Goal: Task Accomplishment & Management: Manage account settings

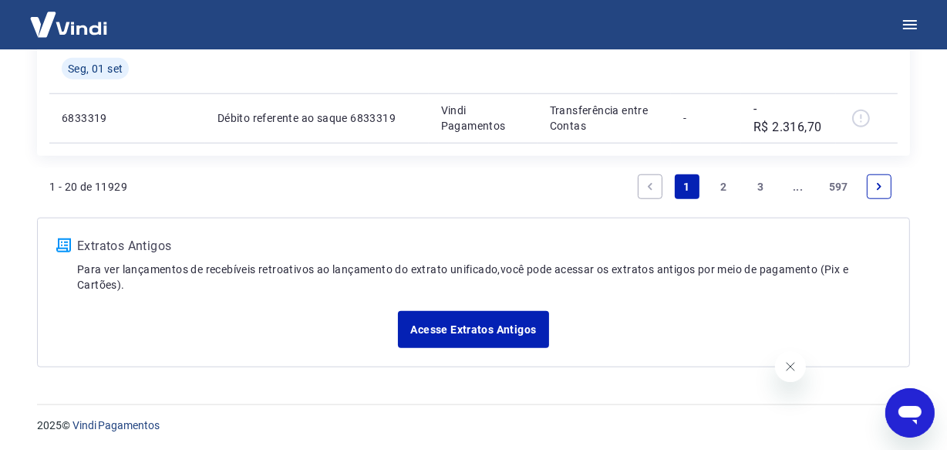
scroll to position [1384, 0]
click at [797, 184] on link "..." at bounding box center [798, 185] width 25 height 25
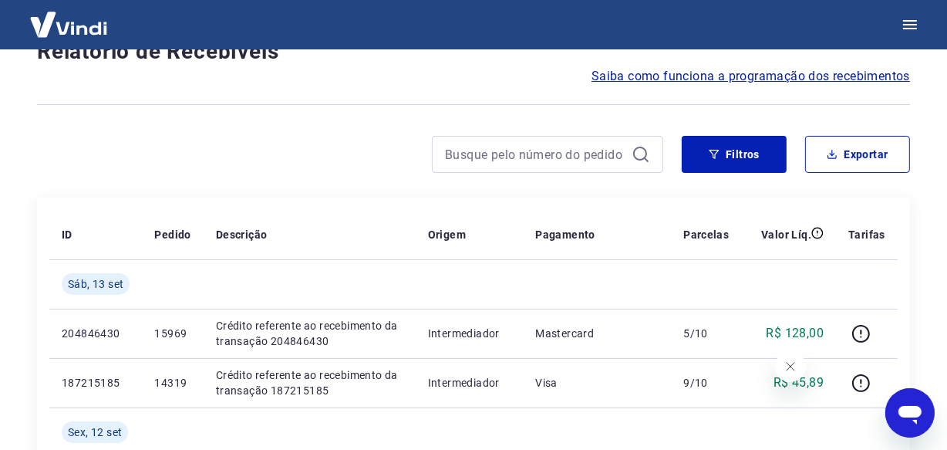
scroll to position [1384, 0]
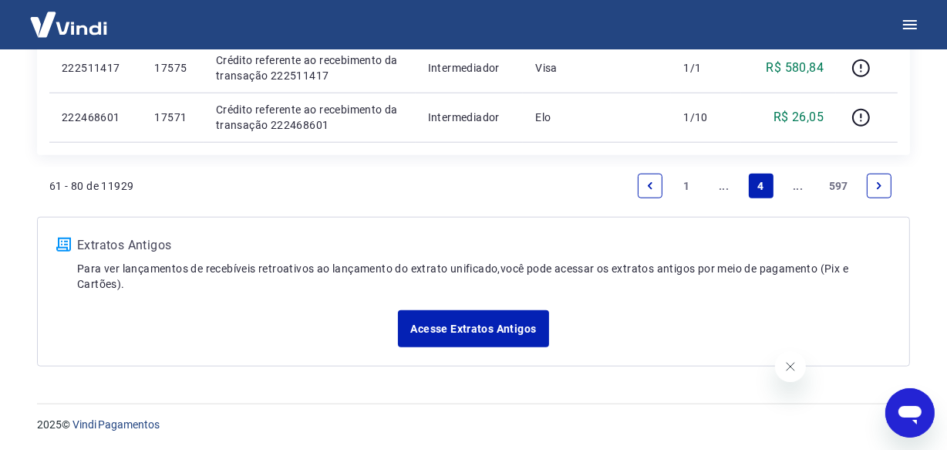
click at [797, 184] on link "..." at bounding box center [798, 185] width 25 height 25
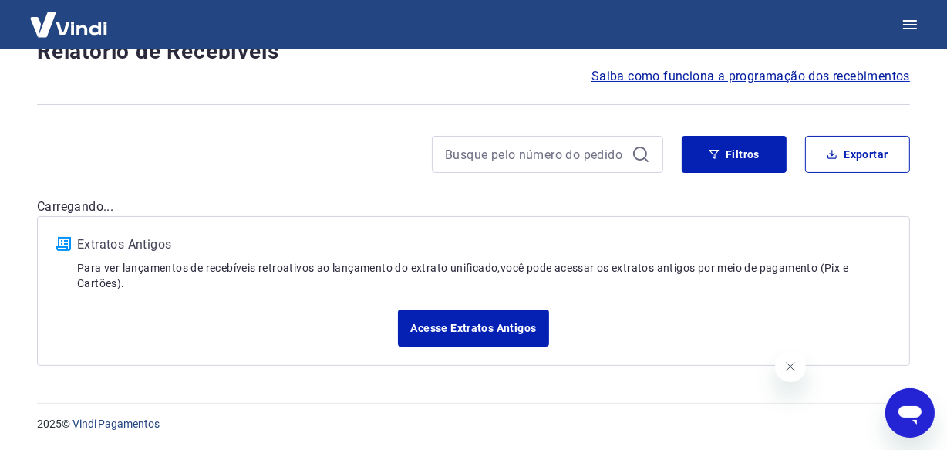
scroll to position [1335, 0]
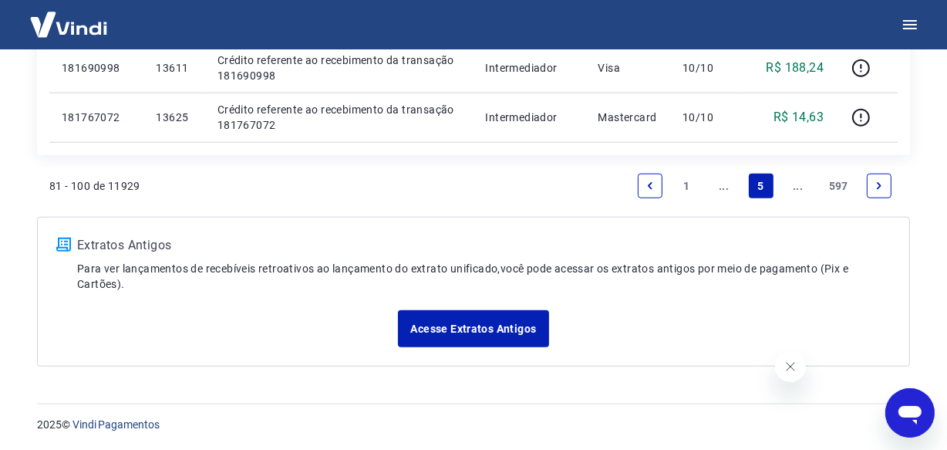
click at [797, 184] on link "..." at bounding box center [798, 185] width 25 height 25
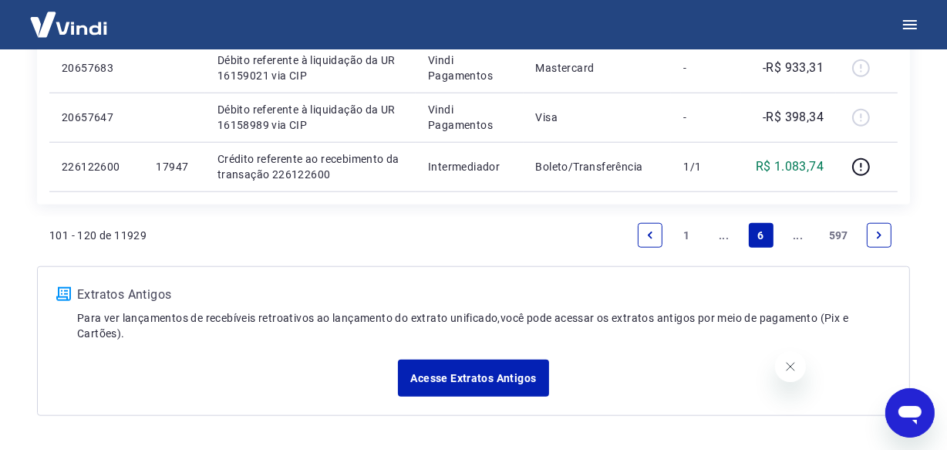
scroll to position [1384, 0]
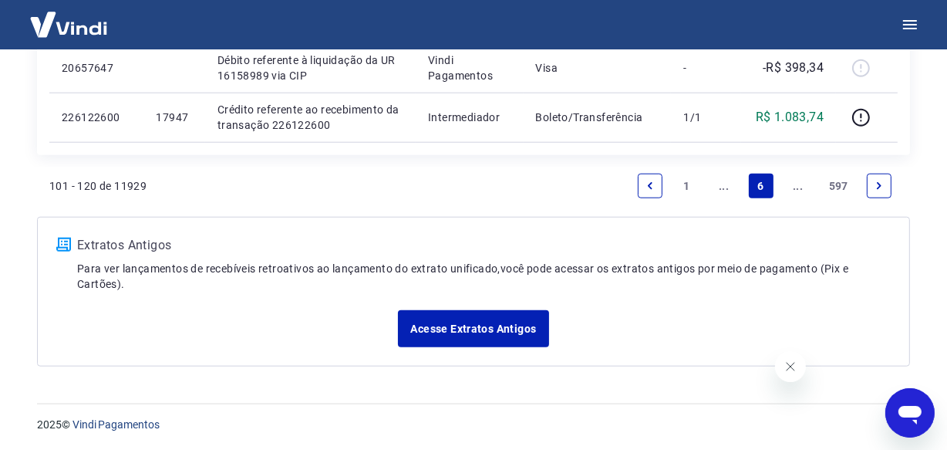
click at [796, 185] on link "..." at bounding box center [798, 185] width 25 height 25
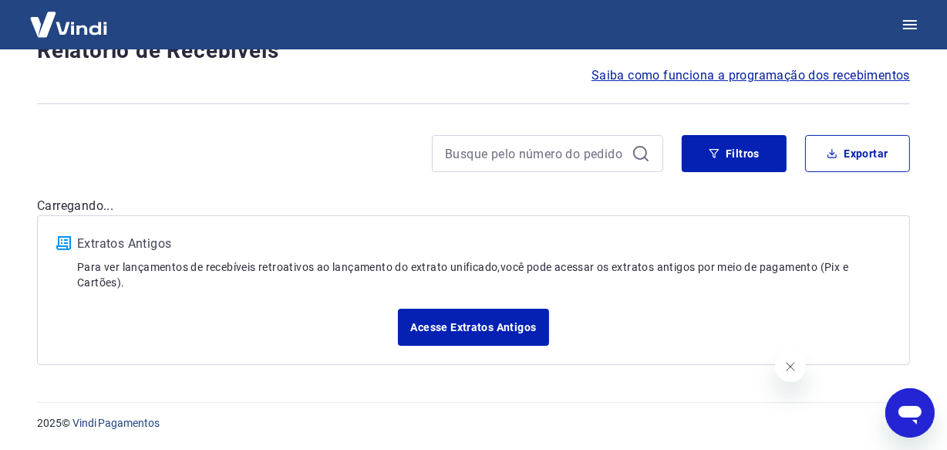
scroll to position [132, 0]
click at [796, 185] on div "Após o envio das liquidações aparecerem no Relatório de Recebíveis, elas podem …" at bounding box center [474, 151] width 910 height 466
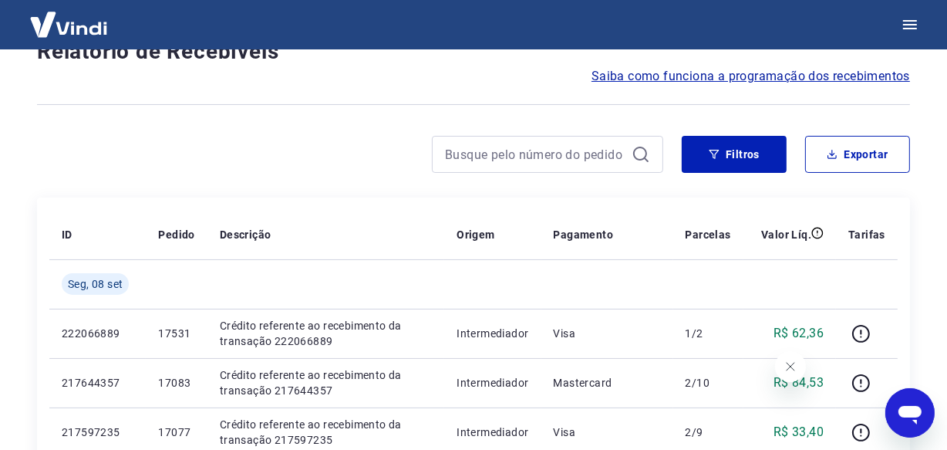
scroll to position [1335, 0]
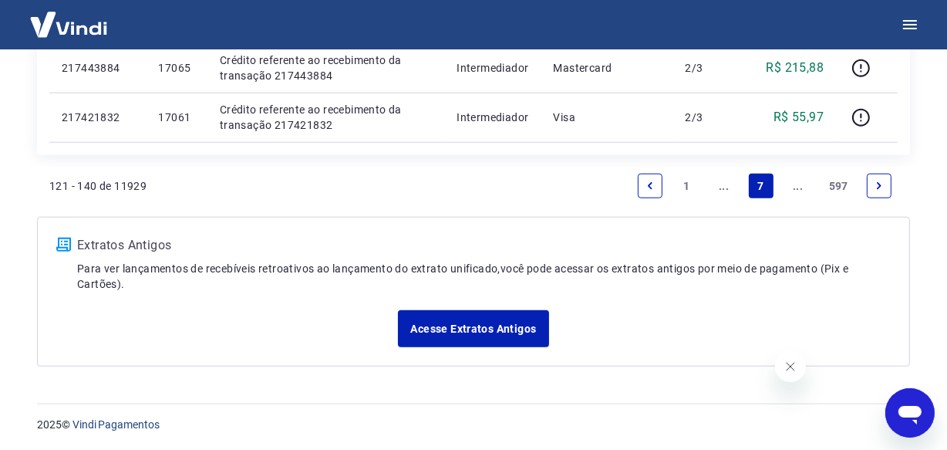
click at [796, 185] on link "..." at bounding box center [798, 185] width 25 height 25
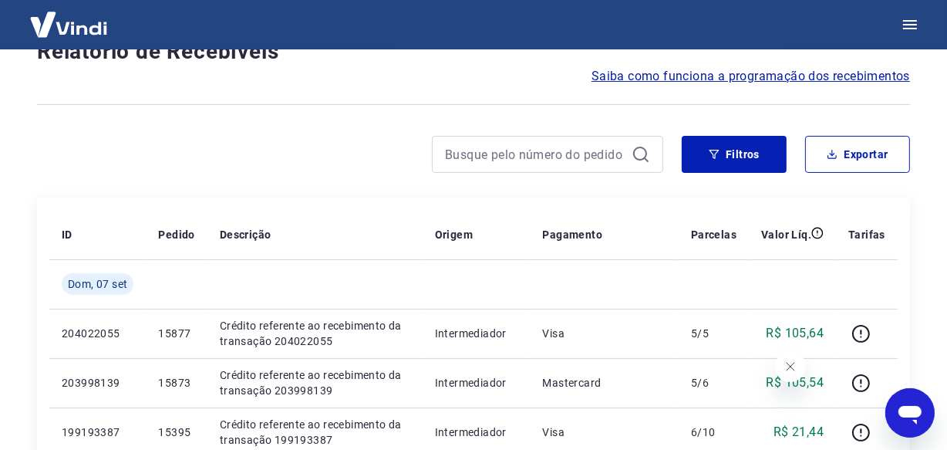
scroll to position [1384, 0]
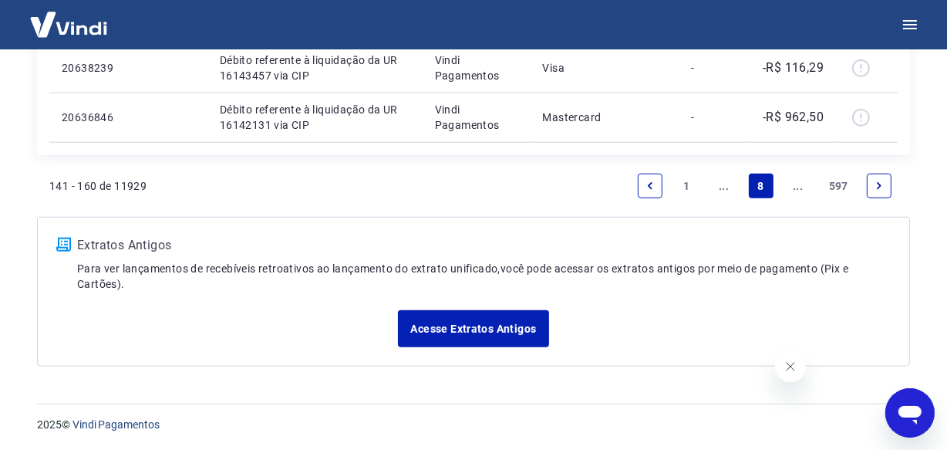
click at [796, 185] on link "..." at bounding box center [798, 185] width 25 height 25
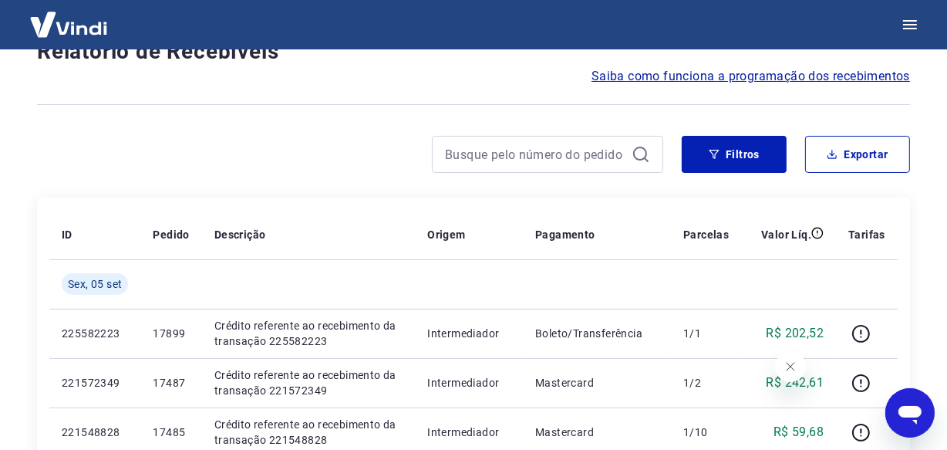
scroll to position [1335, 0]
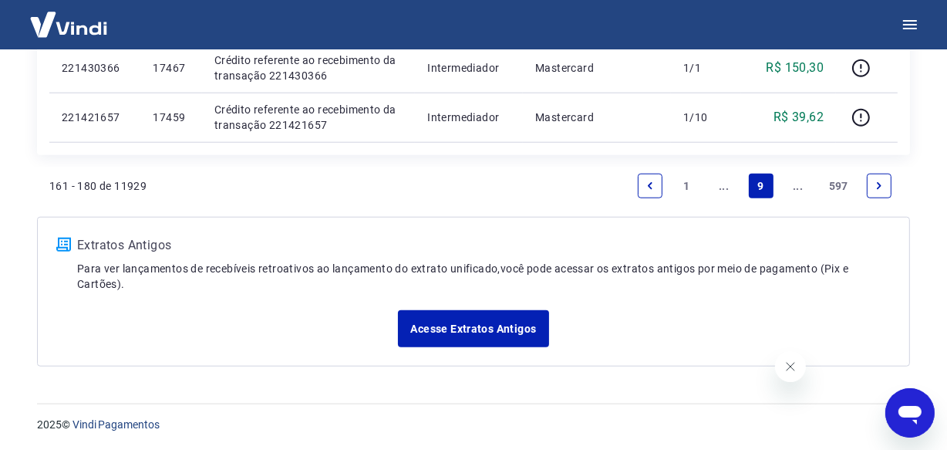
click at [799, 185] on link "..." at bounding box center [798, 185] width 25 height 25
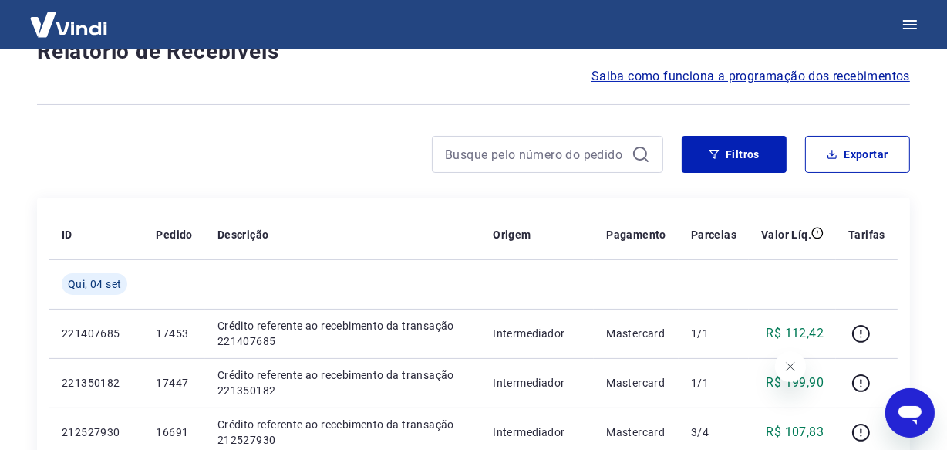
scroll to position [1335, 0]
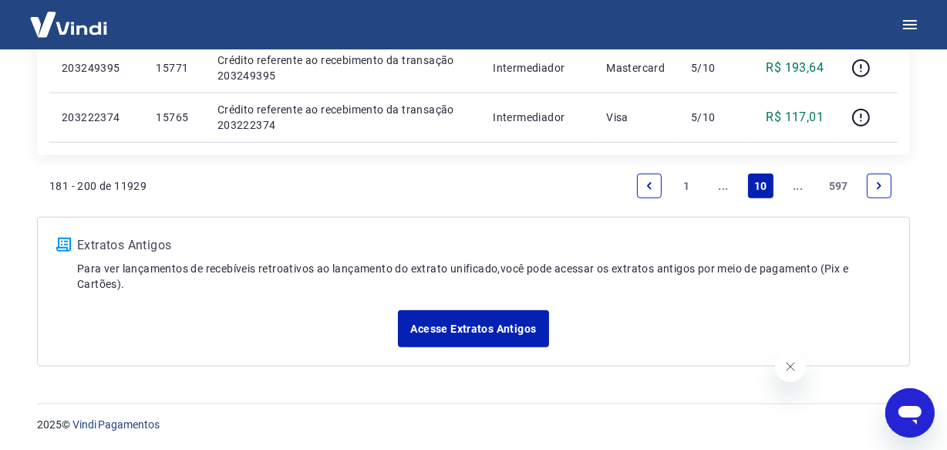
click at [796, 191] on link "..." at bounding box center [798, 185] width 25 height 25
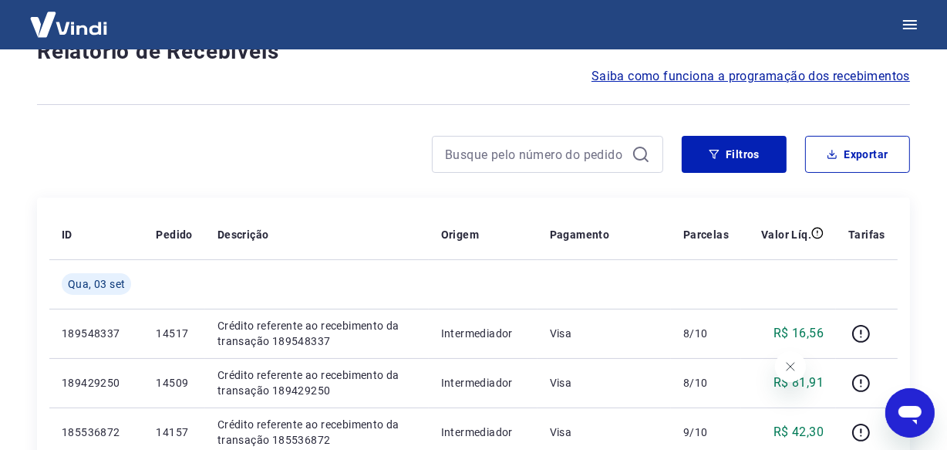
scroll to position [1384, 0]
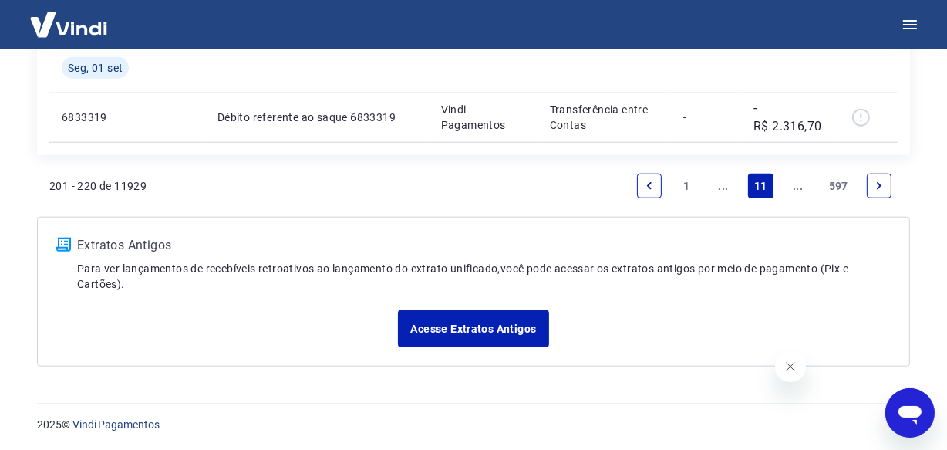
click at [796, 189] on link "..." at bounding box center [798, 185] width 25 height 25
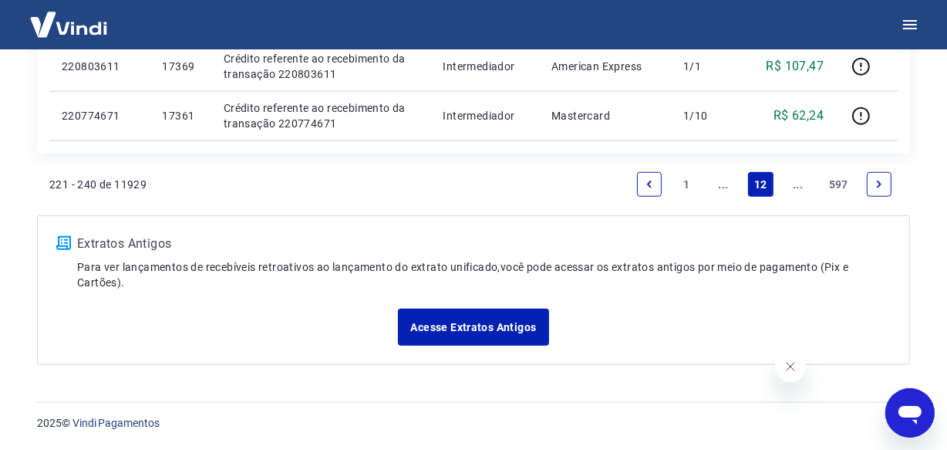
scroll to position [1335, 0]
click at [796, 191] on link "..." at bounding box center [798, 185] width 25 height 25
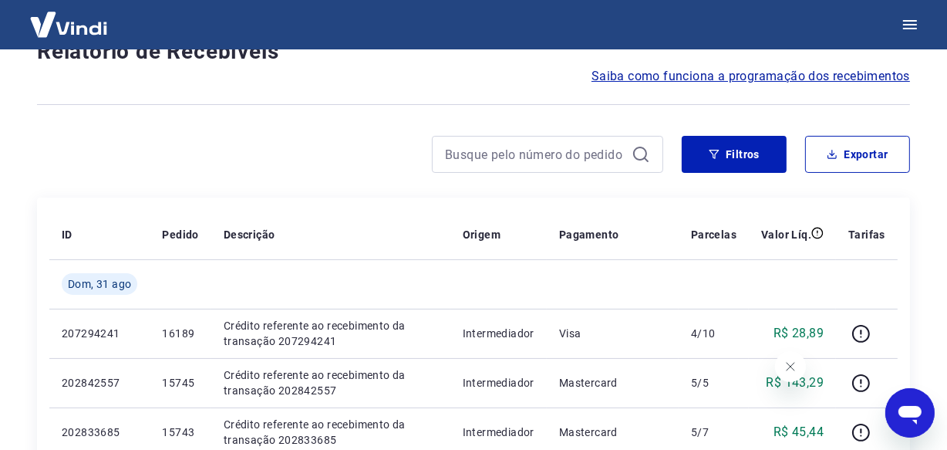
scroll to position [1335, 0]
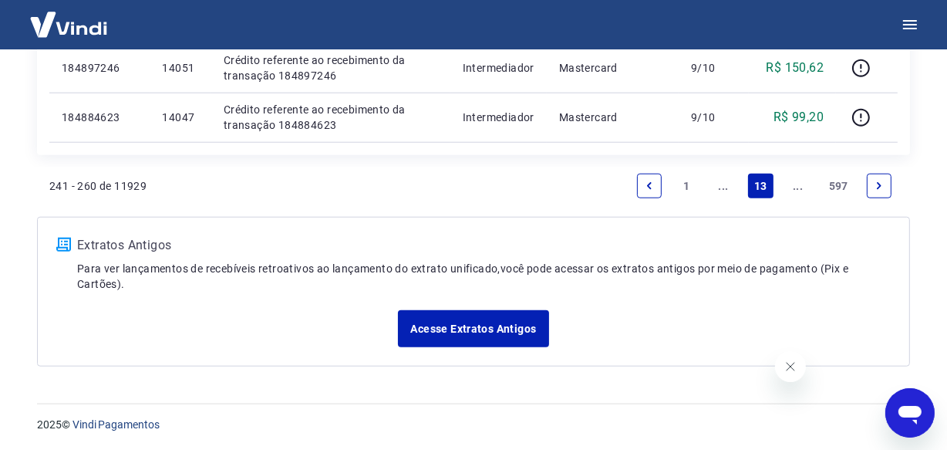
click at [796, 191] on link "..." at bounding box center [798, 185] width 25 height 25
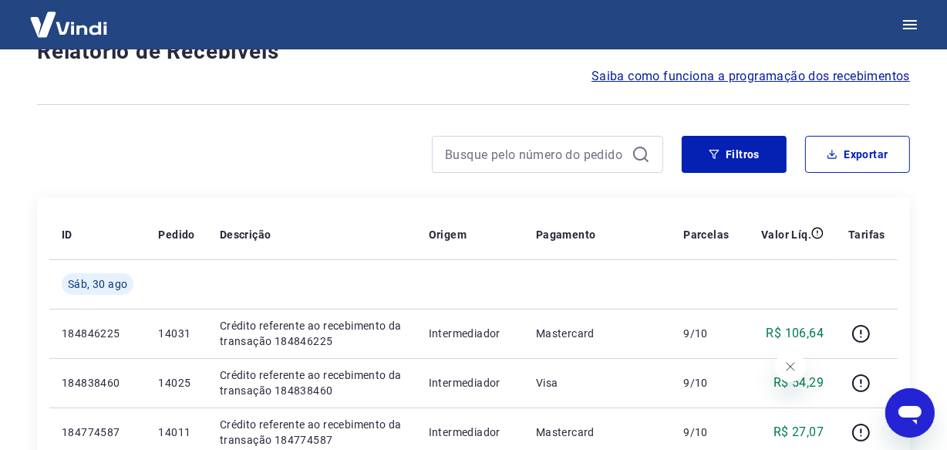
scroll to position [1384, 0]
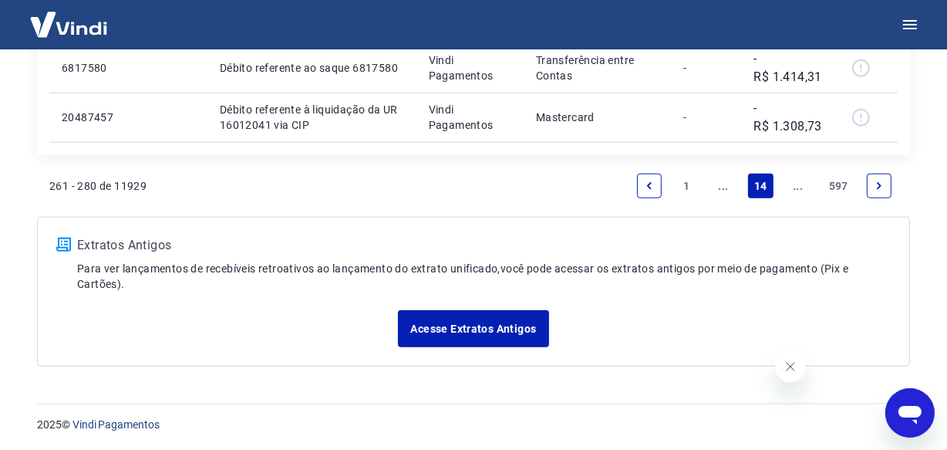
click at [796, 191] on link "..." at bounding box center [798, 185] width 25 height 25
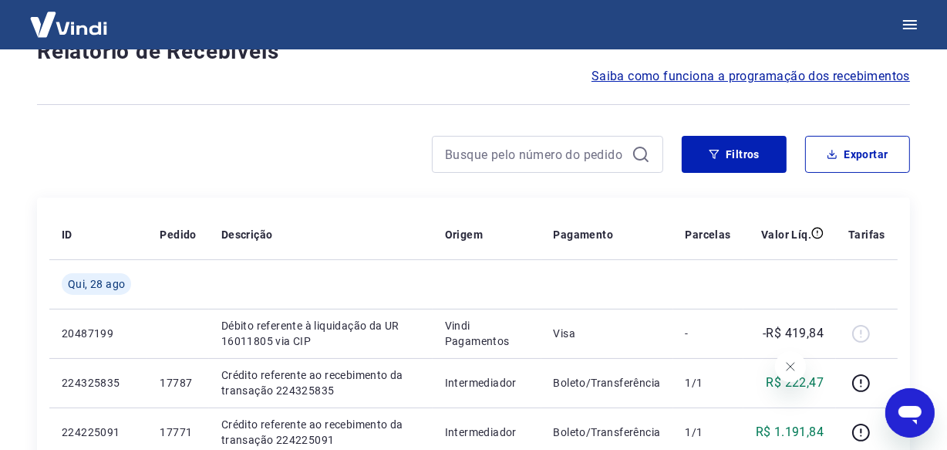
scroll to position [1335, 0]
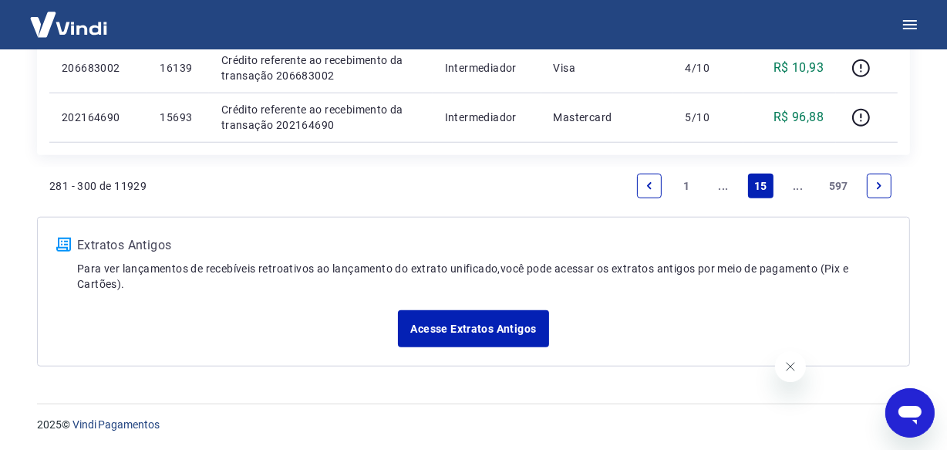
click at [796, 191] on link "..." at bounding box center [798, 185] width 25 height 25
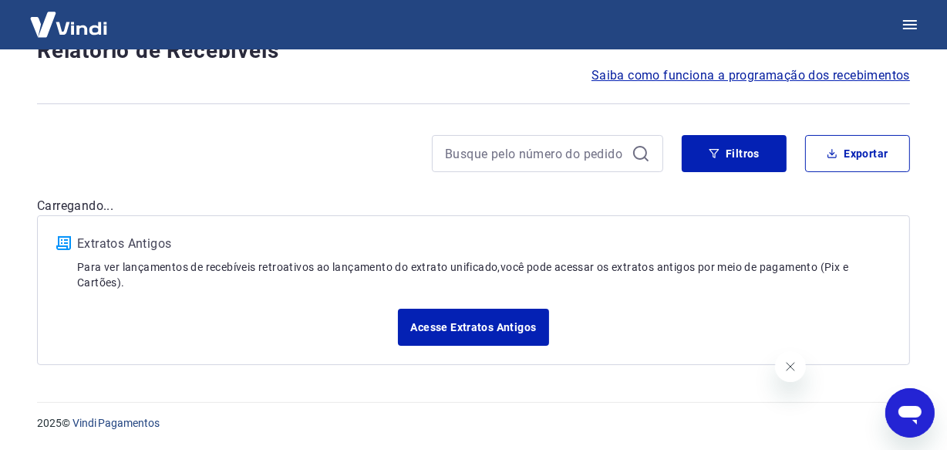
scroll to position [132, 0]
click at [795, 189] on div "Após o envio das liquidações aparecerem no Relatório de Recebíveis, elas podem …" at bounding box center [474, 151] width 910 height 466
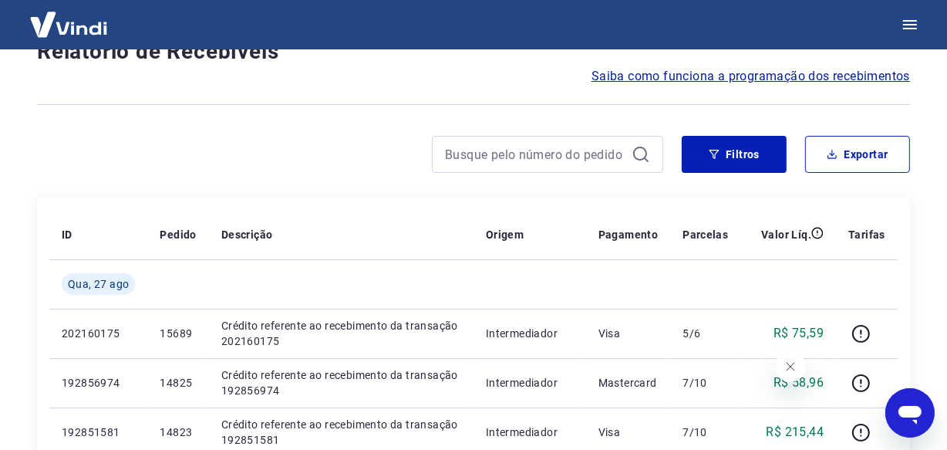
scroll to position [1335, 0]
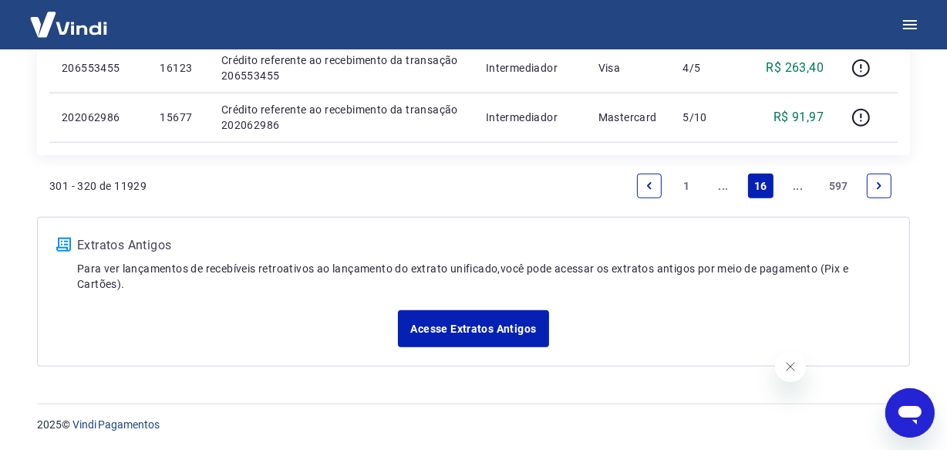
click at [795, 189] on link "..." at bounding box center [798, 185] width 25 height 25
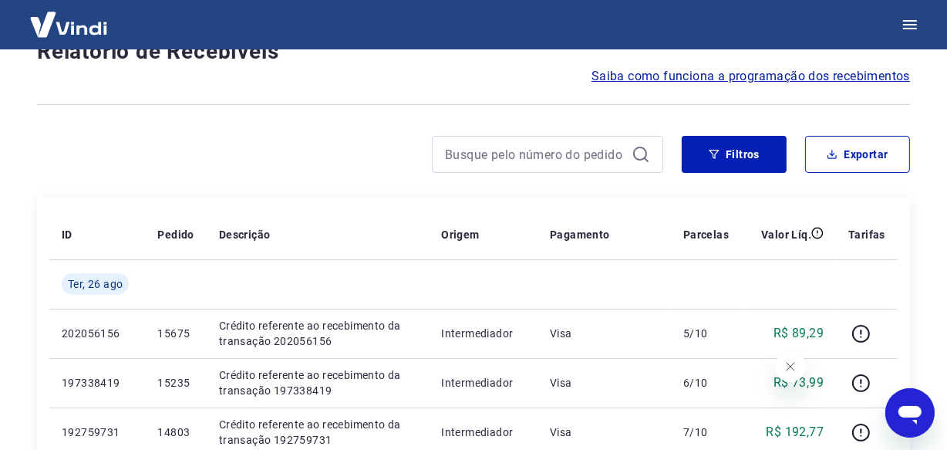
scroll to position [1335, 0]
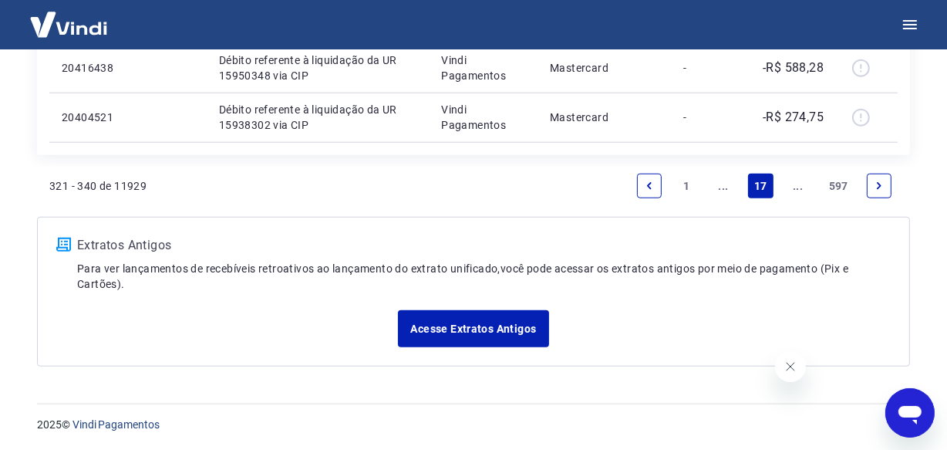
click at [795, 189] on link "..." at bounding box center [798, 185] width 25 height 25
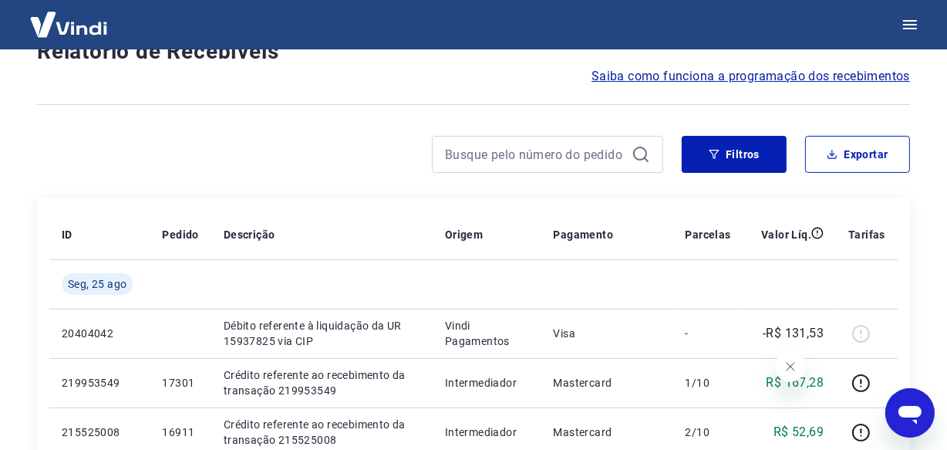
scroll to position [1335, 0]
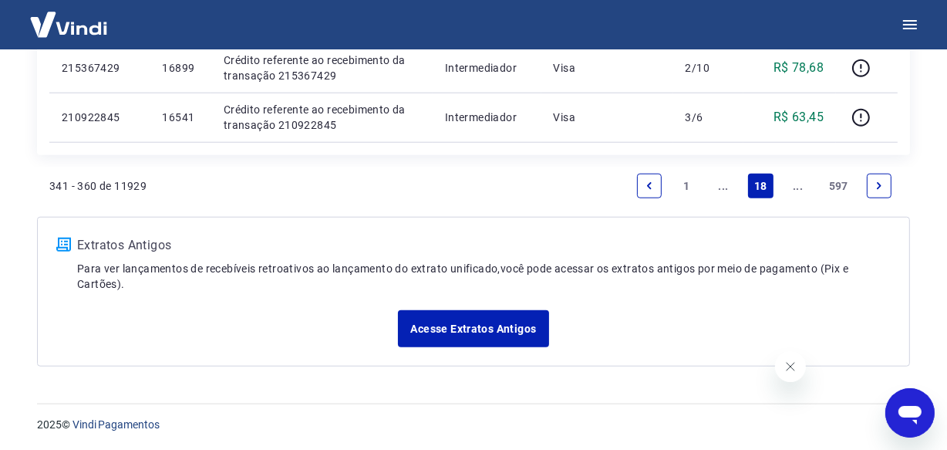
click at [795, 189] on link "..." at bounding box center [798, 185] width 25 height 25
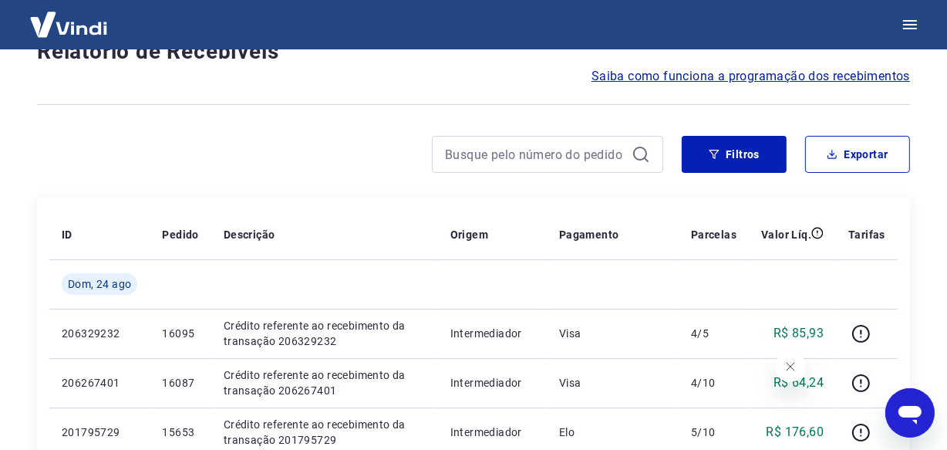
scroll to position [1384, 0]
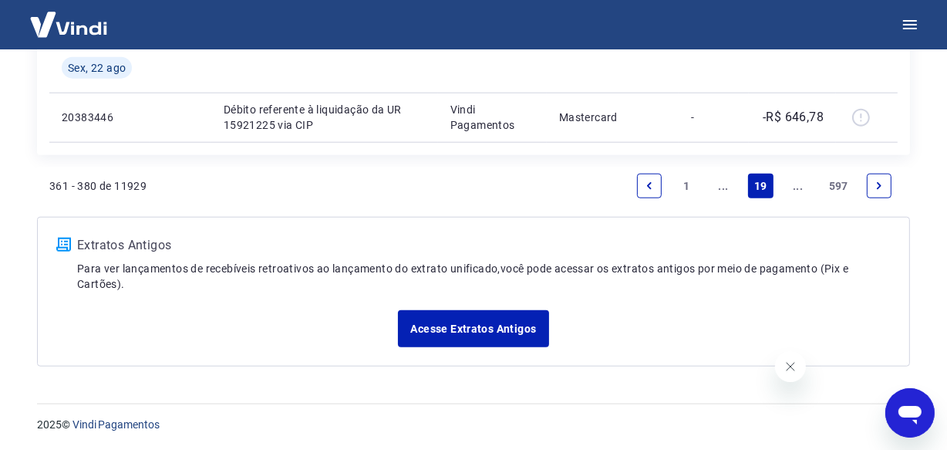
click at [797, 190] on link "..." at bounding box center [798, 185] width 25 height 25
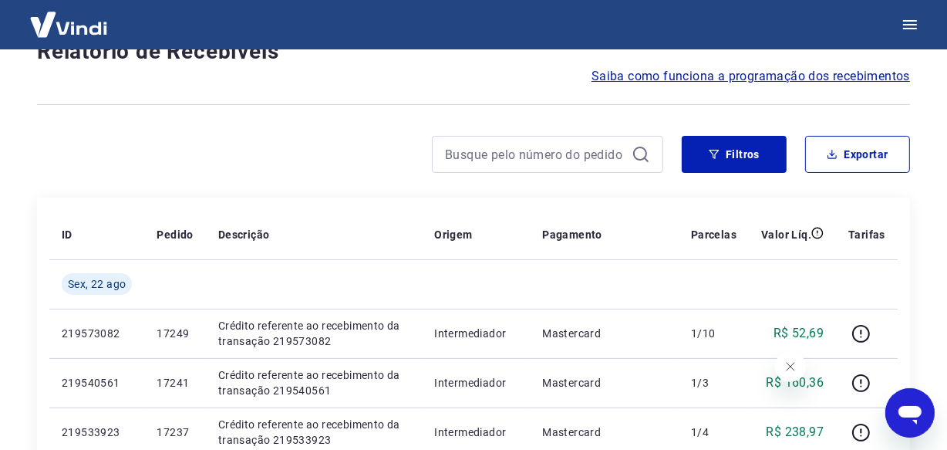
scroll to position [1335, 0]
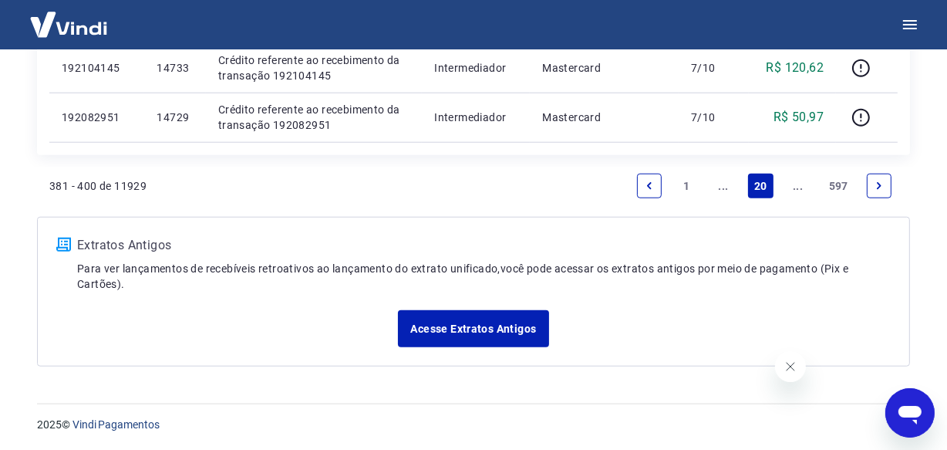
click at [800, 187] on link "..." at bounding box center [798, 185] width 25 height 25
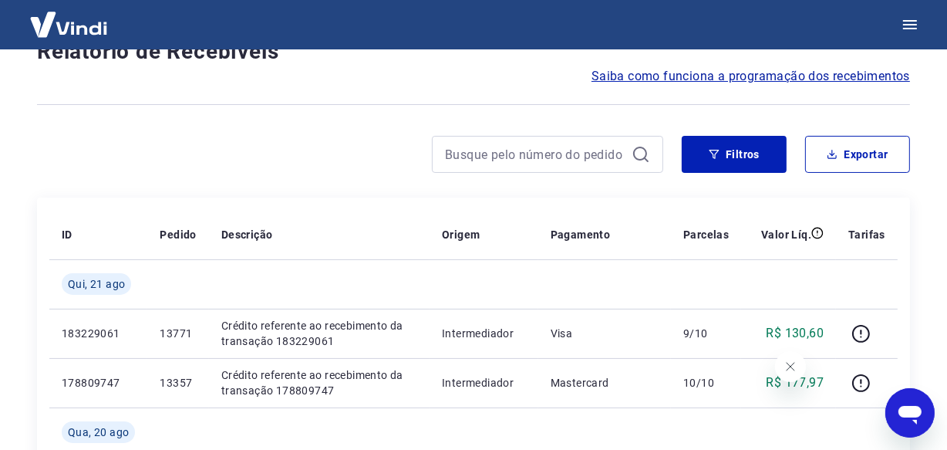
scroll to position [1434, 0]
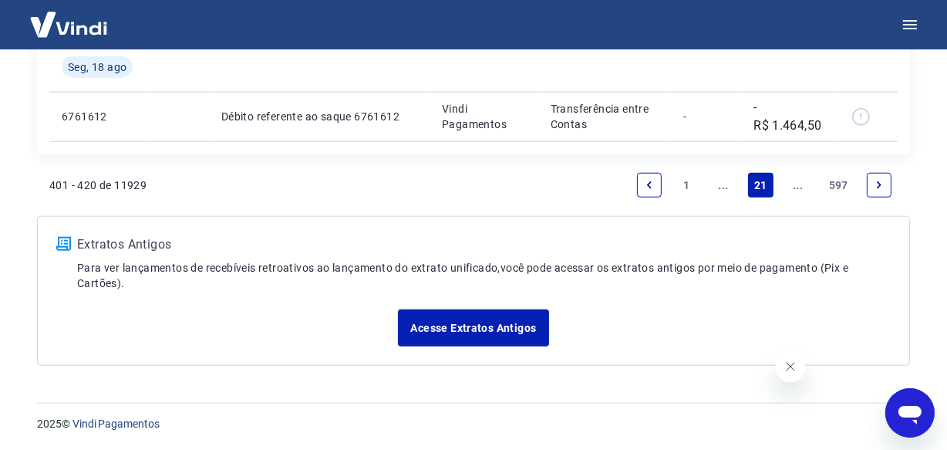
click at [794, 189] on link "..." at bounding box center [798, 185] width 25 height 25
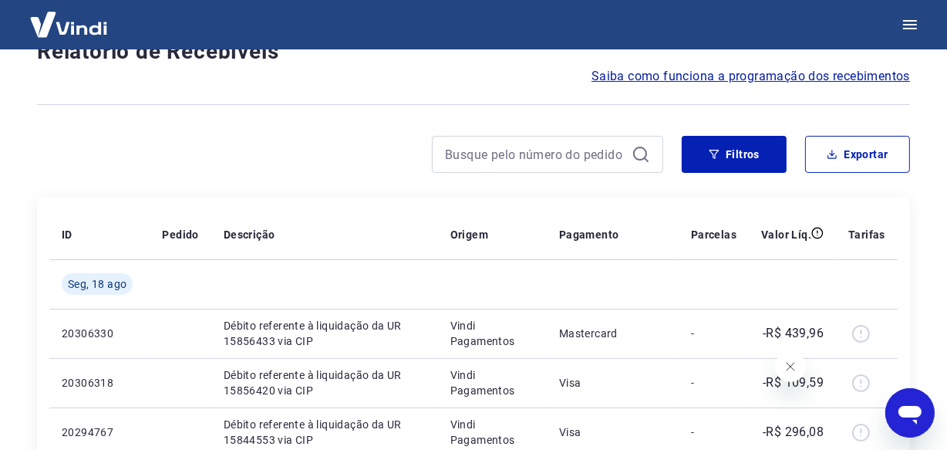
scroll to position [1335, 0]
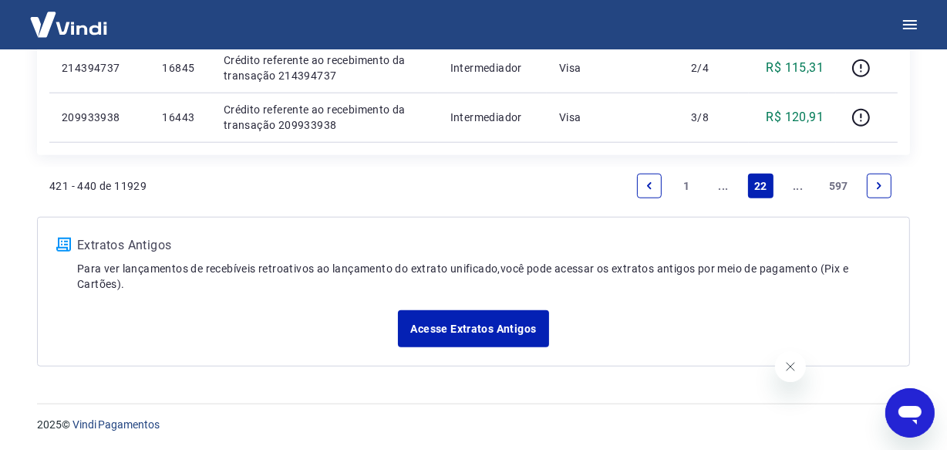
click at [794, 189] on link "..." at bounding box center [798, 185] width 25 height 25
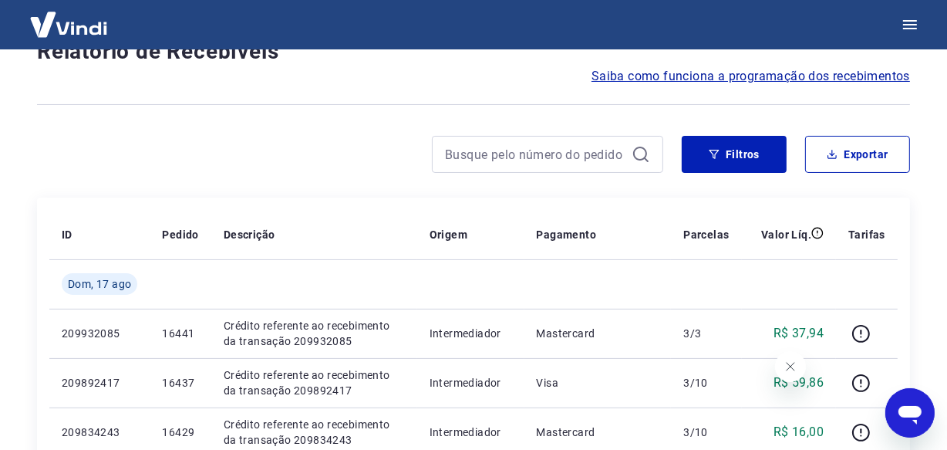
scroll to position [1384, 0]
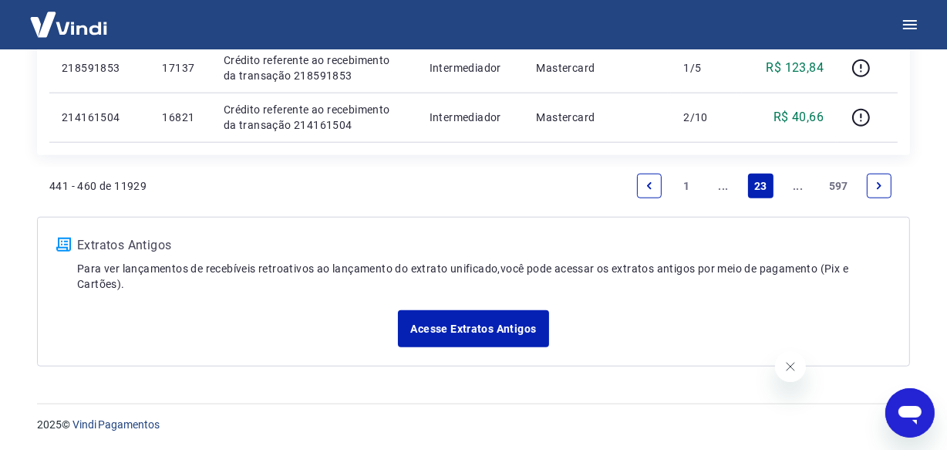
click at [794, 189] on link "..." at bounding box center [798, 185] width 25 height 25
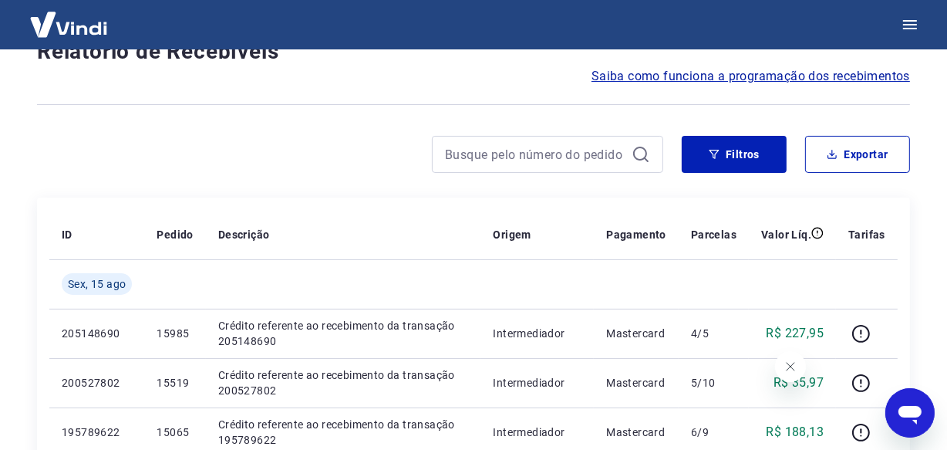
scroll to position [1335, 0]
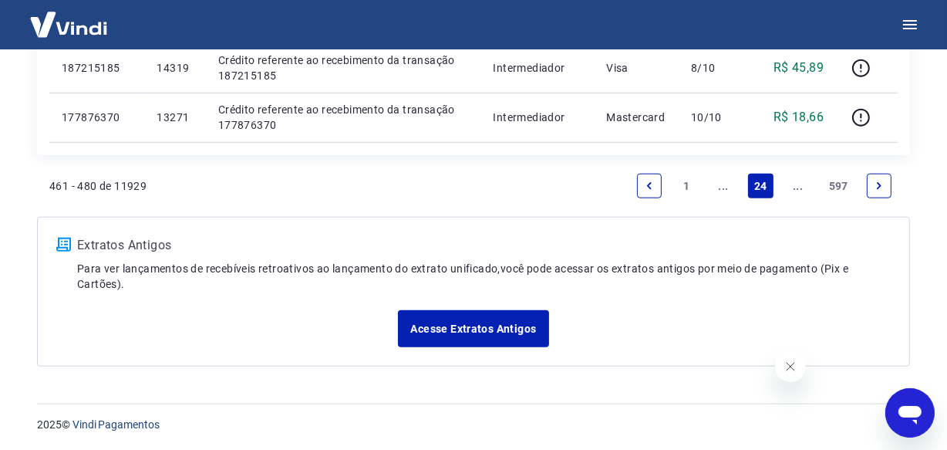
click at [794, 189] on link "..." at bounding box center [798, 185] width 25 height 25
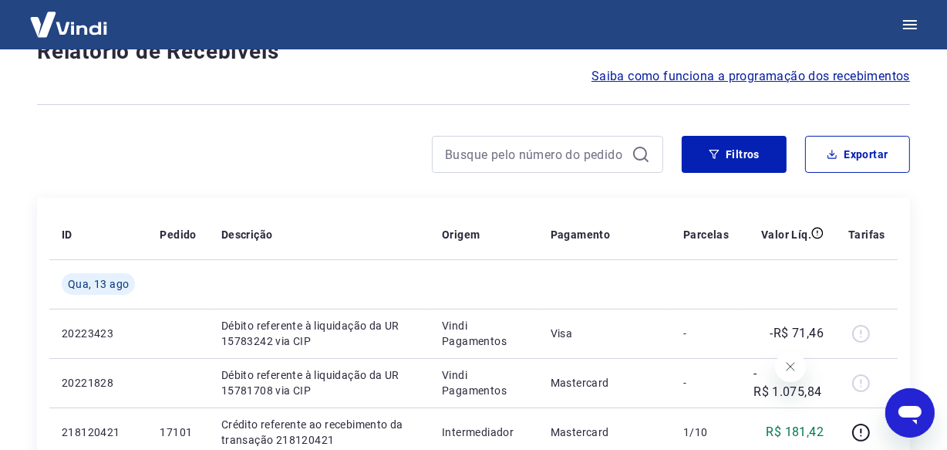
scroll to position [1384, 0]
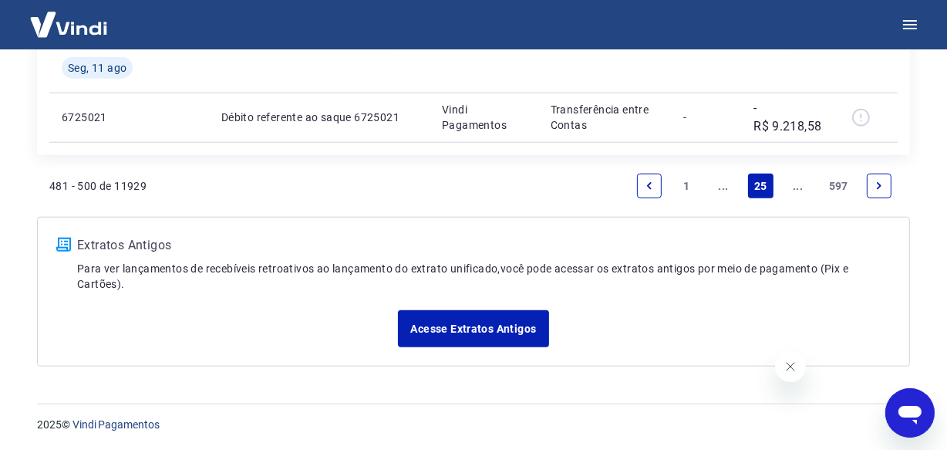
click at [794, 189] on link "..." at bounding box center [798, 185] width 25 height 25
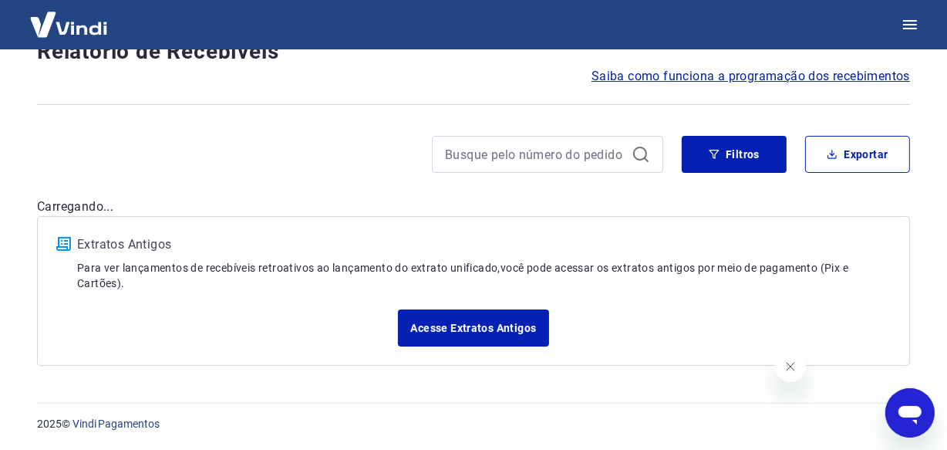
scroll to position [1286, 0]
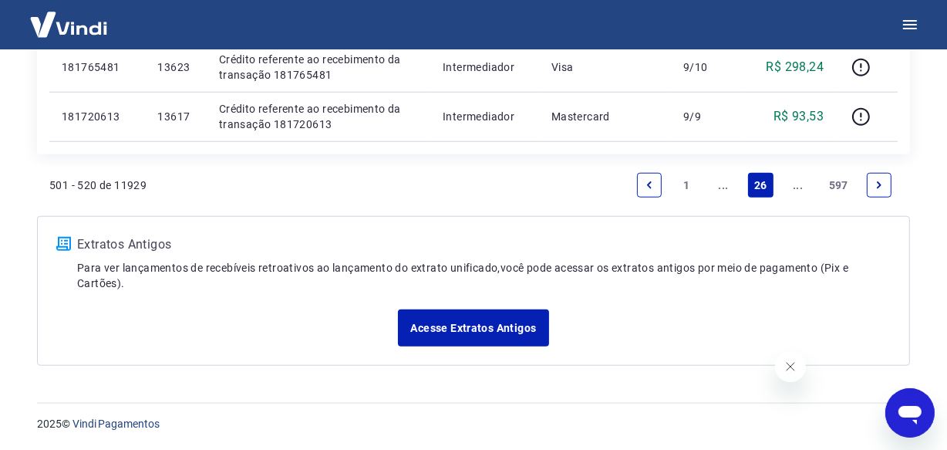
click at [794, 189] on link "..." at bounding box center [798, 185] width 25 height 25
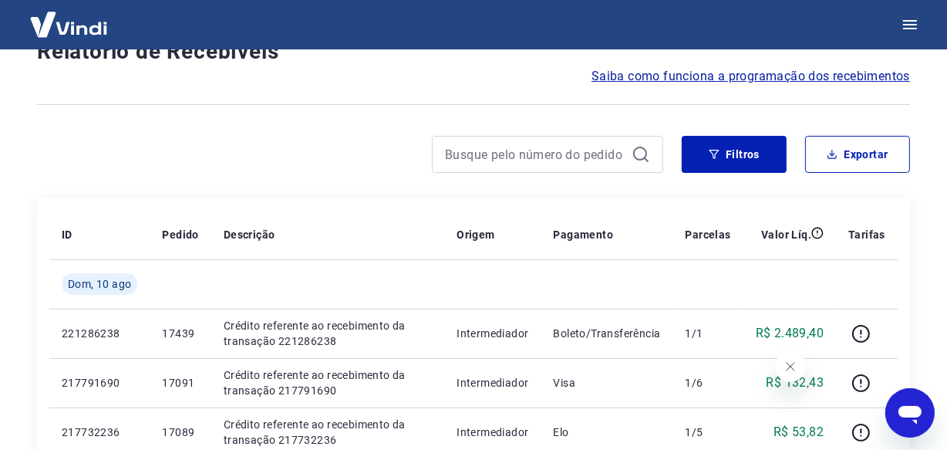
scroll to position [1335, 0]
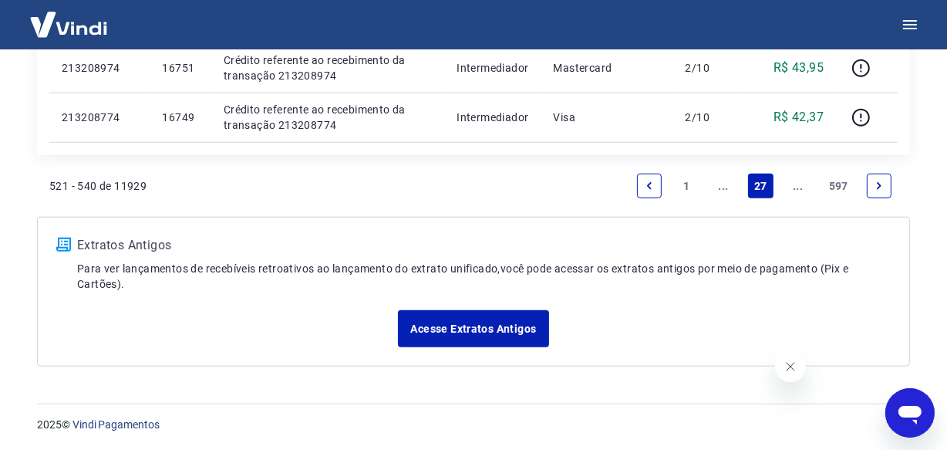
click at [796, 194] on link "..." at bounding box center [798, 185] width 25 height 25
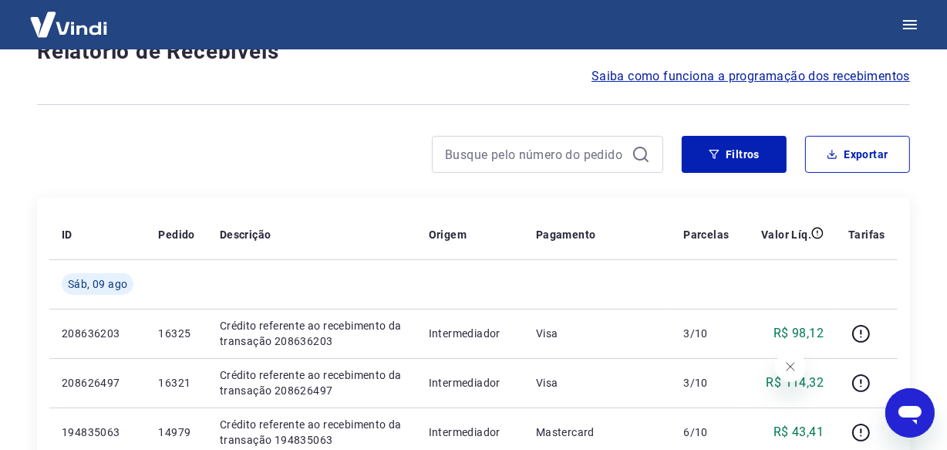
scroll to position [1384, 0]
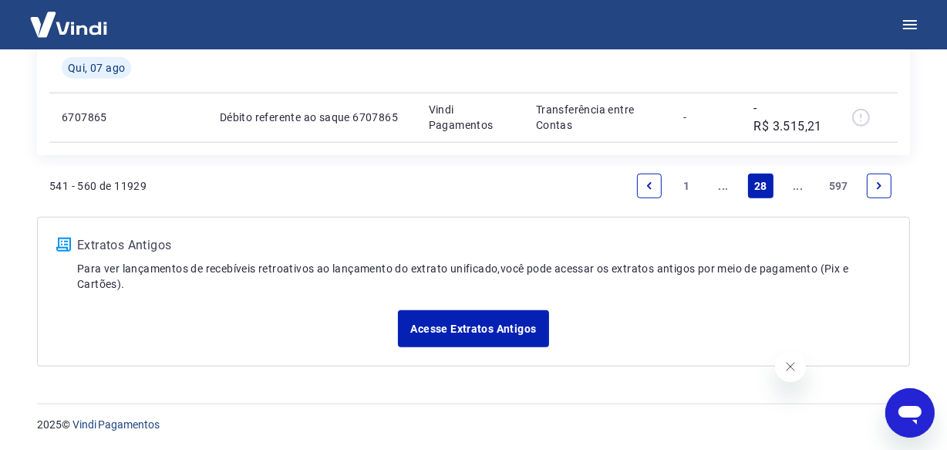
click at [796, 190] on link "..." at bounding box center [798, 185] width 25 height 25
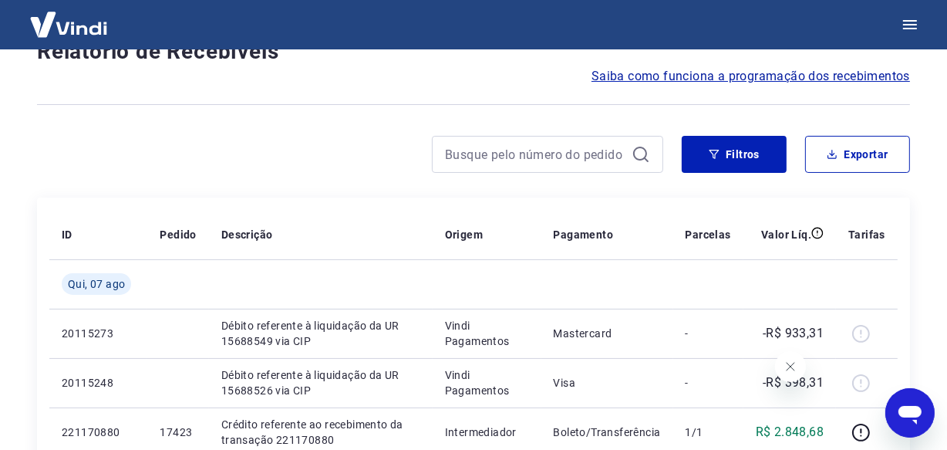
scroll to position [1335, 0]
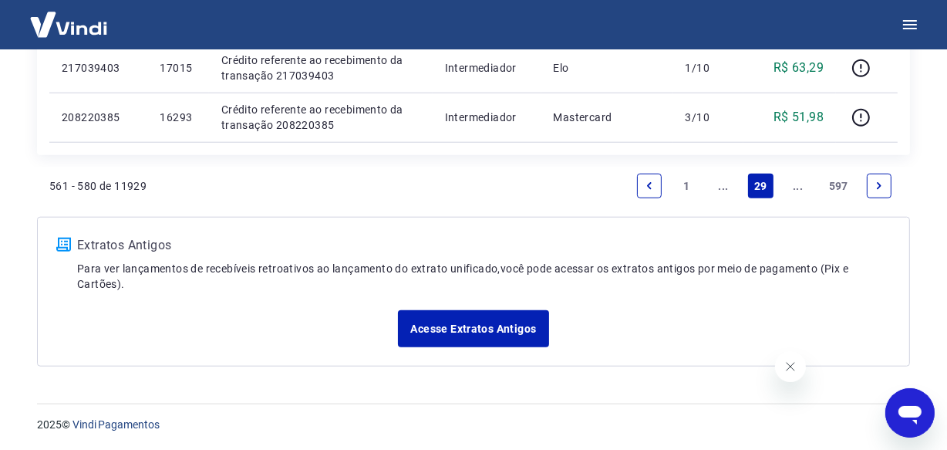
click at [800, 192] on link "..." at bounding box center [798, 185] width 25 height 25
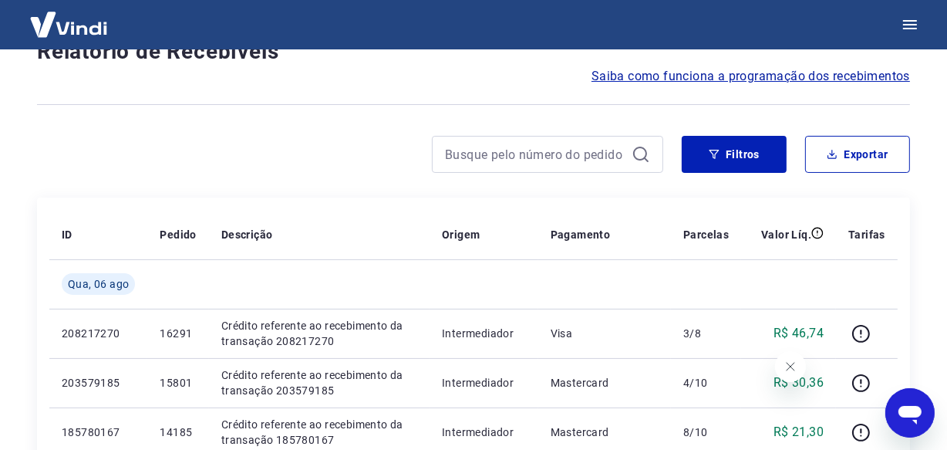
scroll to position [1384, 0]
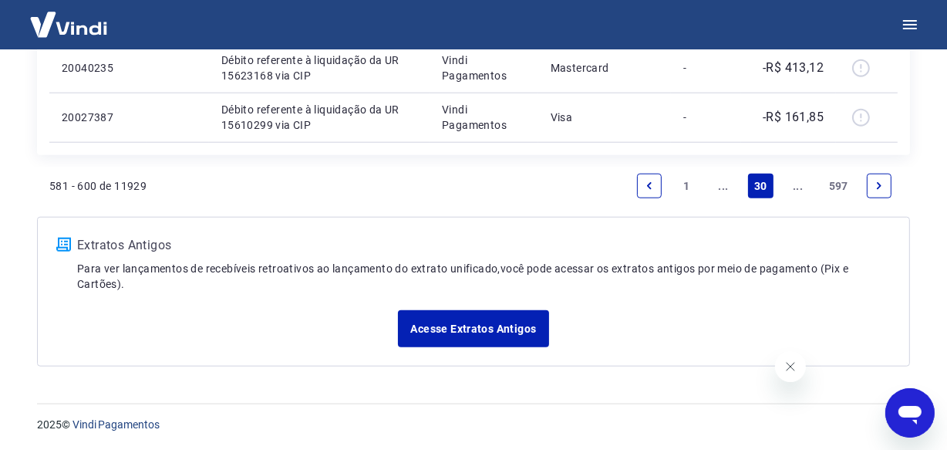
click at [799, 184] on link "..." at bounding box center [798, 185] width 25 height 25
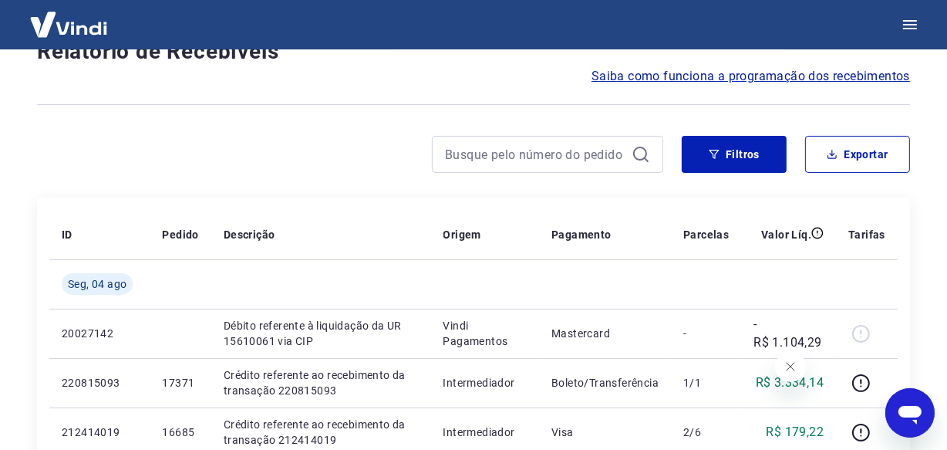
scroll to position [1335, 0]
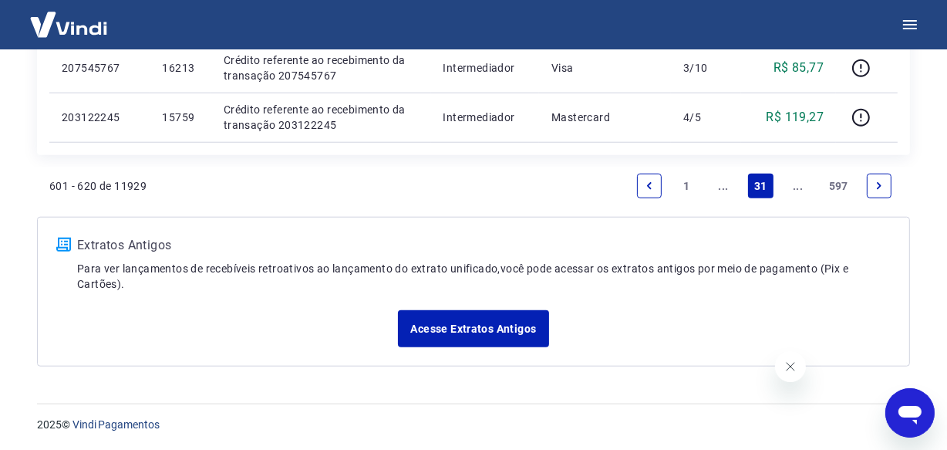
drag, startPoint x: 799, startPoint y: 184, endPoint x: 816, endPoint y: 170, distance: 22.4
click at [817, 170] on li "597" at bounding box center [839, 185] width 44 height 37
click at [794, 187] on link "..." at bounding box center [798, 185] width 25 height 25
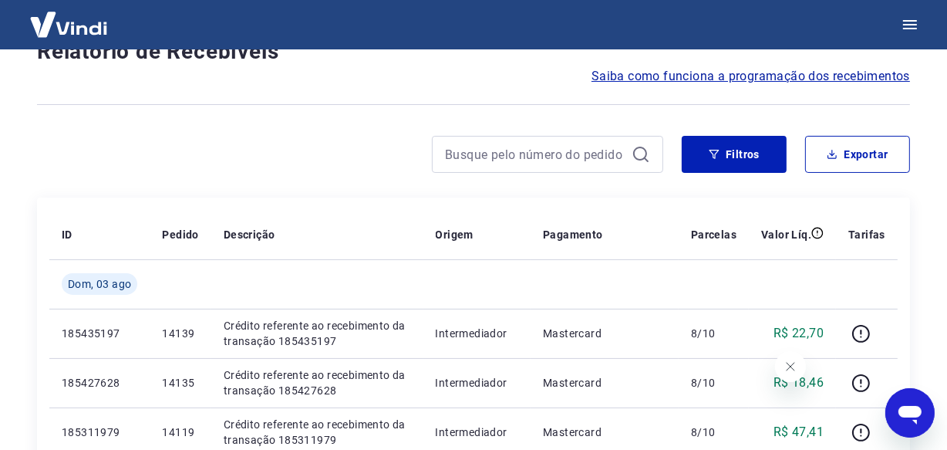
scroll to position [1384, 0]
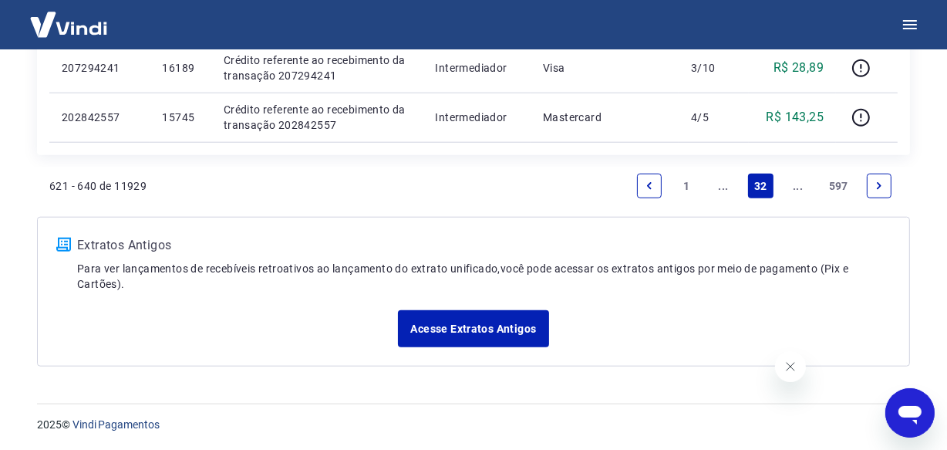
click at [794, 187] on link "..." at bounding box center [798, 185] width 25 height 25
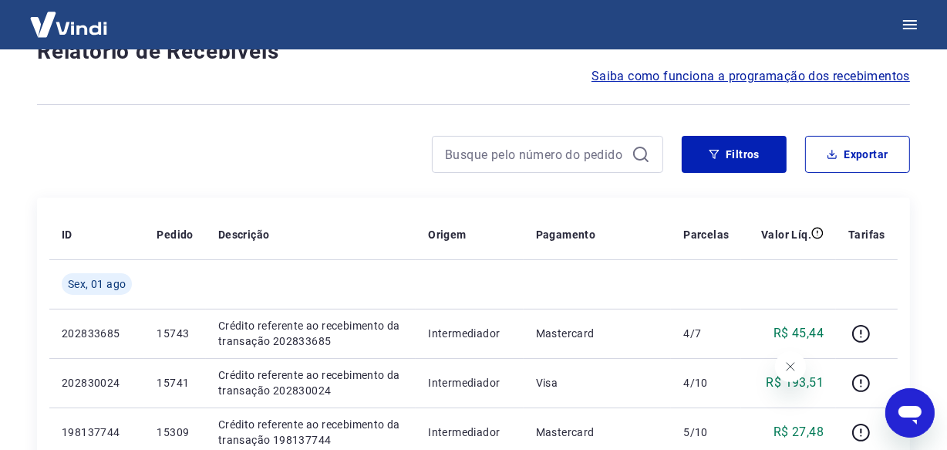
scroll to position [1335, 0]
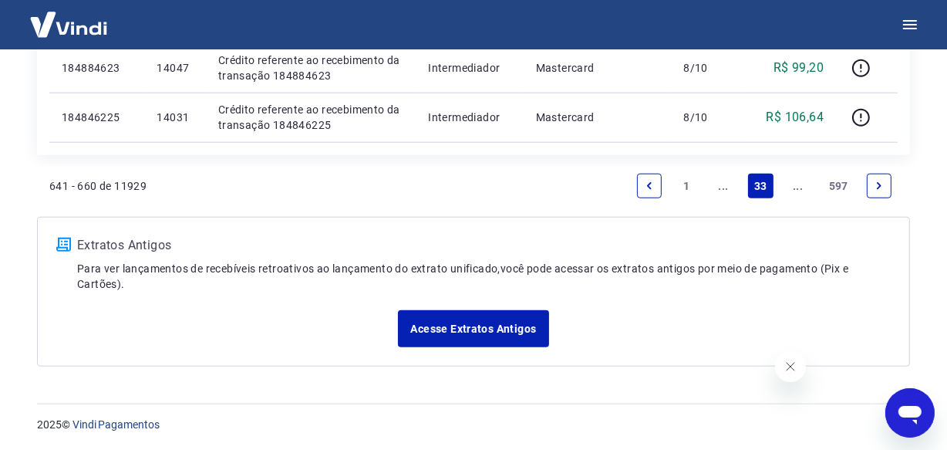
click at [793, 190] on link "..." at bounding box center [798, 185] width 25 height 25
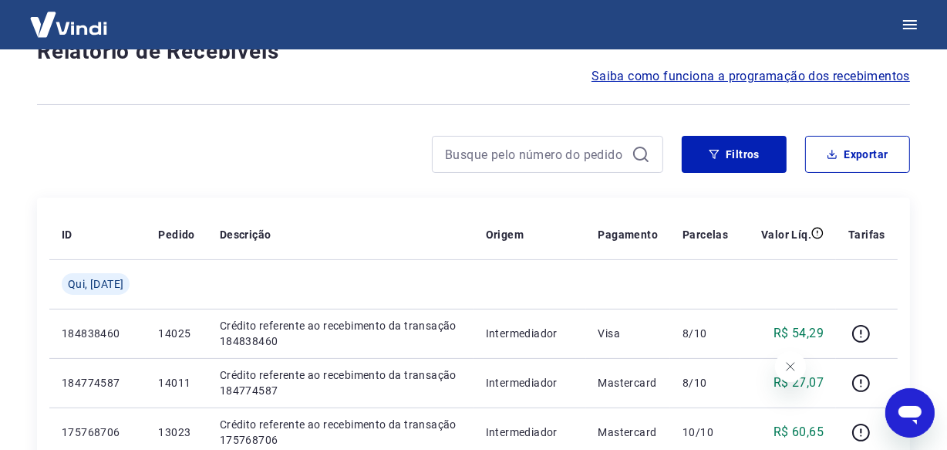
scroll to position [1335, 0]
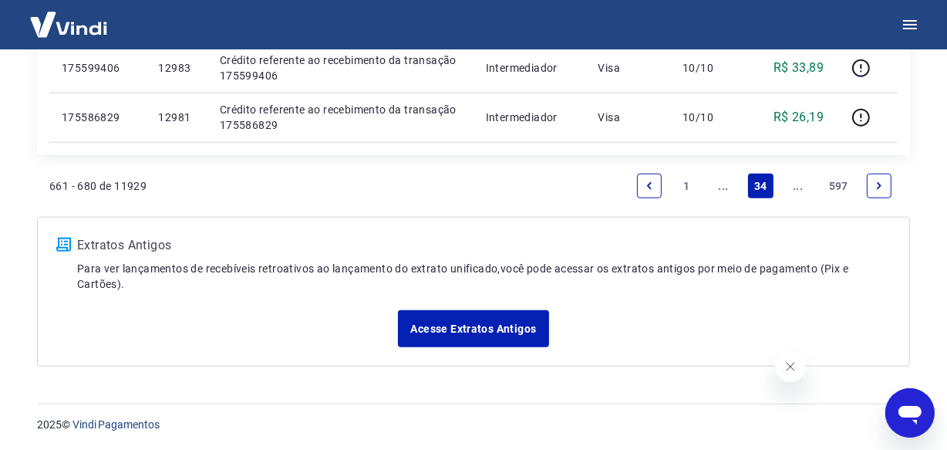
click at [795, 189] on link "..." at bounding box center [798, 185] width 25 height 25
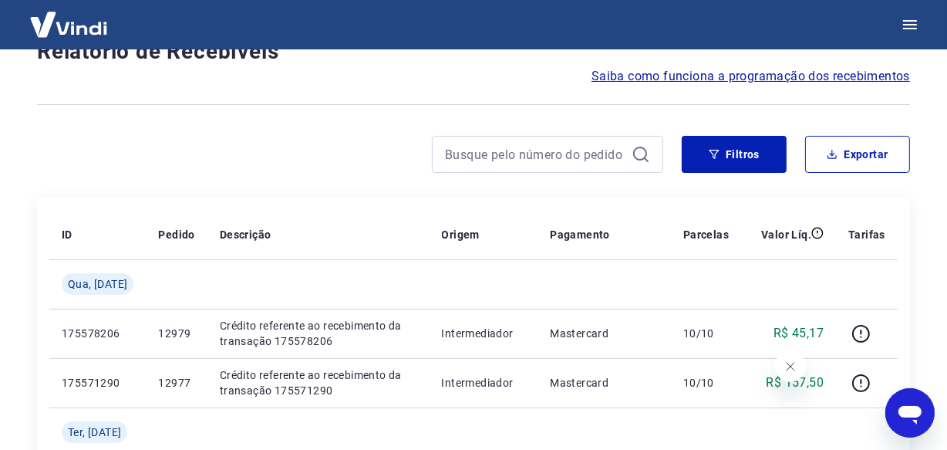
scroll to position [1384, 0]
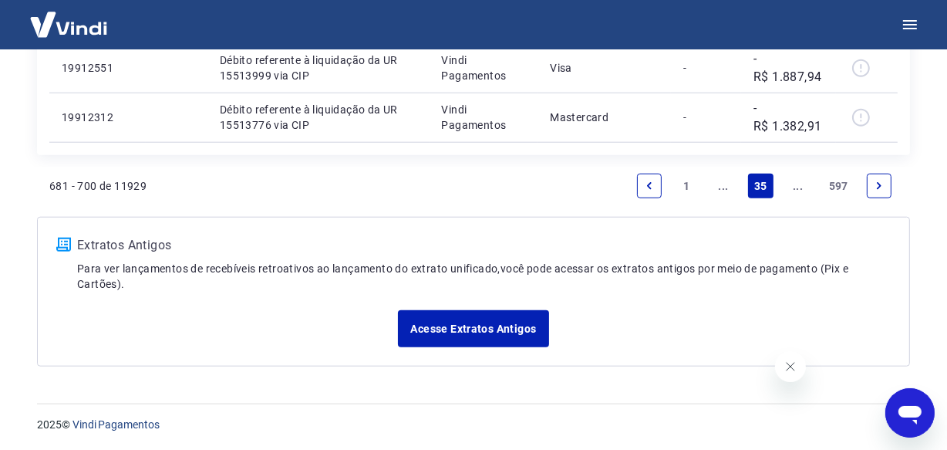
click at [802, 193] on link "..." at bounding box center [798, 185] width 25 height 25
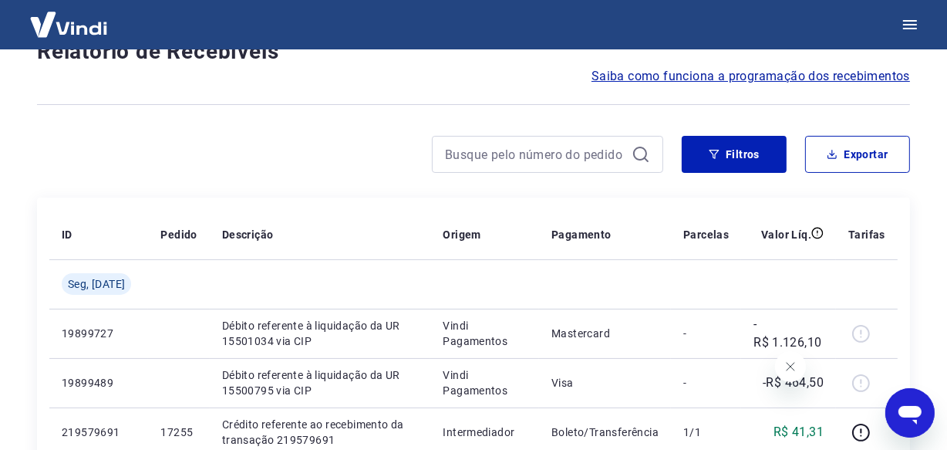
scroll to position [1335, 0]
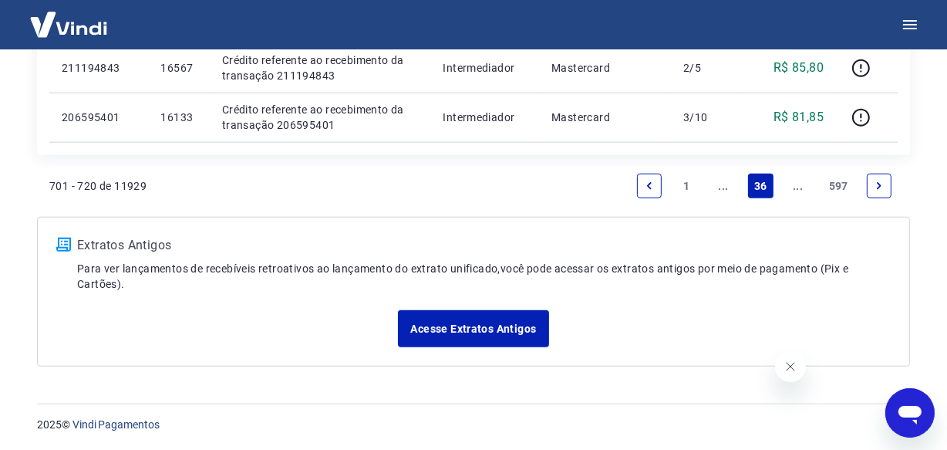
click at [796, 186] on link "..." at bounding box center [798, 185] width 25 height 25
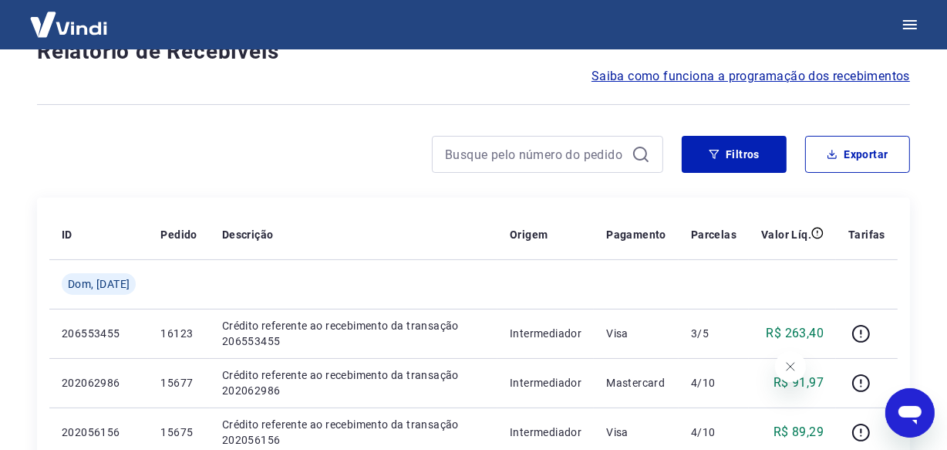
scroll to position [1335, 0]
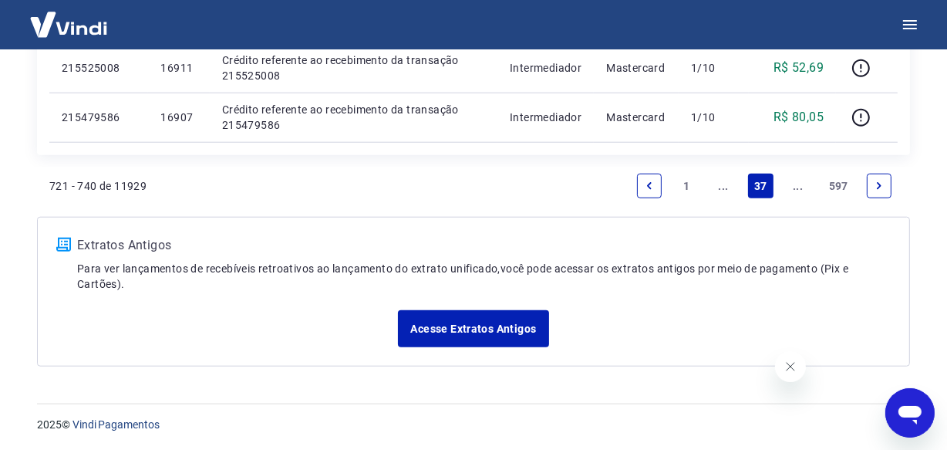
click at [796, 186] on link "..." at bounding box center [798, 185] width 25 height 25
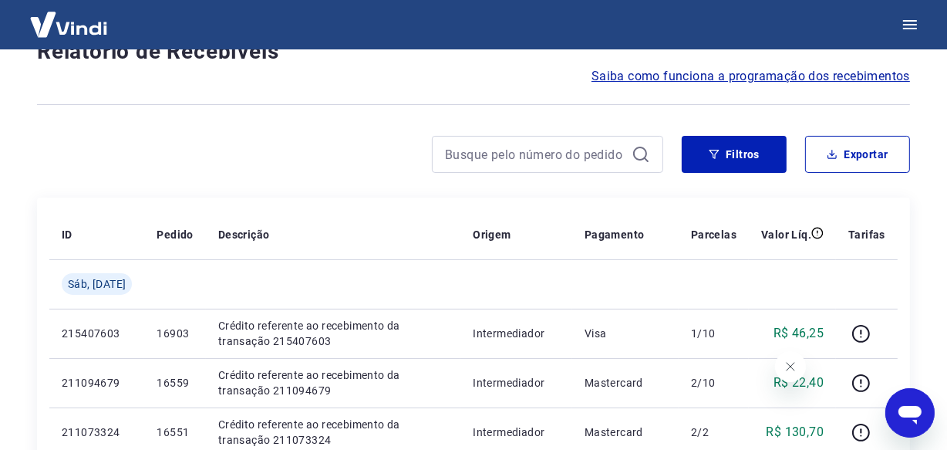
scroll to position [1335, 0]
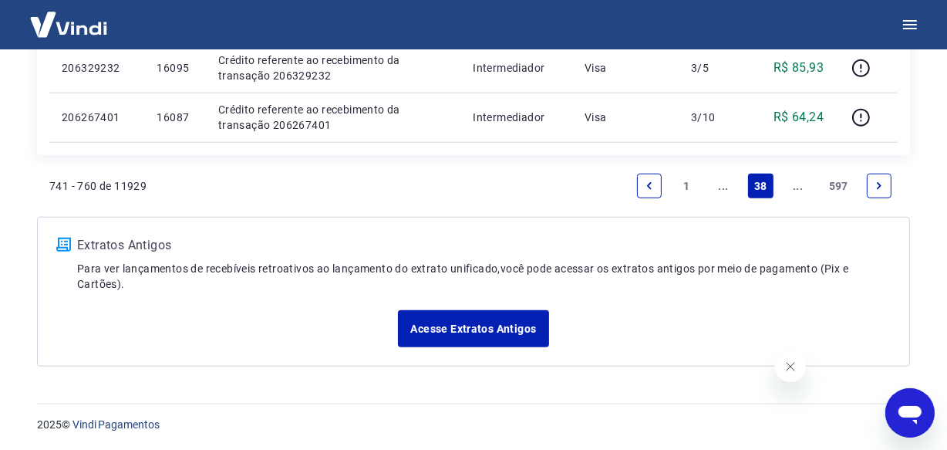
click at [796, 186] on link "..." at bounding box center [798, 185] width 25 height 25
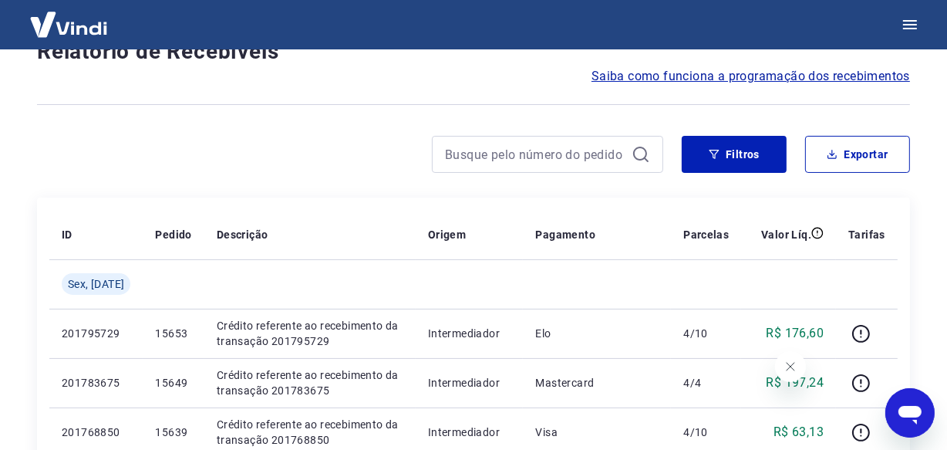
scroll to position [1335, 0]
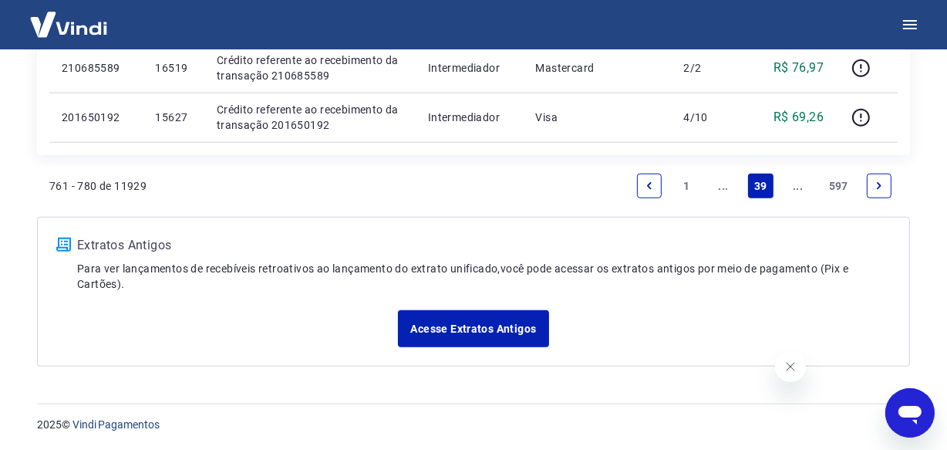
click at [796, 186] on link "..." at bounding box center [798, 185] width 25 height 25
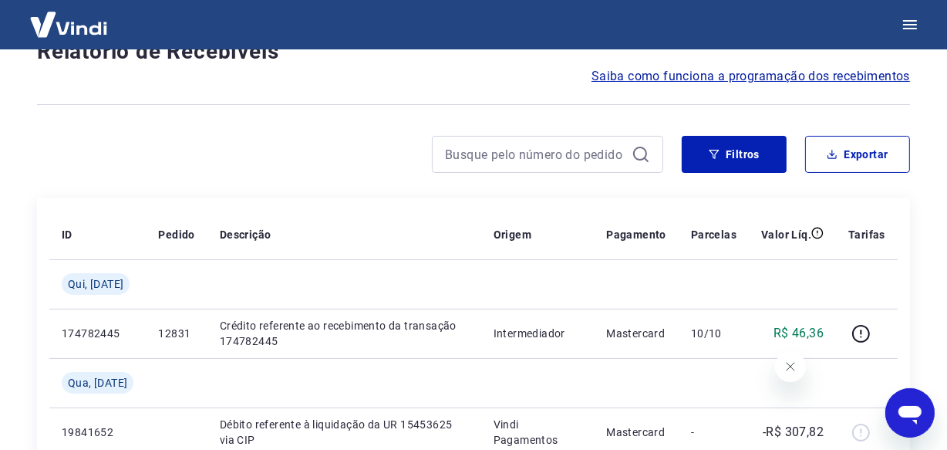
scroll to position [1384, 0]
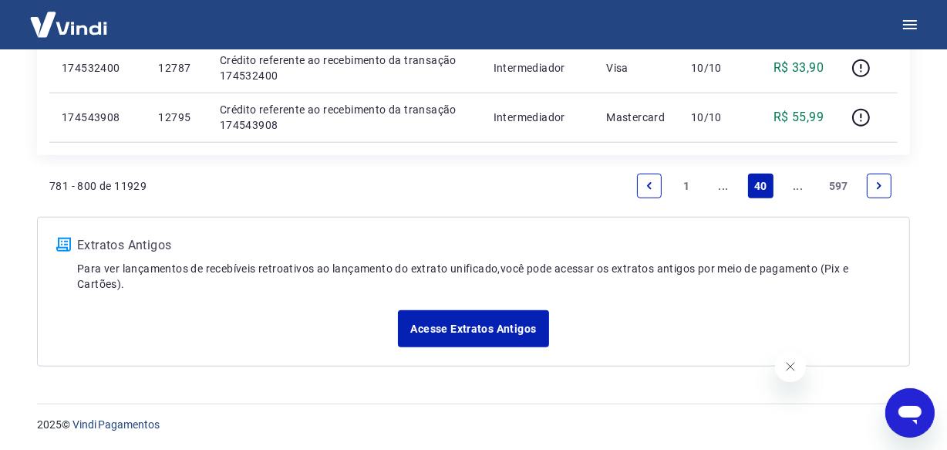
click at [796, 186] on link "..." at bounding box center [798, 185] width 25 height 25
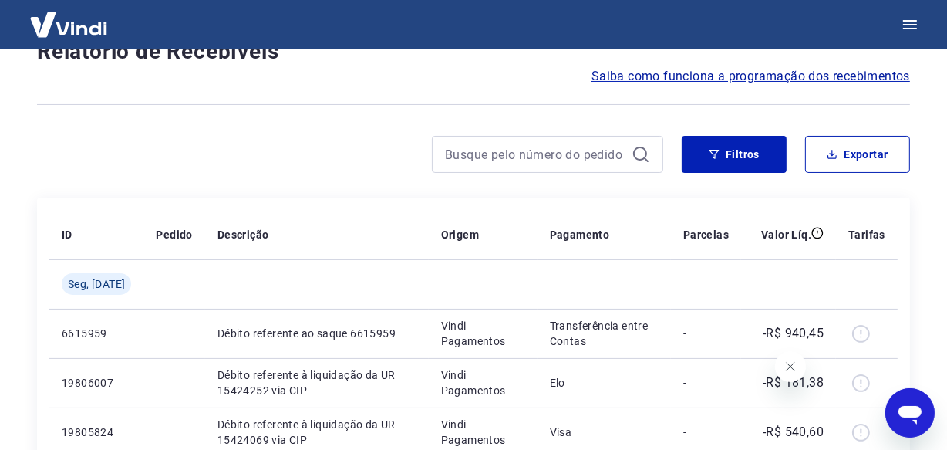
scroll to position [1286, 0]
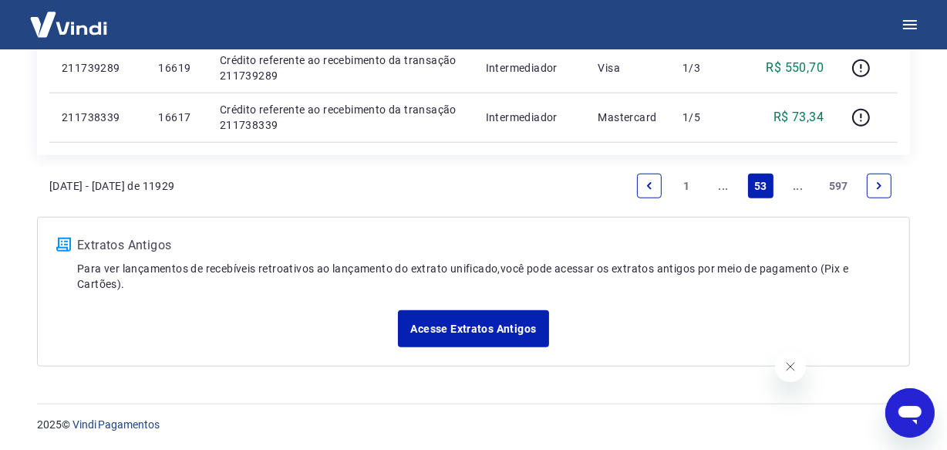
click at [797, 188] on link "..." at bounding box center [798, 185] width 25 height 25
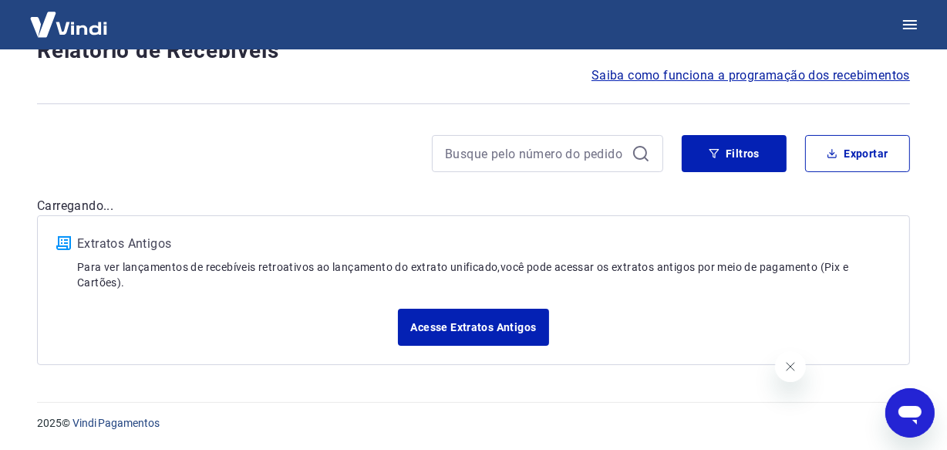
scroll to position [132, 0]
click at [800, 192] on div "Após o envio das liquidações aparecerem no Relatório de Recebíveis, elas podem …" at bounding box center [474, 151] width 910 height 466
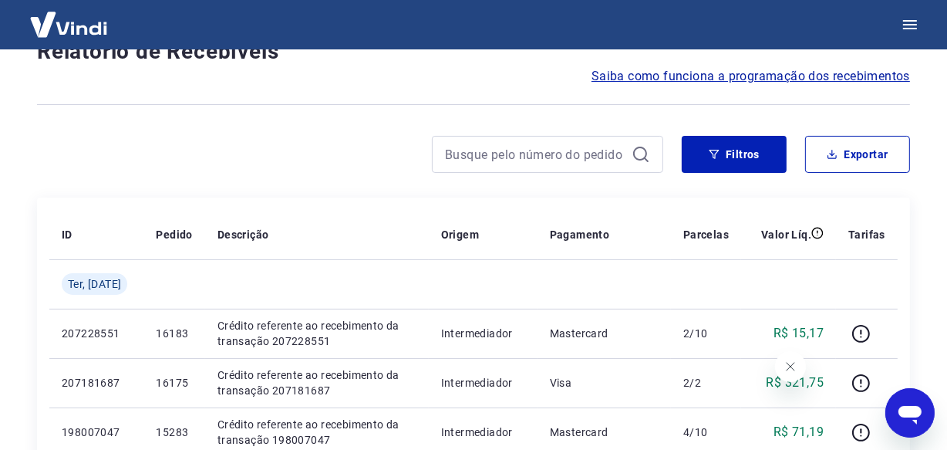
drag, startPoint x: 0, startPoint y: 0, endPoint x: 799, endPoint y: 192, distance: 821.5
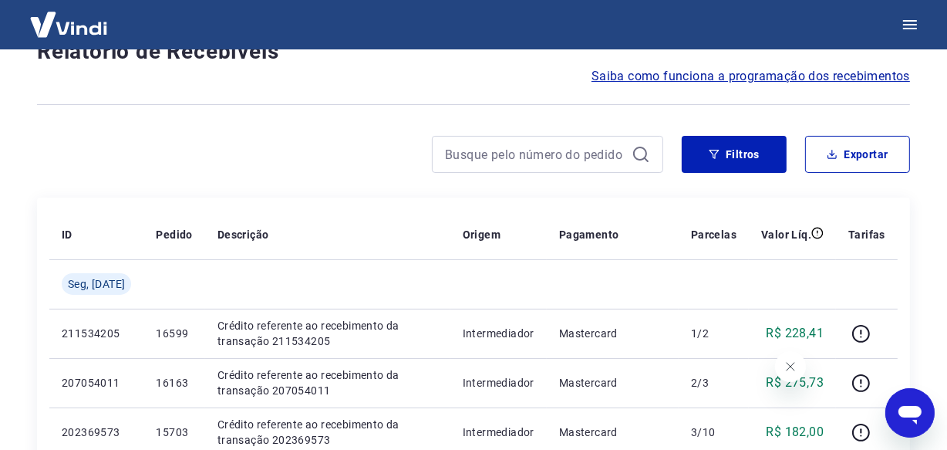
scroll to position [1335, 0]
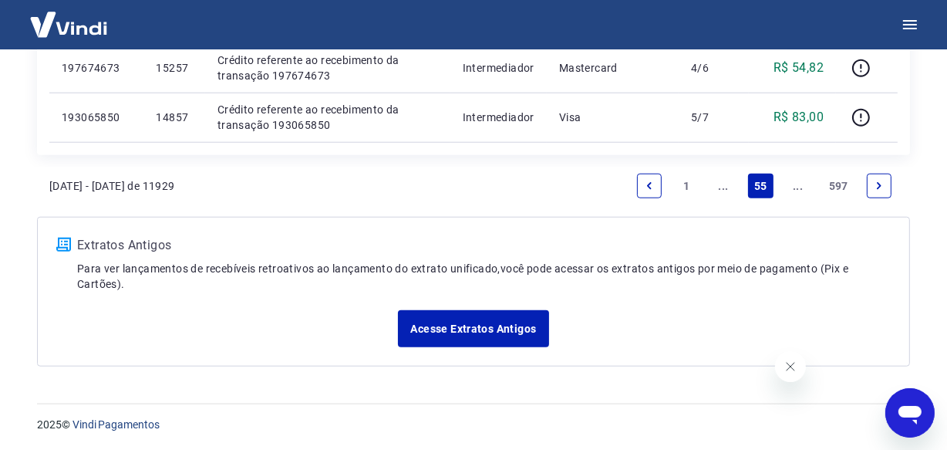
click at [798, 187] on link "..." at bounding box center [798, 185] width 25 height 25
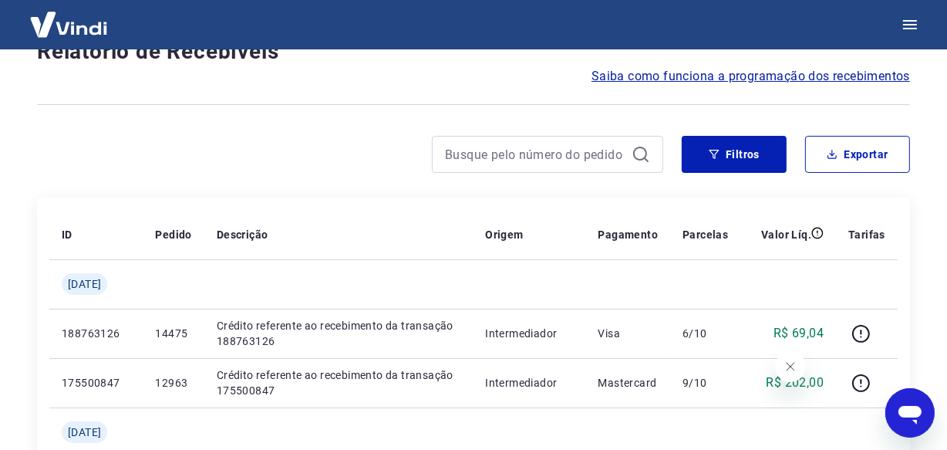
scroll to position [1384, 0]
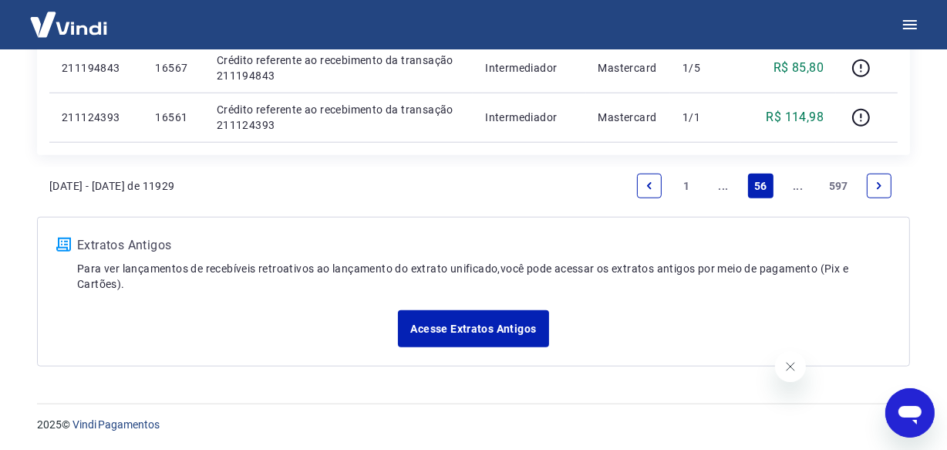
click at [798, 187] on link "..." at bounding box center [798, 185] width 25 height 25
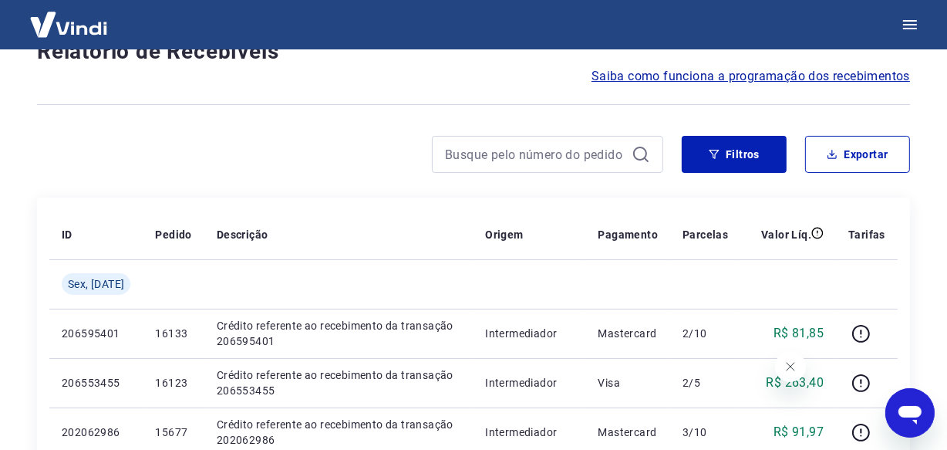
scroll to position [1335, 0]
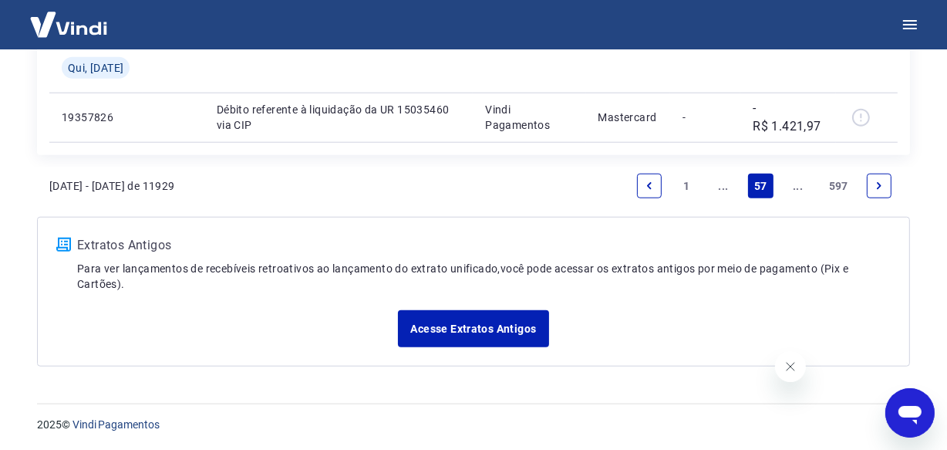
click at [798, 187] on link "..." at bounding box center [798, 185] width 25 height 25
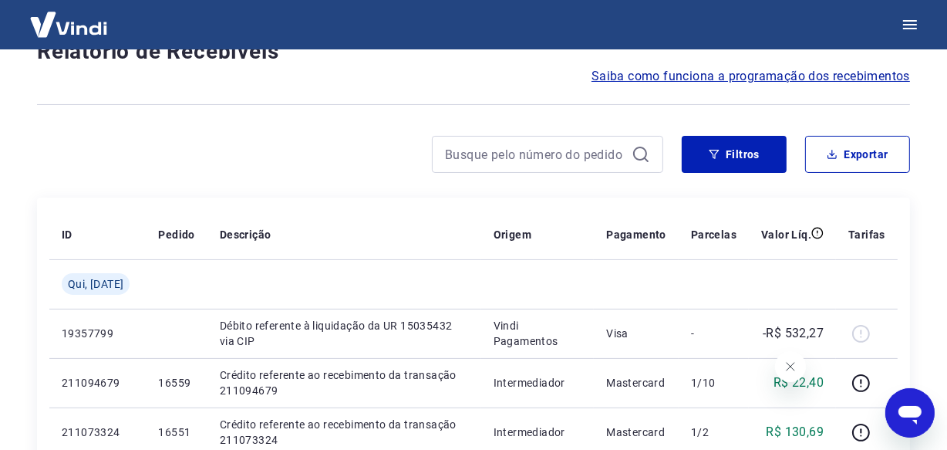
scroll to position [1335, 0]
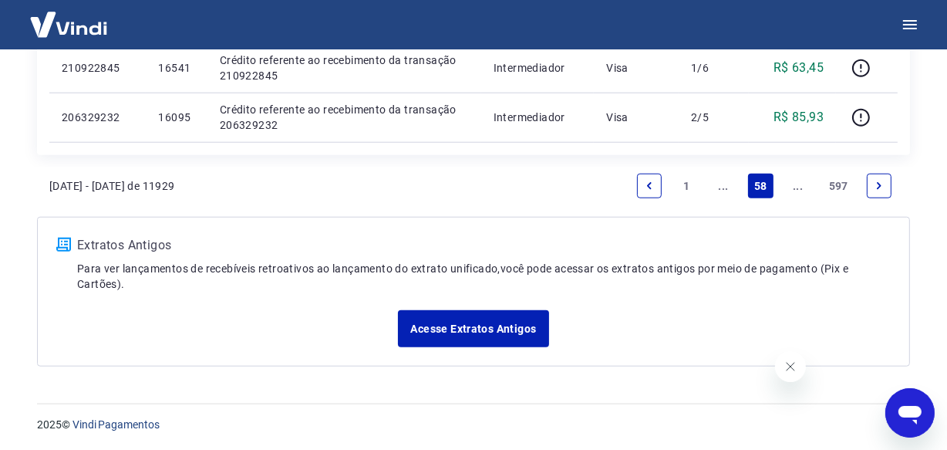
click at [798, 187] on link "..." at bounding box center [798, 185] width 25 height 25
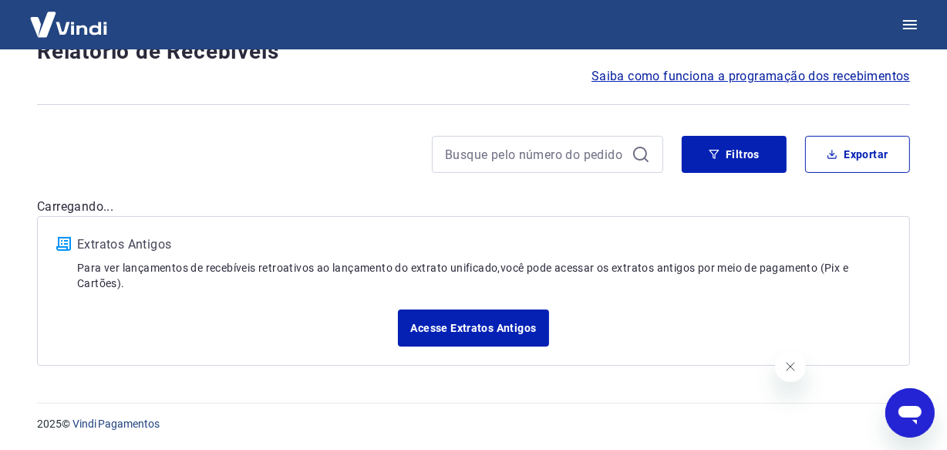
scroll to position [1335, 0]
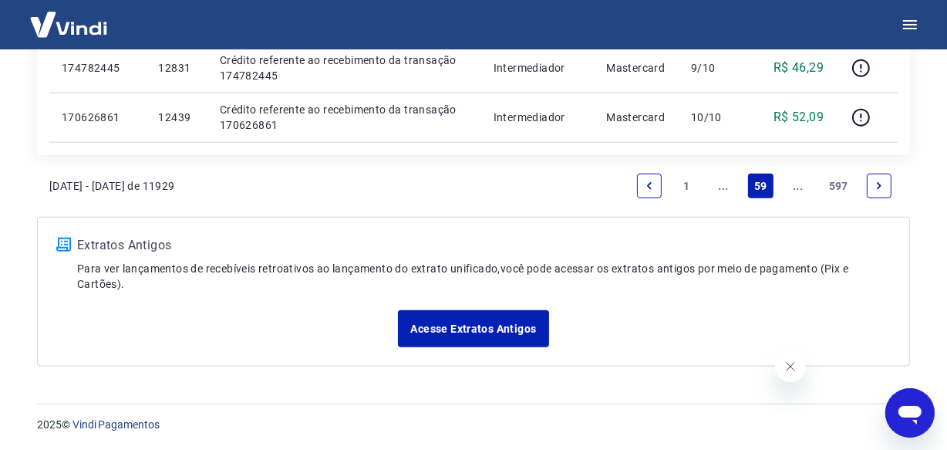
click at [800, 187] on link "..." at bounding box center [798, 185] width 25 height 25
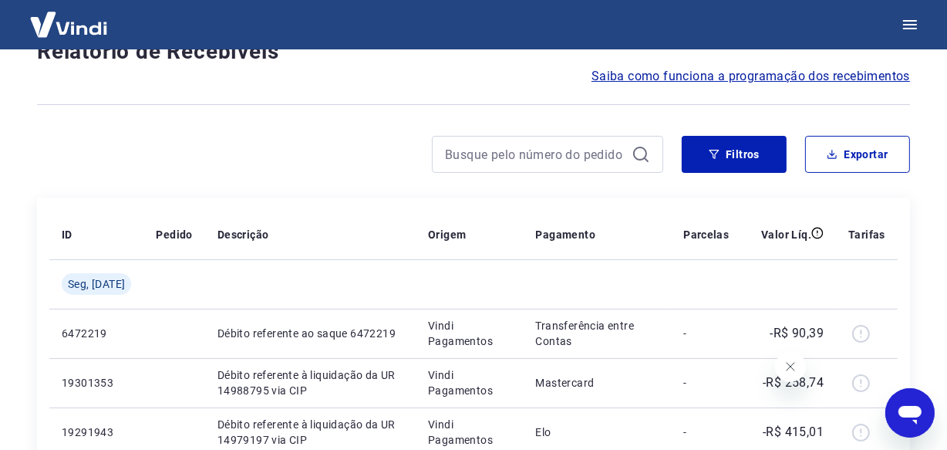
scroll to position [1335, 0]
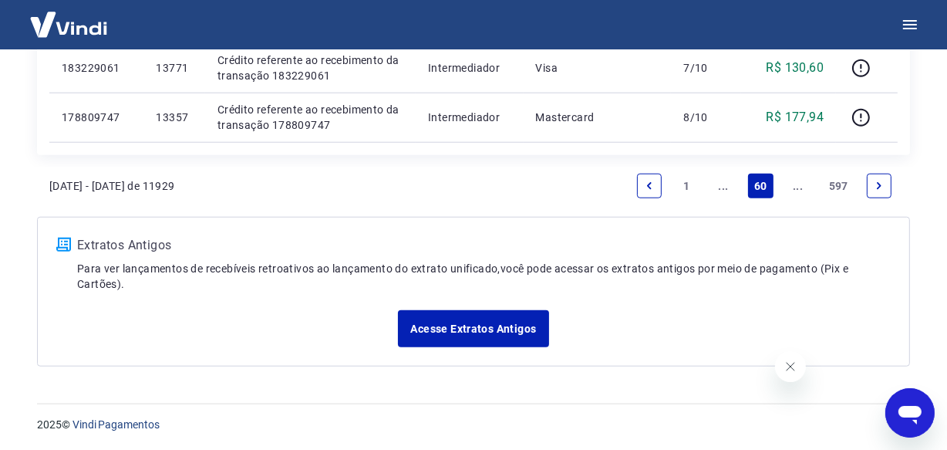
click at [800, 187] on link "..." at bounding box center [798, 185] width 25 height 25
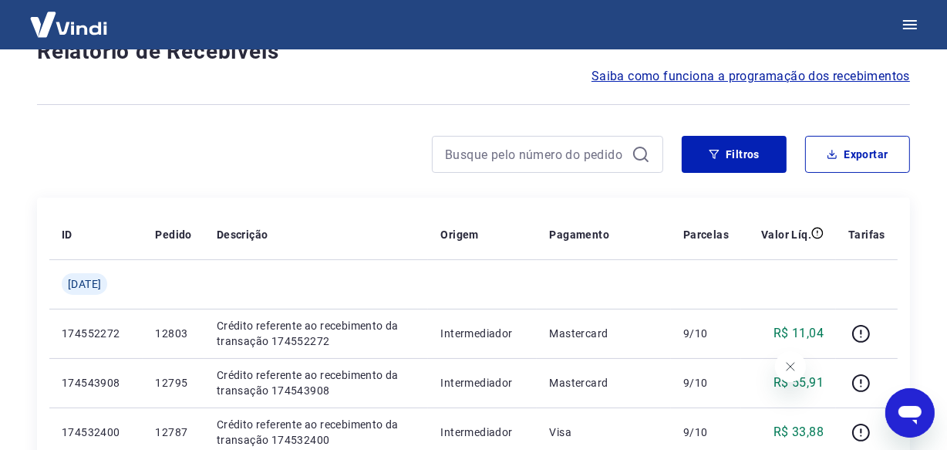
scroll to position [1384, 0]
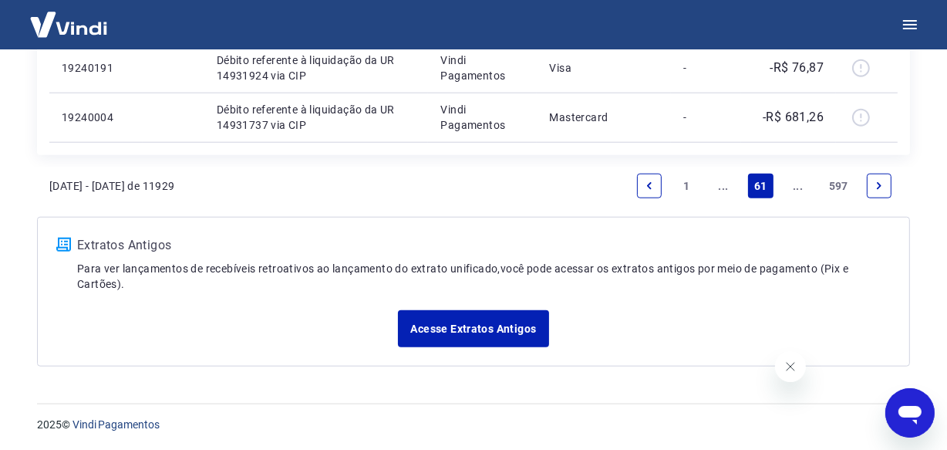
click at [800, 187] on link "..." at bounding box center [798, 185] width 25 height 25
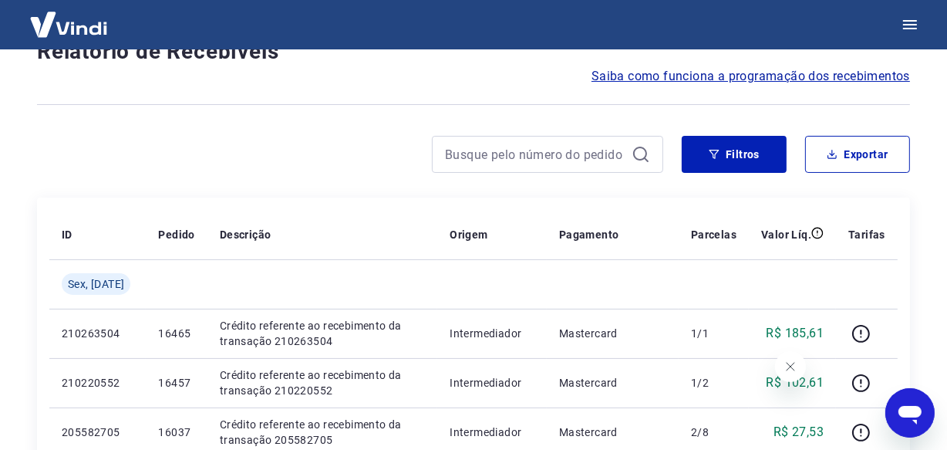
scroll to position [1384, 0]
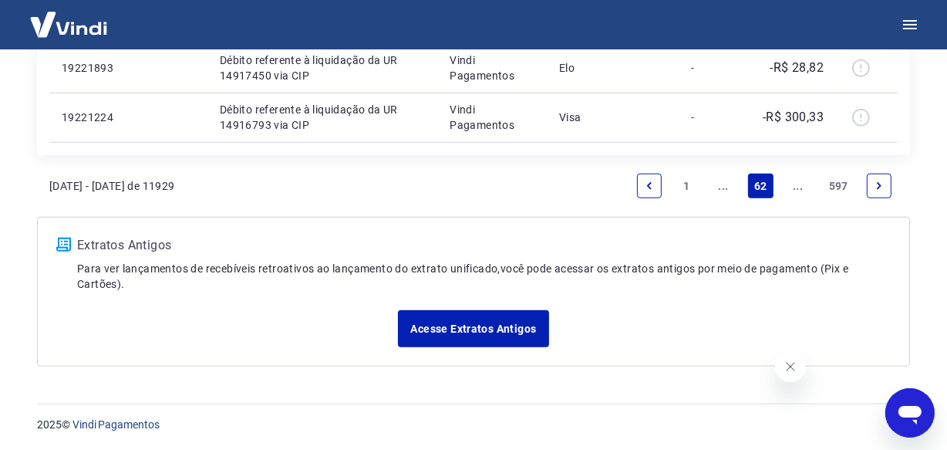
click at [793, 180] on link "..." at bounding box center [798, 185] width 25 height 25
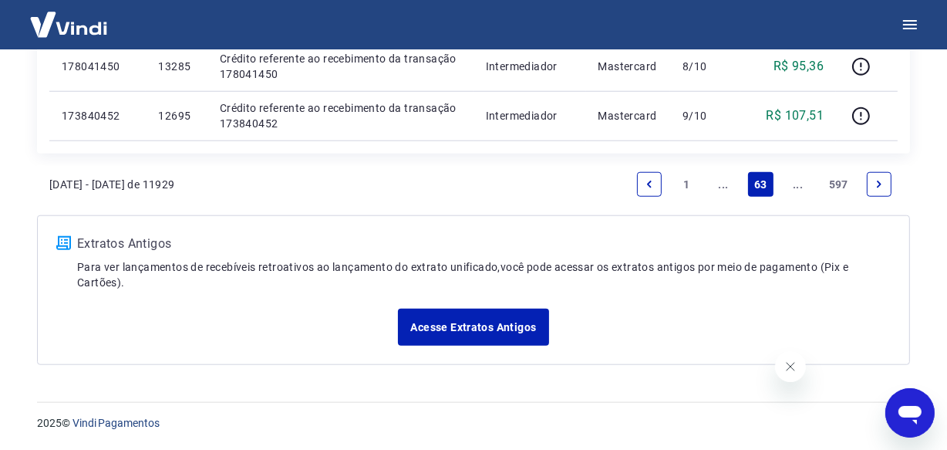
scroll to position [1335, 0]
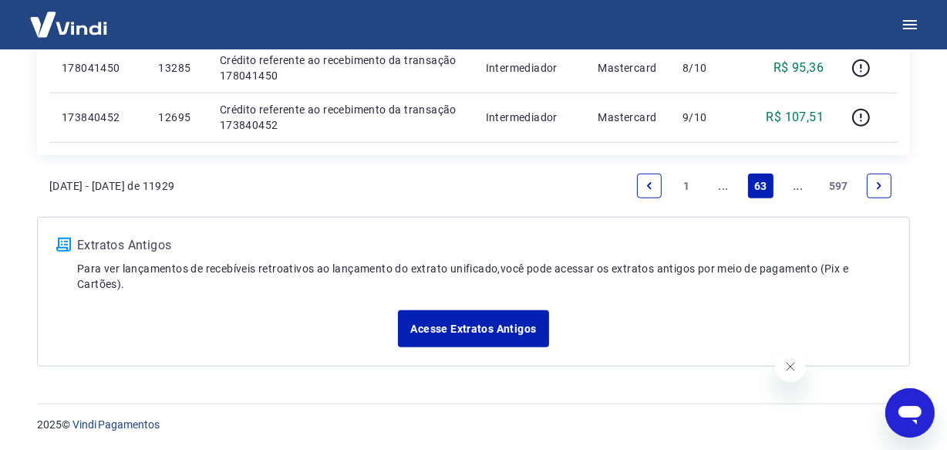
click at [797, 187] on link "..." at bounding box center [798, 185] width 25 height 25
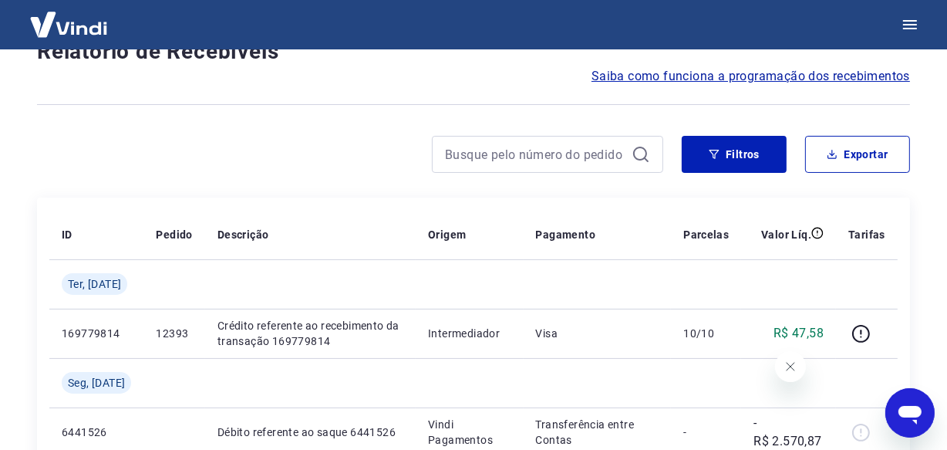
scroll to position [1384, 0]
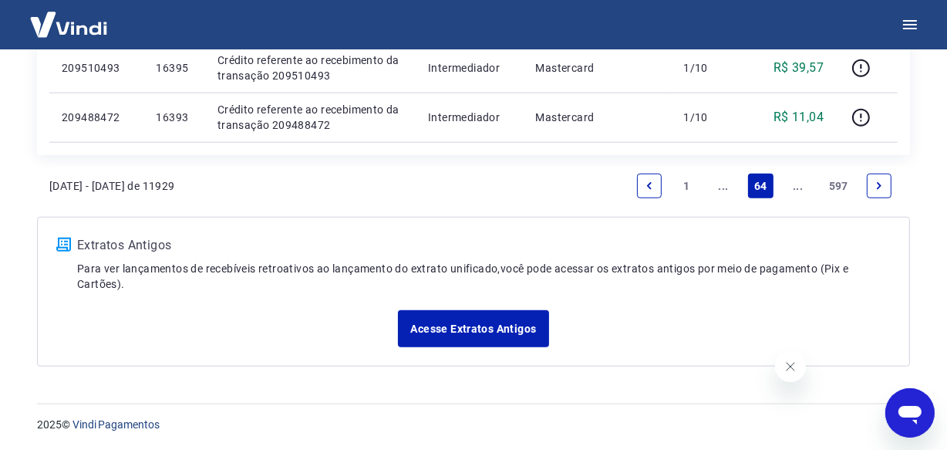
click at [797, 187] on link "..." at bounding box center [798, 185] width 25 height 25
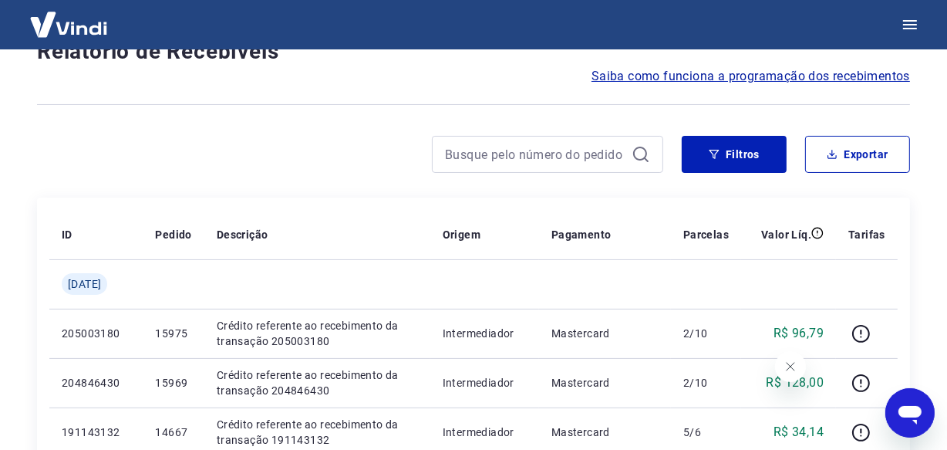
scroll to position [1384, 0]
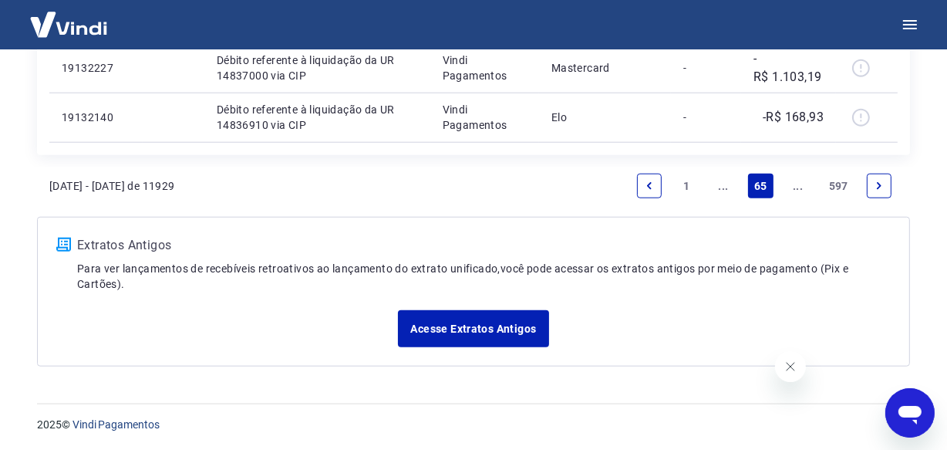
click at [797, 187] on link "..." at bounding box center [798, 185] width 25 height 25
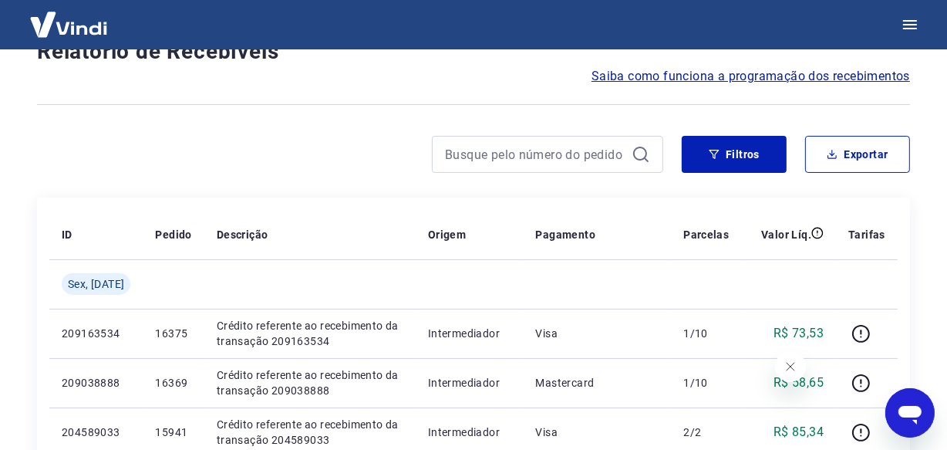
scroll to position [1335, 0]
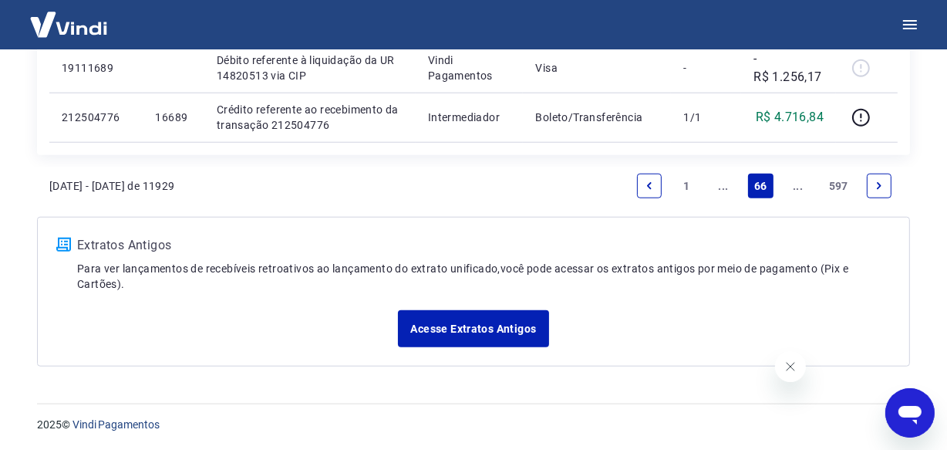
click at [796, 184] on link "..." at bounding box center [798, 185] width 25 height 25
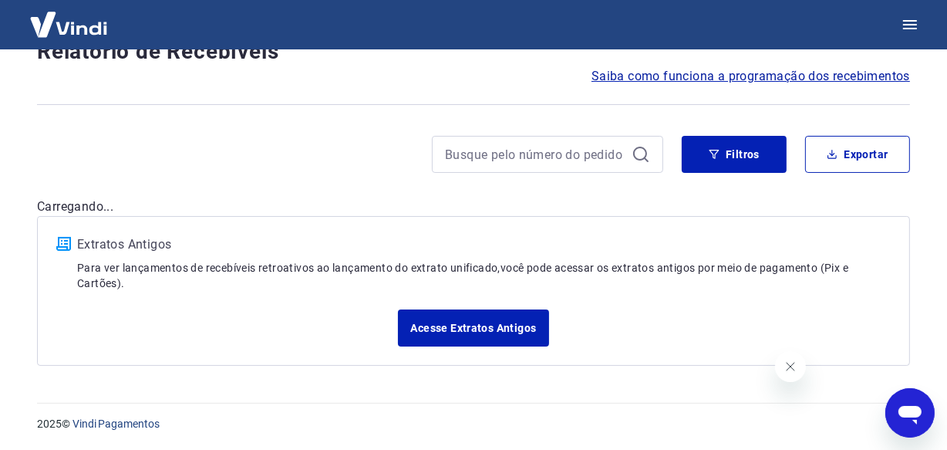
scroll to position [1335, 0]
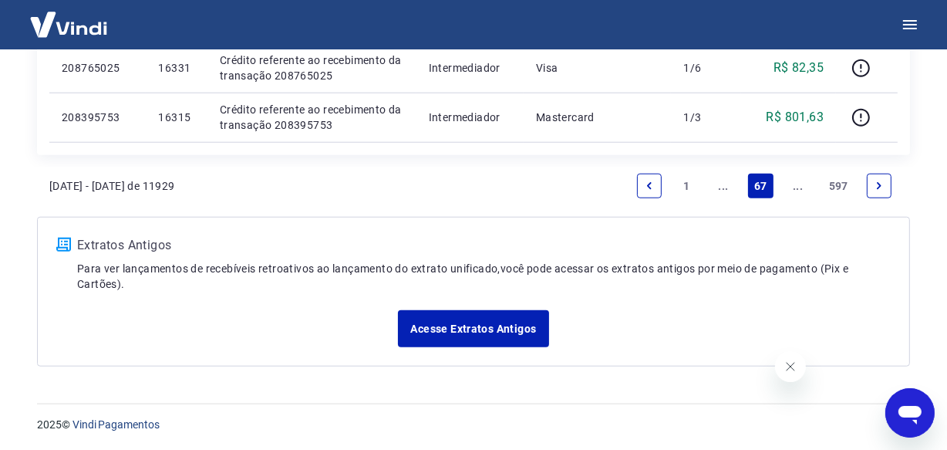
click at [796, 185] on link "..." at bounding box center [798, 185] width 25 height 25
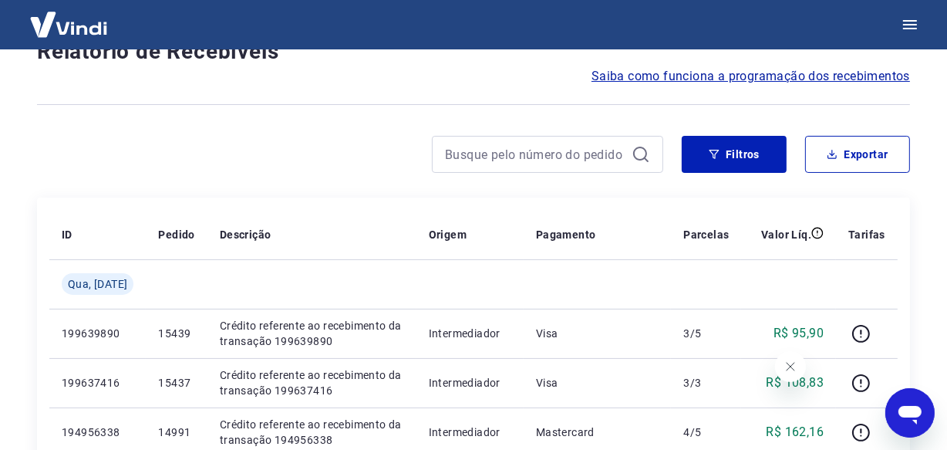
scroll to position [1335, 0]
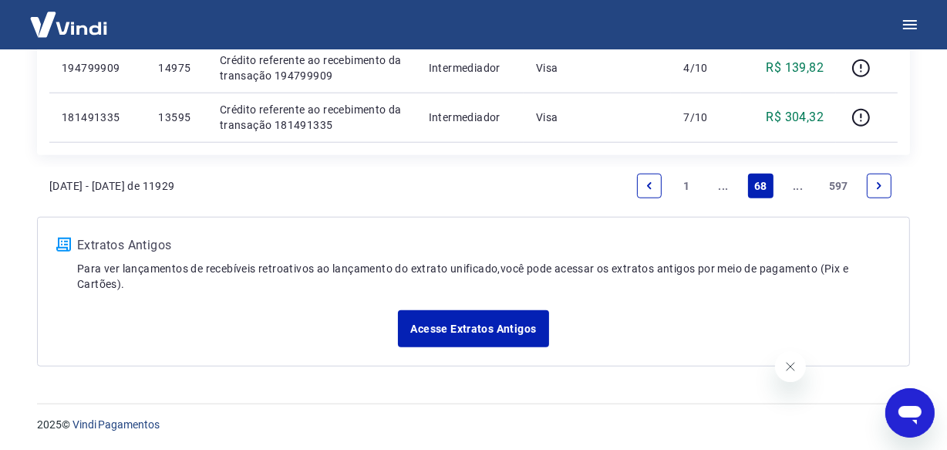
click at [796, 186] on link "..." at bounding box center [798, 185] width 25 height 25
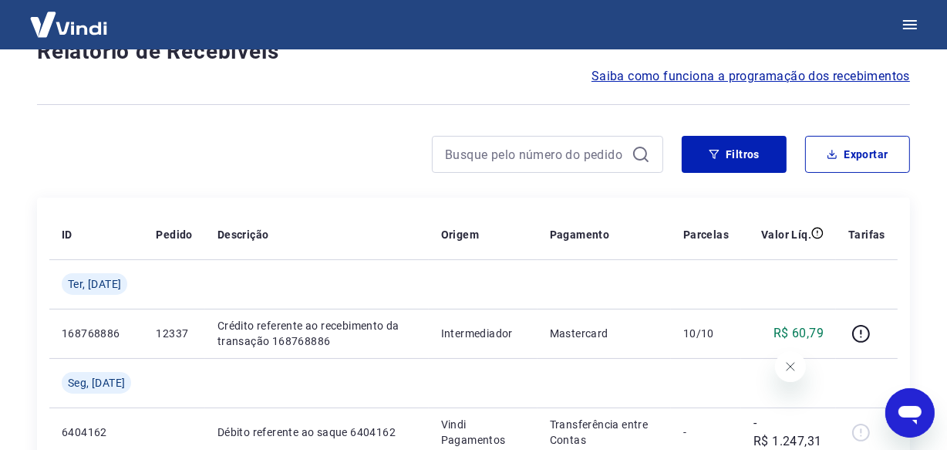
scroll to position [1384, 0]
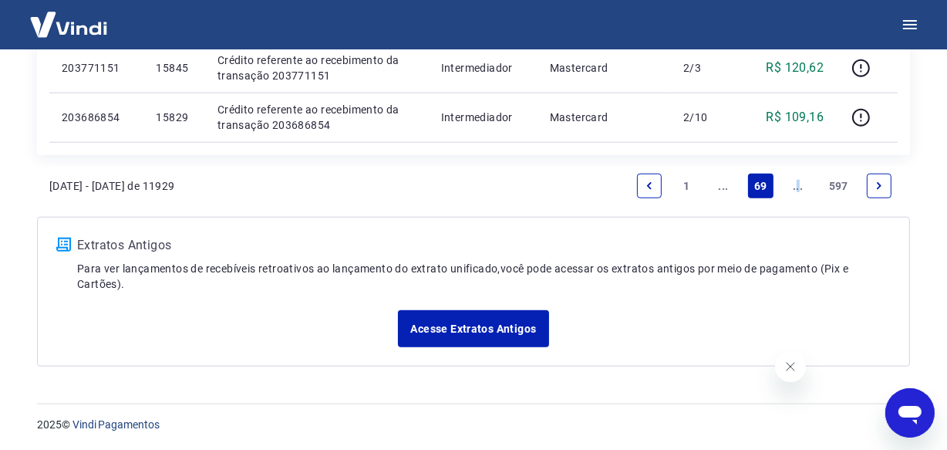
click at [799, 186] on link "..." at bounding box center [798, 185] width 25 height 25
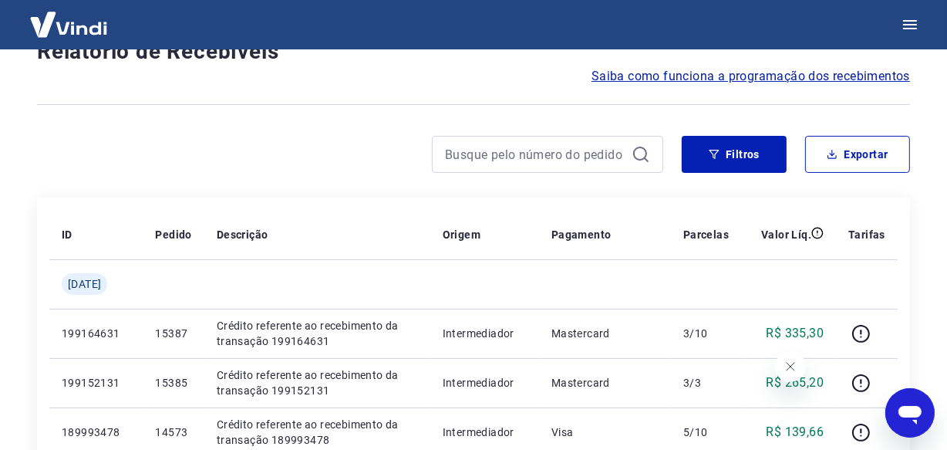
scroll to position [1384, 0]
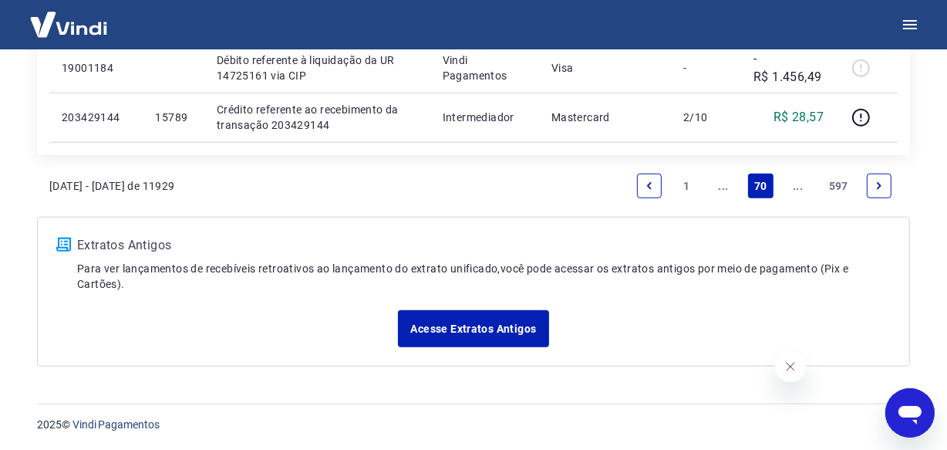
click at [792, 184] on link "..." at bounding box center [798, 185] width 25 height 25
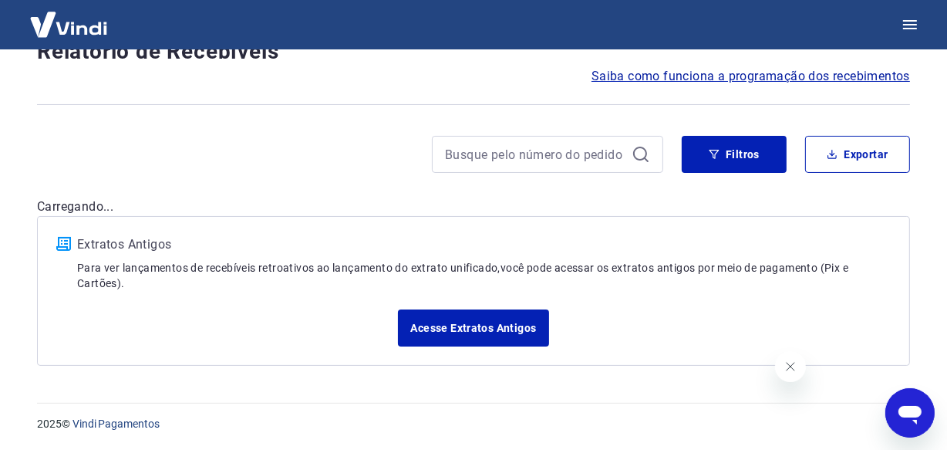
scroll to position [1335, 0]
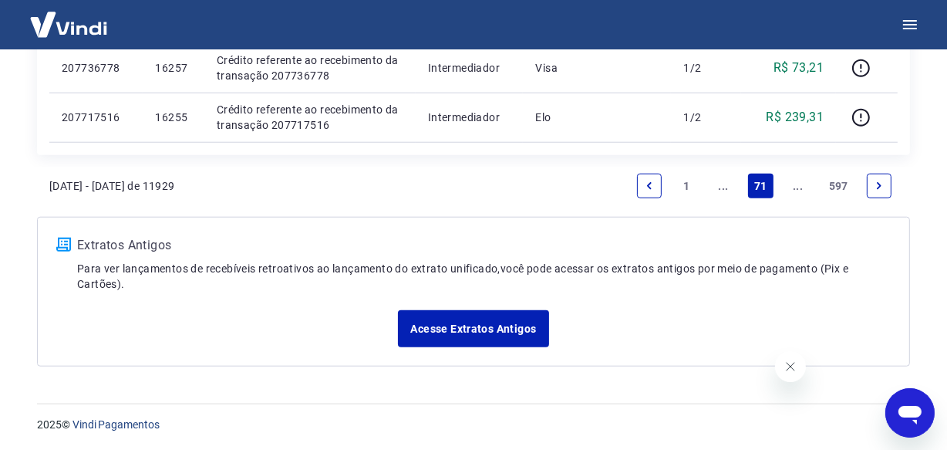
click at [799, 185] on link "..." at bounding box center [798, 185] width 25 height 25
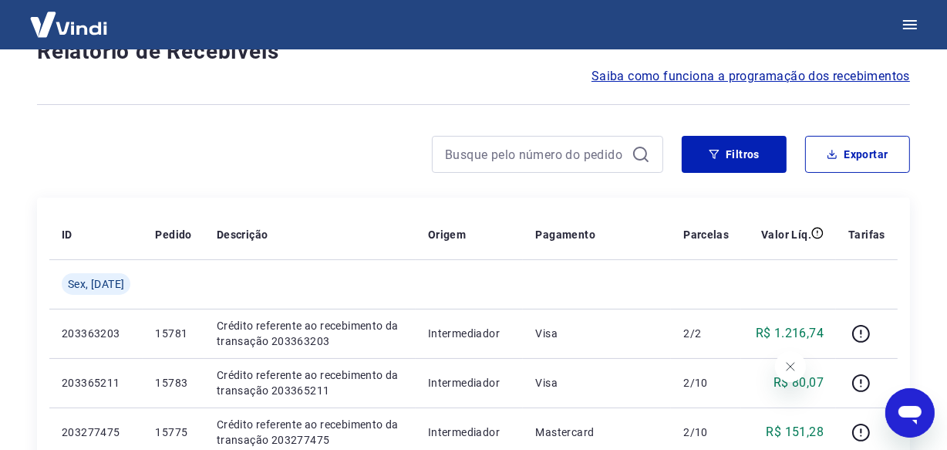
scroll to position [1335, 0]
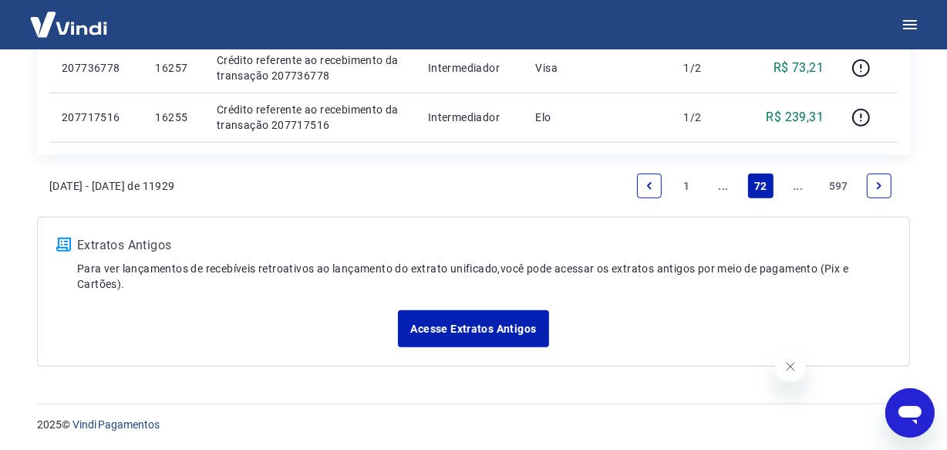
click at [799, 185] on link "..." at bounding box center [798, 185] width 25 height 25
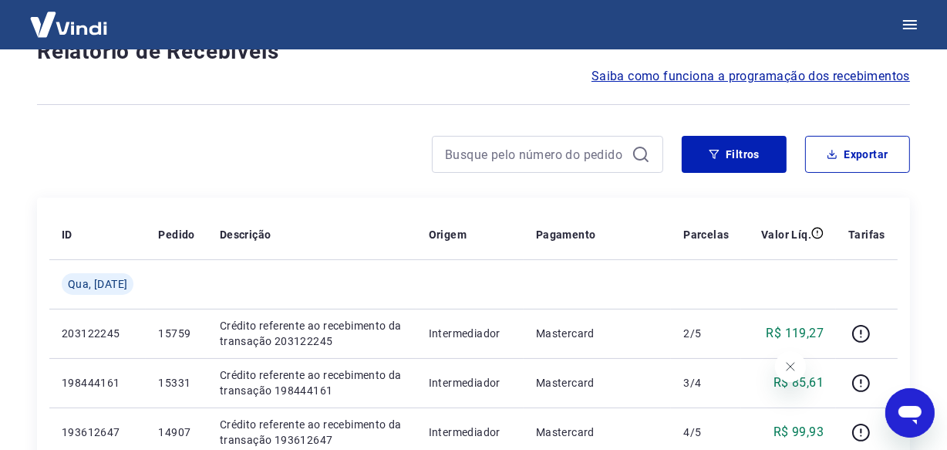
scroll to position [1335, 0]
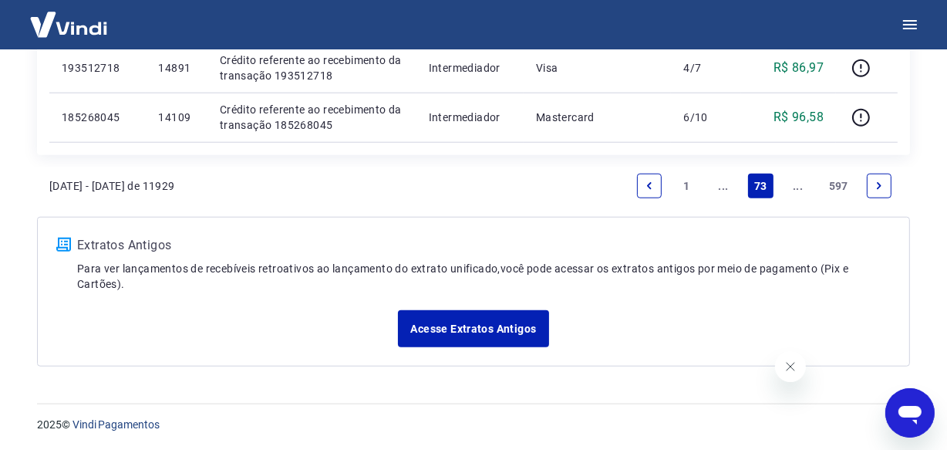
click at [800, 185] on link "..." at bounding box center [798, 185] width 25 height 25
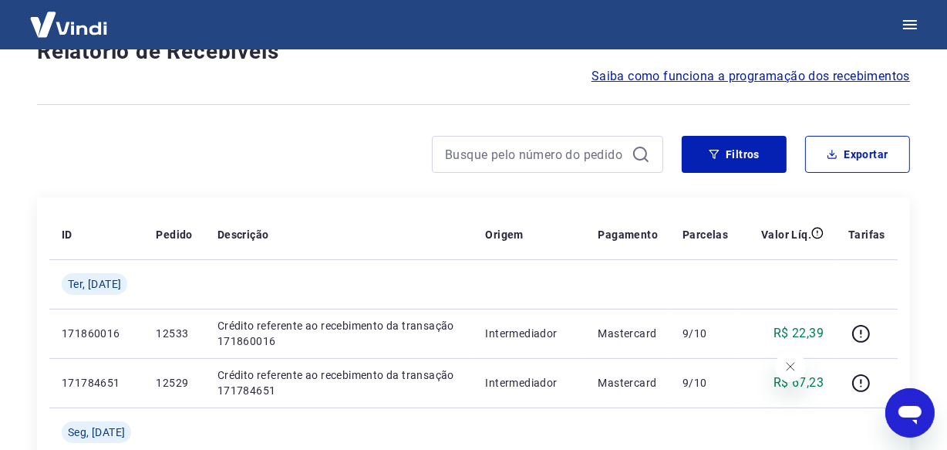
scroll to position [1384, 0]
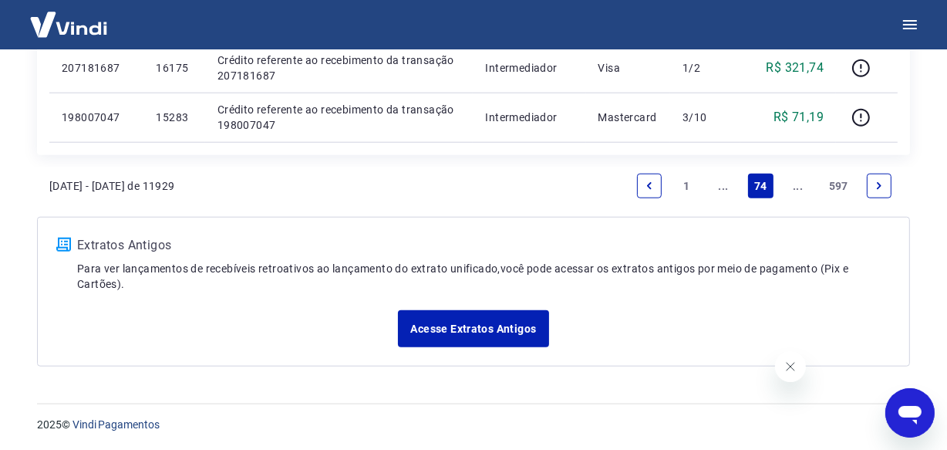
click at [802, 185] on link "..." at bounding box center [798, 185] width 25 height 25
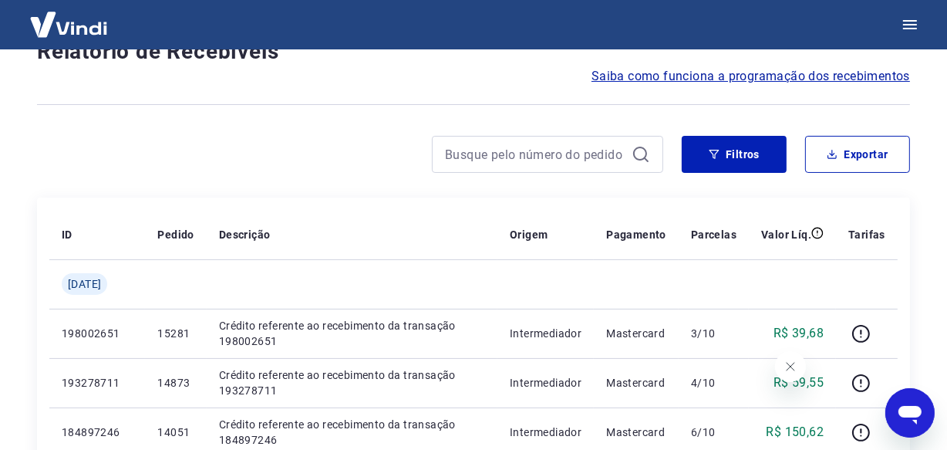
scroll to position [1335, 0]
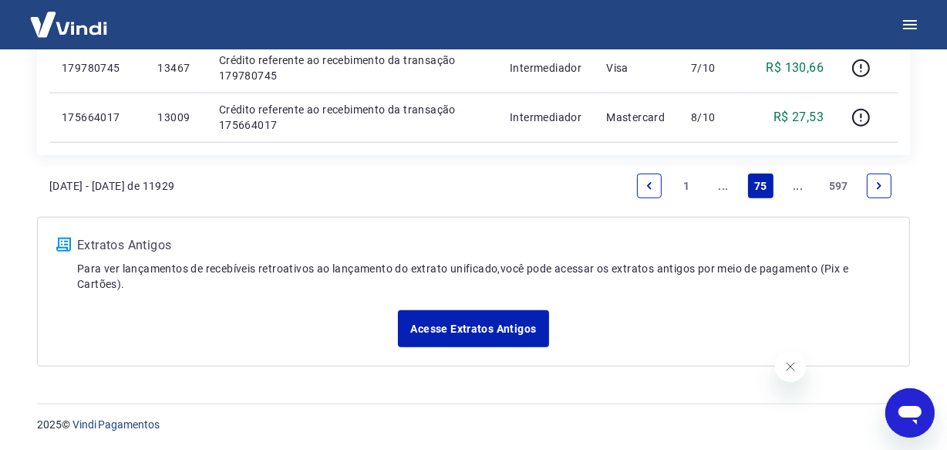
click at [803, 188] on link "..." at bounding box center [798, 185] width 25 height 25
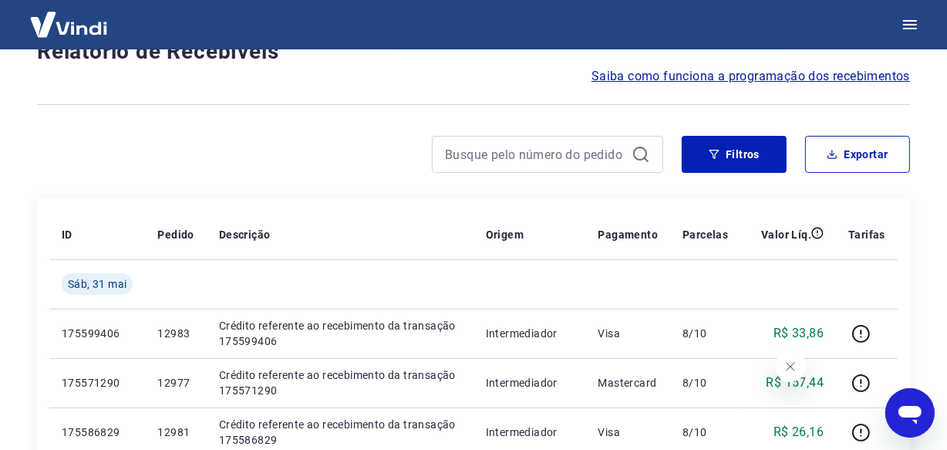
scroll to position [1384, 0]
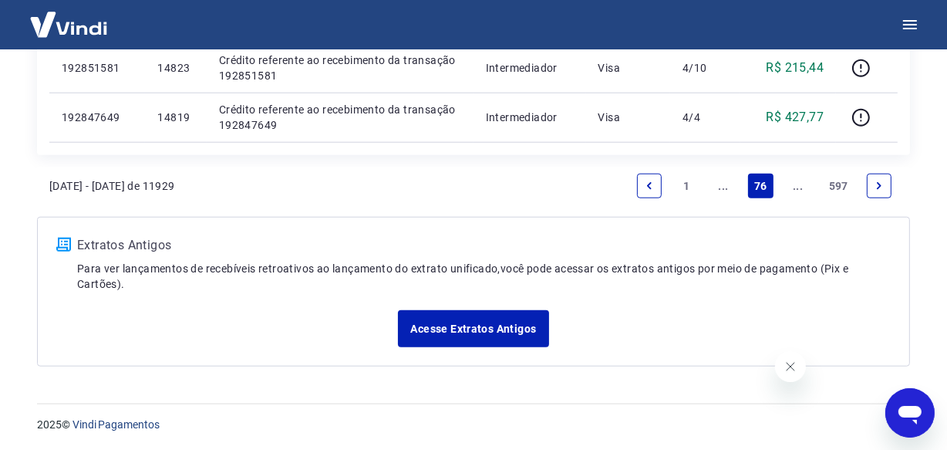
click at [802, 187] on link "..." at bounding box center [798, 185] width 25 height 25
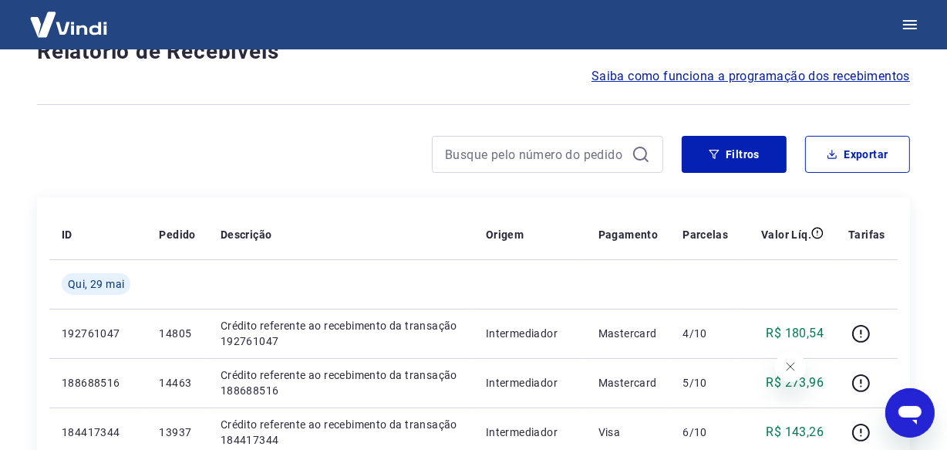
scroll to position [1335, 0]
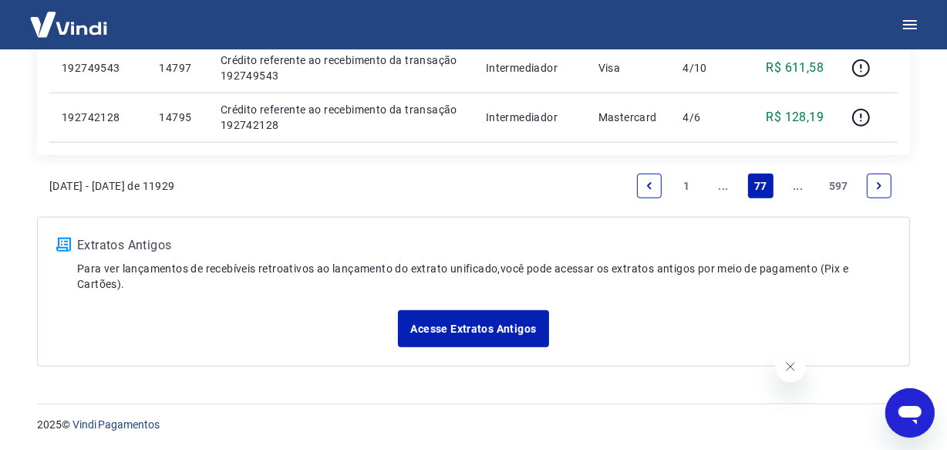
click at [802, 187] on link "..." at bounding box center [798, 185] width 25 height 25
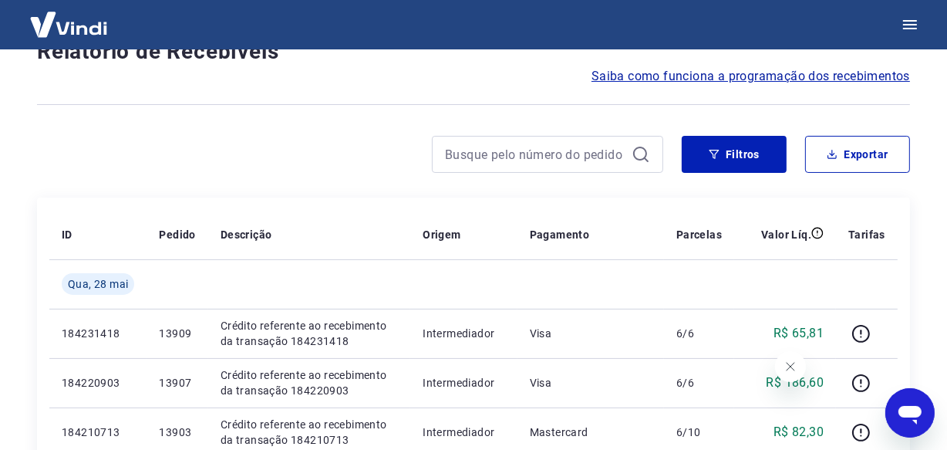
scroll to position [1335, 0]
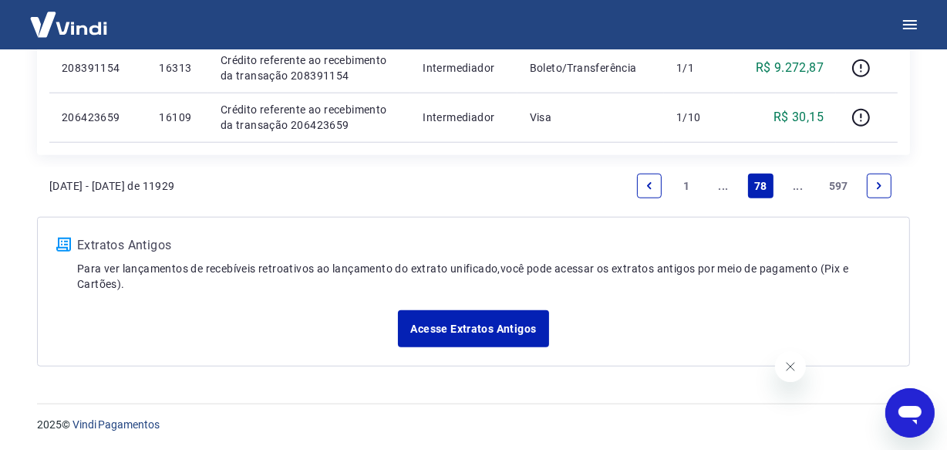
click at [802, 187] on link "..." at bounding box center [798, 185] width 25 height 25
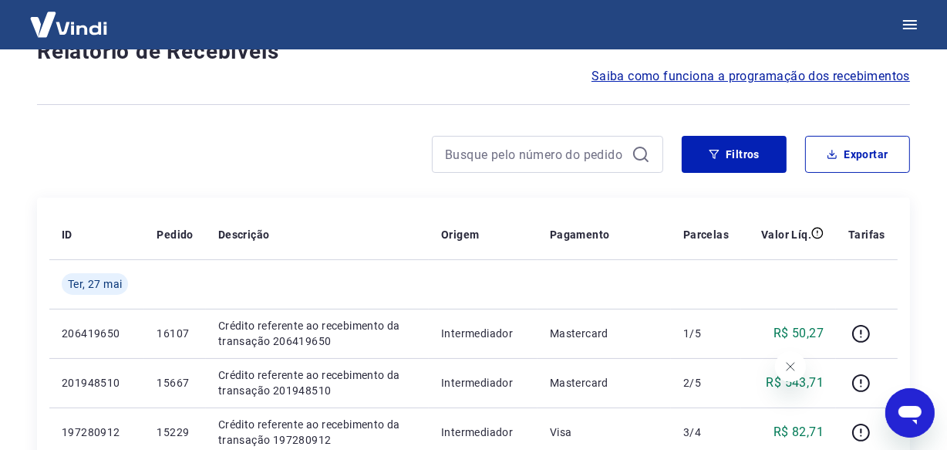
scroll to position [1335, 0]
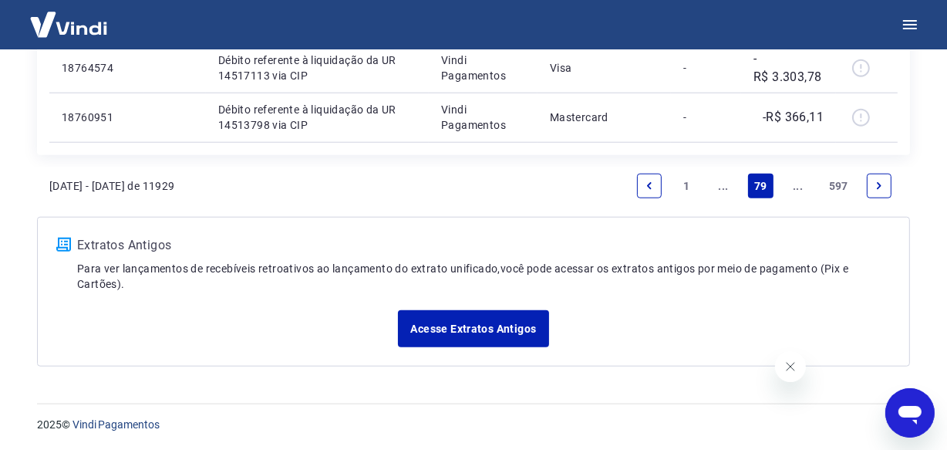
click at [802, 187] on link "..." at bounding box center [798, 185] width 25 height 25
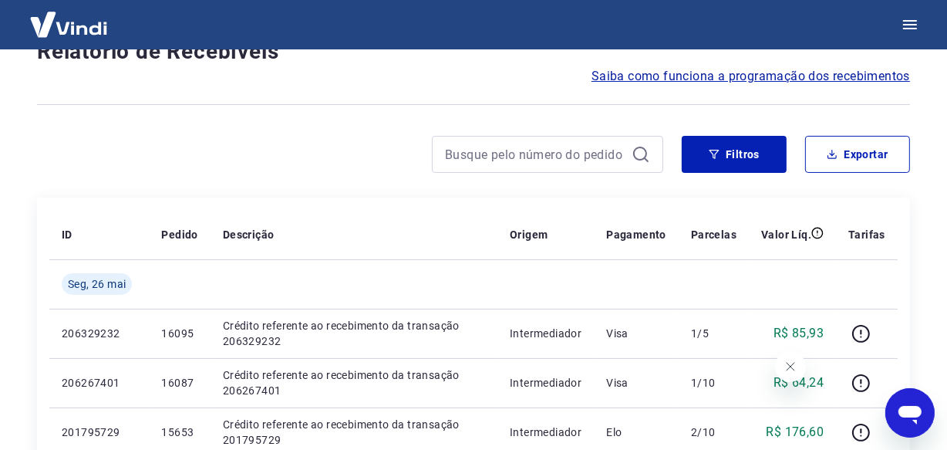
scroll to position [1335, 0]
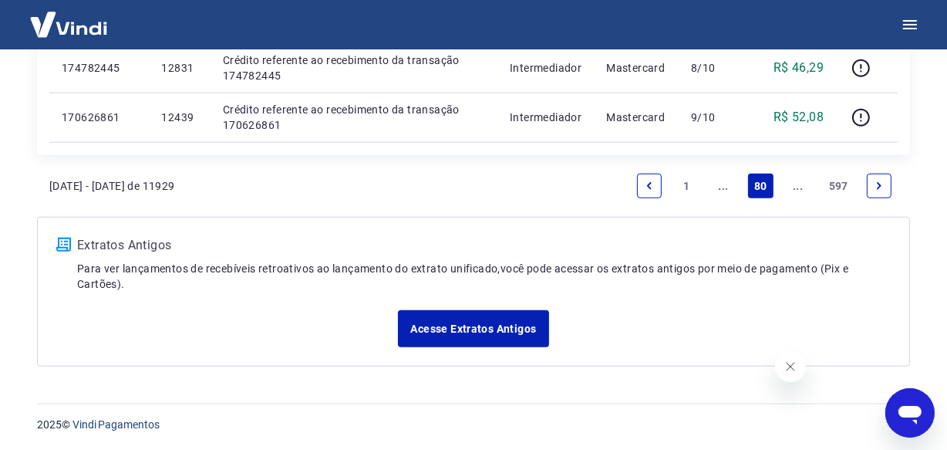
click at [805, 187] on link "..." at bounding box center [798, 185] width 25 height 25
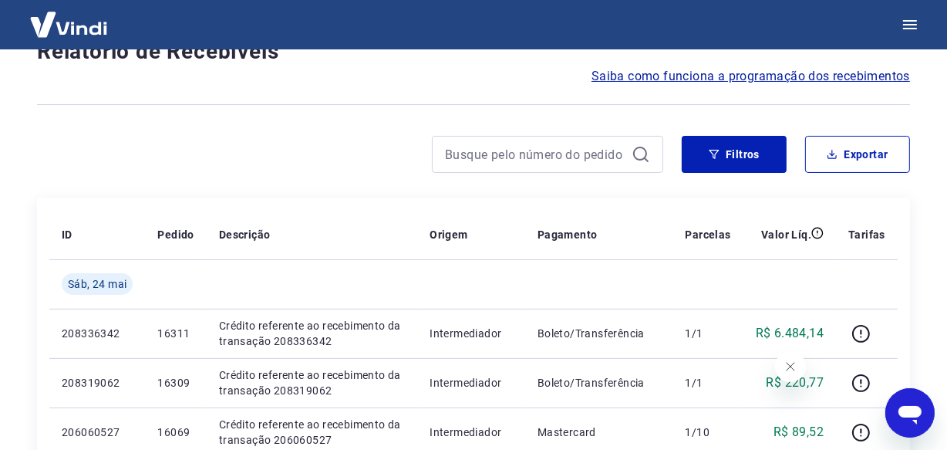
scroll to position [1335, 0]
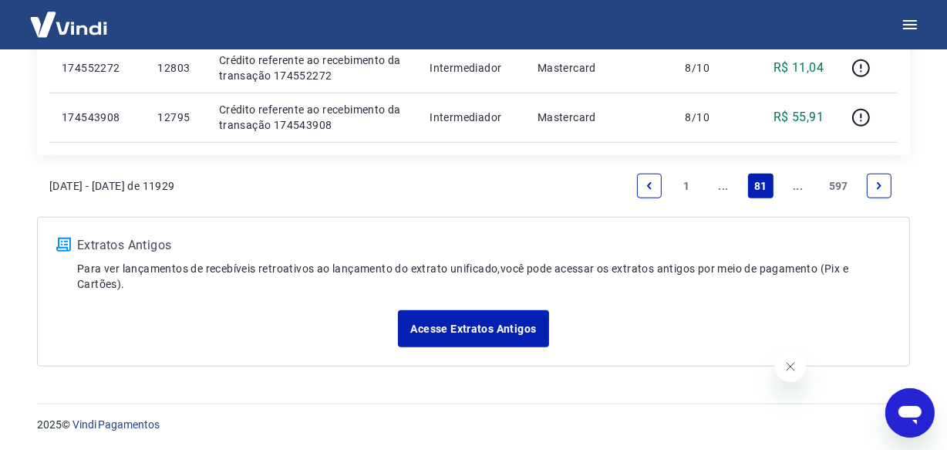
click at [805, 187] on link "..." at bounding box center [798, 185] width 25 height 25
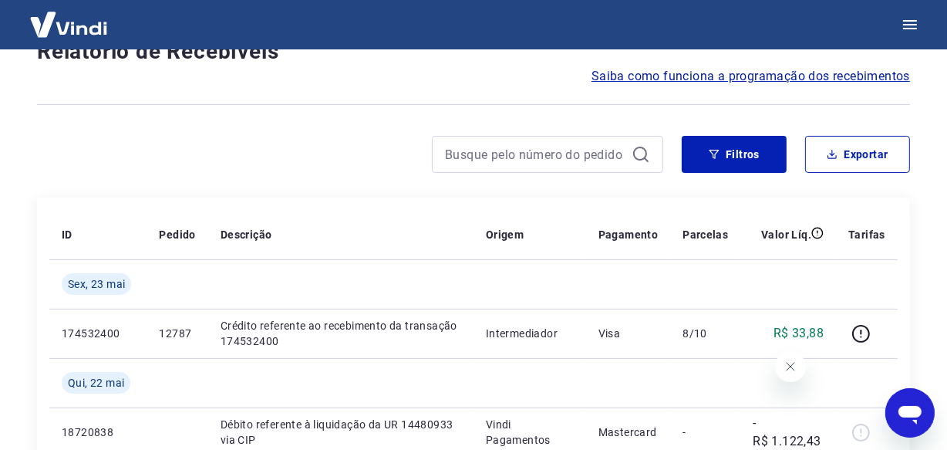
scroll to position [1384, 0]
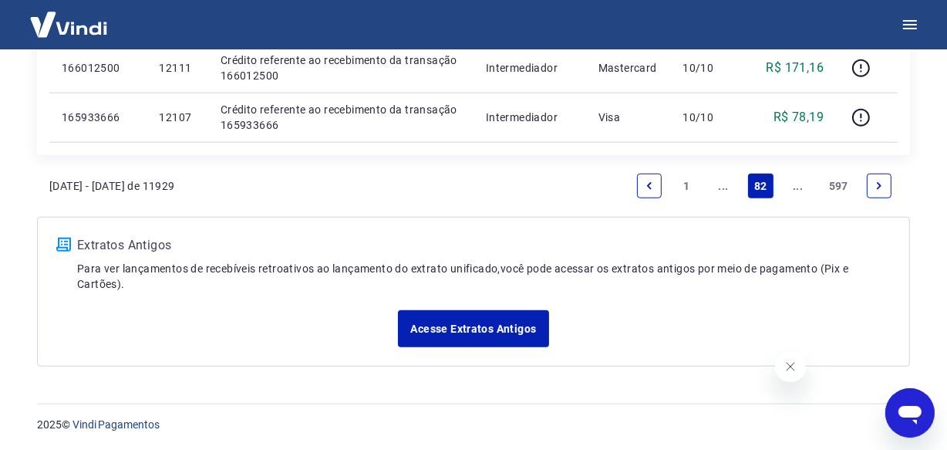
click at [805, 187] on link "..." at bounding box center [798, 185] width 25 height 25
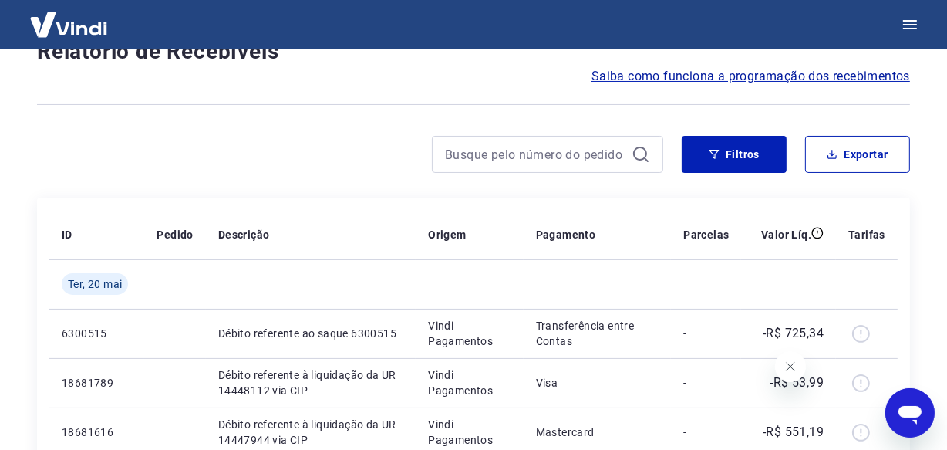
scroll to position [1335, 0]
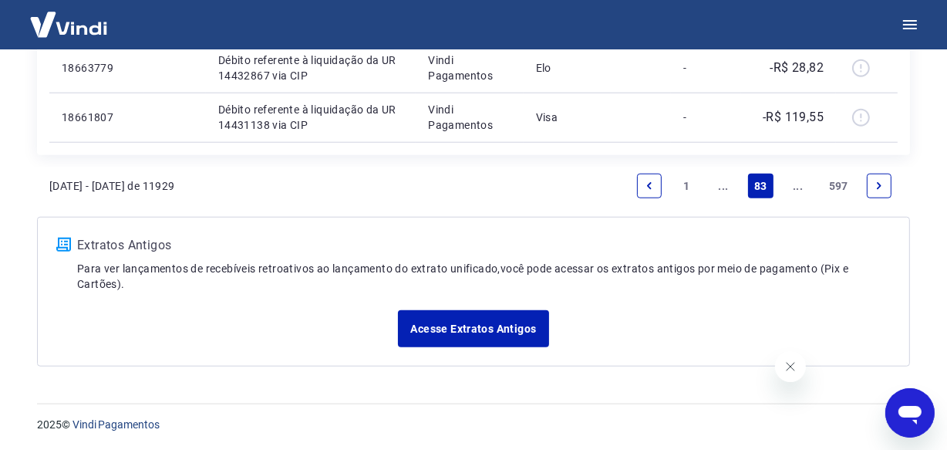
click at [805, 187] on link "..." at bounding box center [798, 185] width 25 height 25
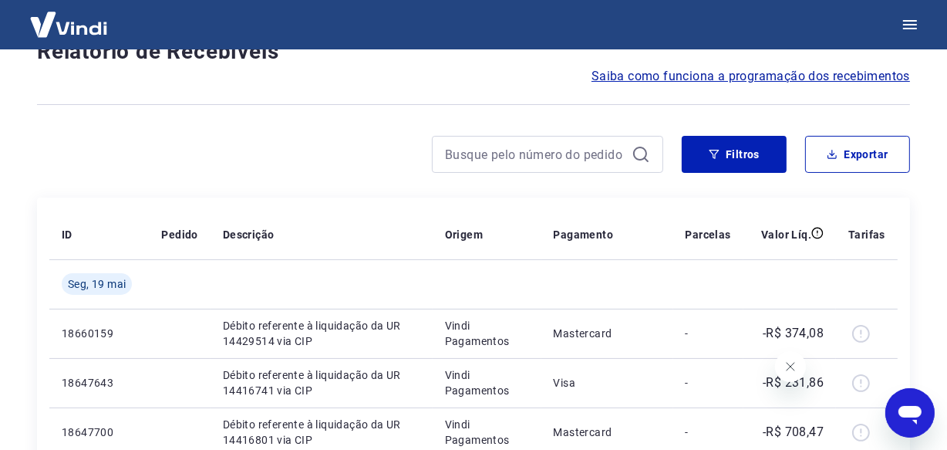
scroll to position [1384, 0]
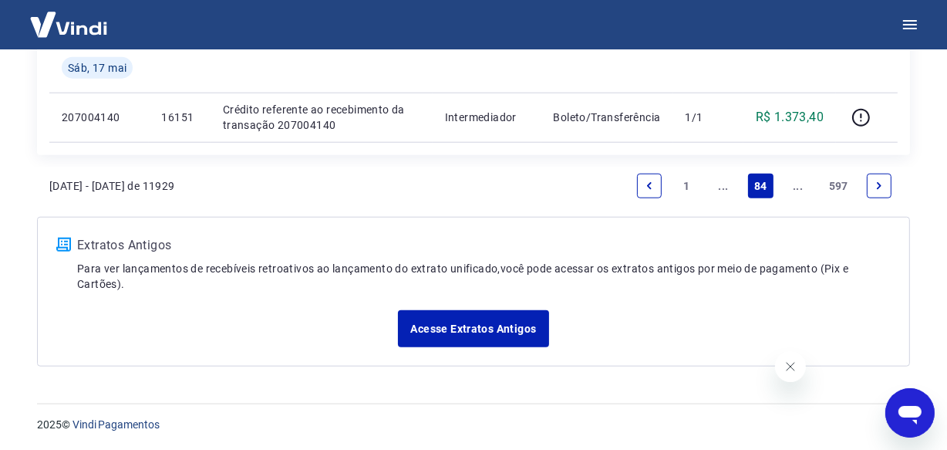
click at [805, 187] on link "..." at bounding box center [798, 185] width 25 height 25
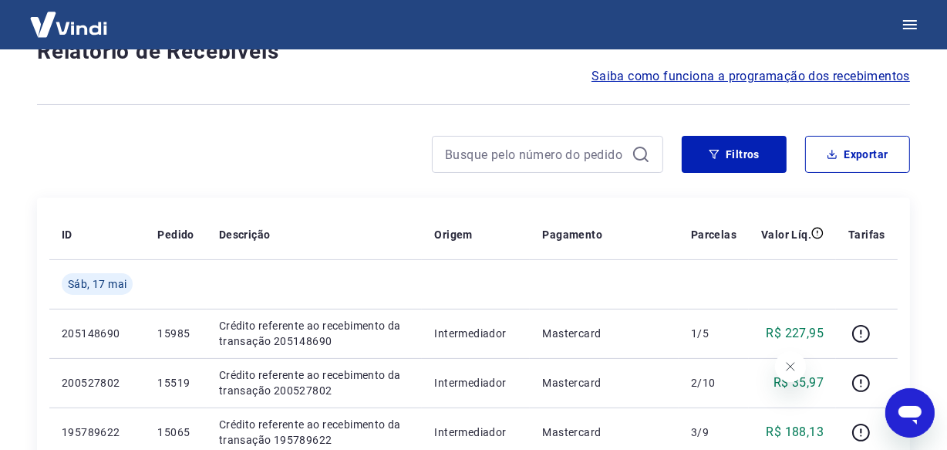
scroll to position [1384, 0]
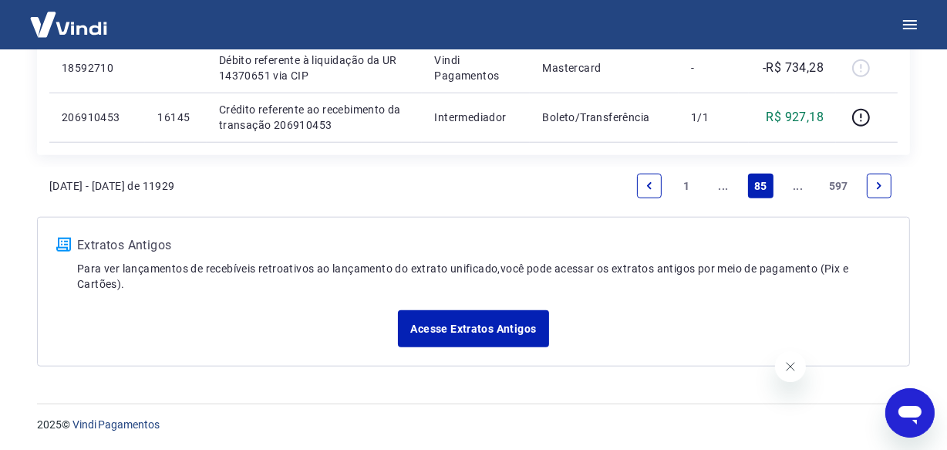
click at [805, 187] on link "..." at bounding box center [798, 185] width 25 height 25
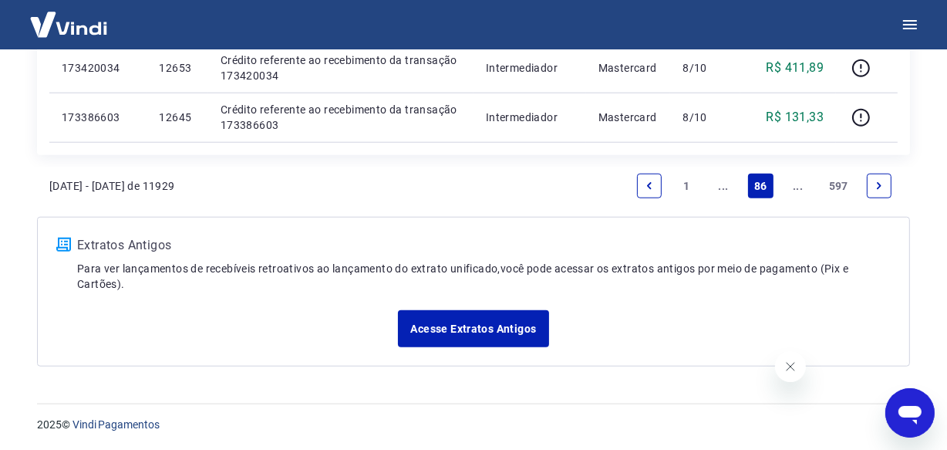
scroll to position [1335, 0]
click at [800, 192] on link "..." at bounding box center [798, 185] width 25 height 25
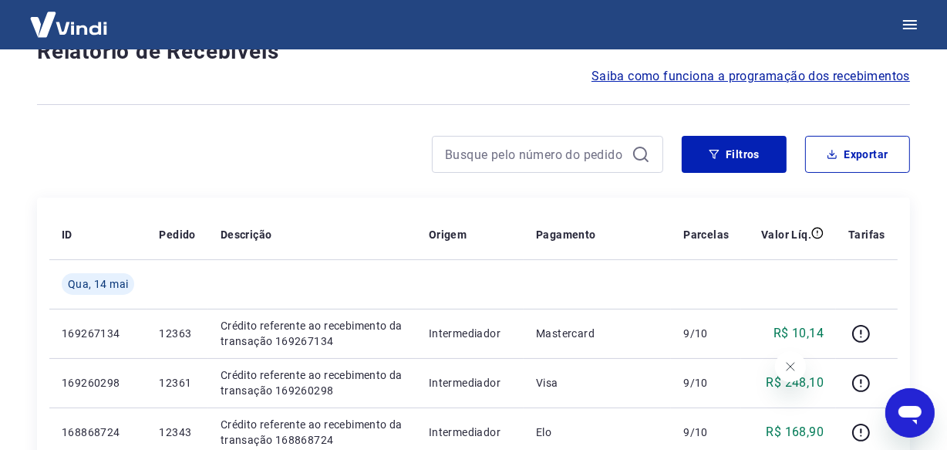
scroll to position [1384, 0]
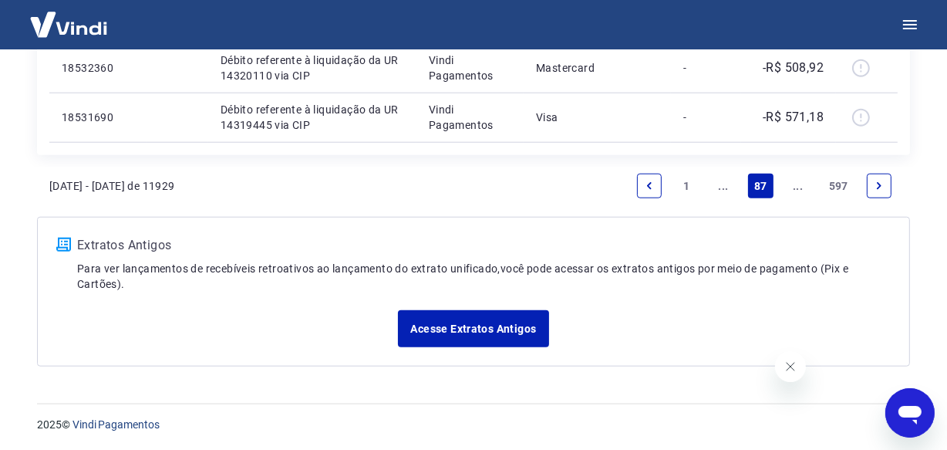
click at [799, 192] on link "..." at bounding box center [798, 185] width 25 height 25
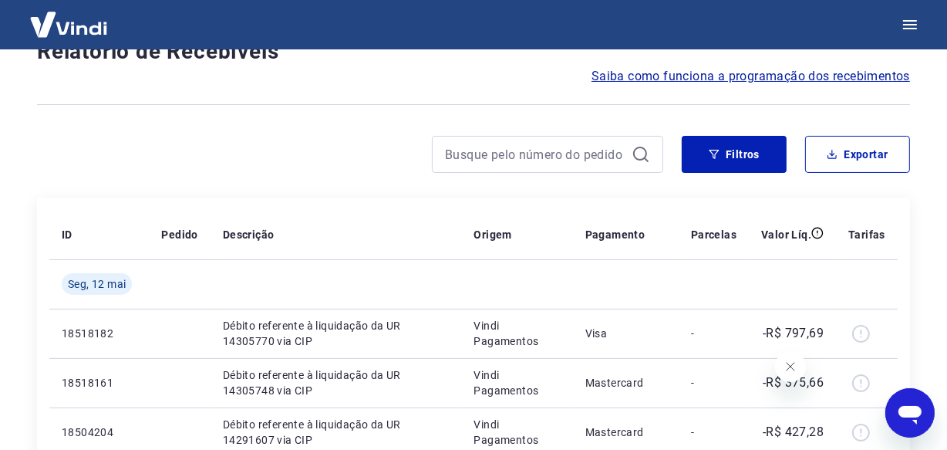
scroll to position [1335, 0]
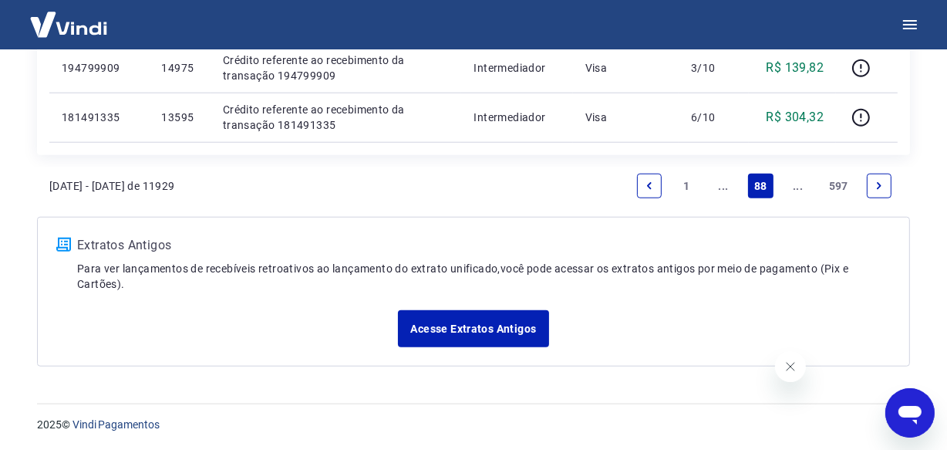
click at [796, 184] on link "..." at bounding box center [798, 185] width 25 height 25
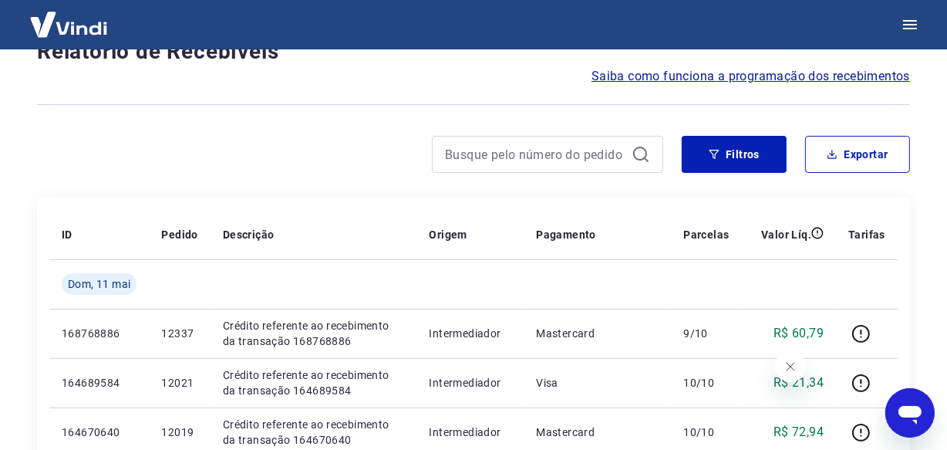
scroll to position [1384, 0]
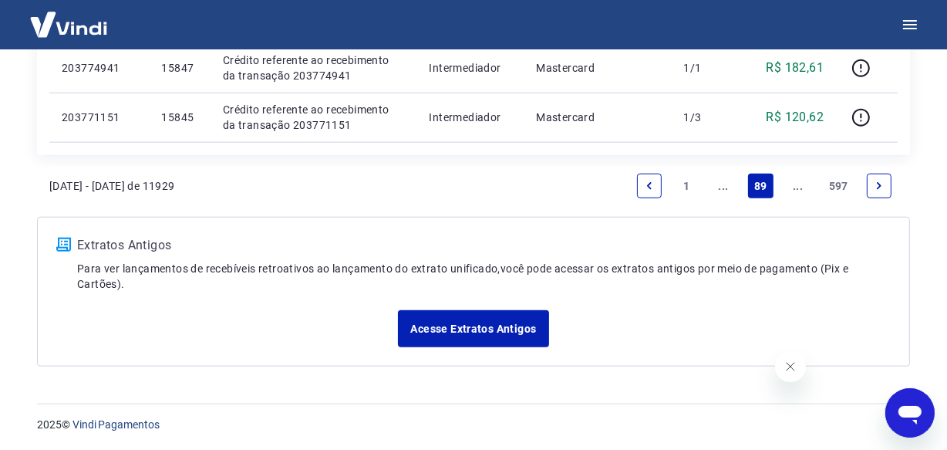
click at [796, 184] on link "..." at bounding box center [798, 185] width 25 height 25
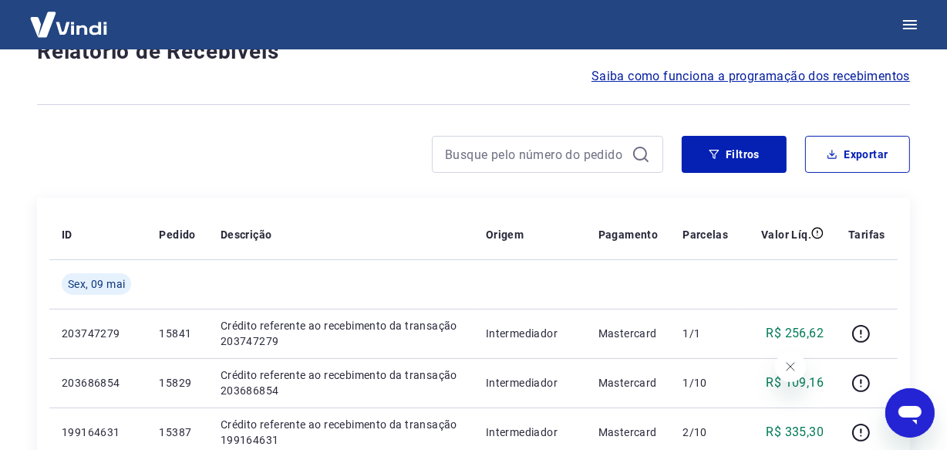
scroll to position [1384, 0]
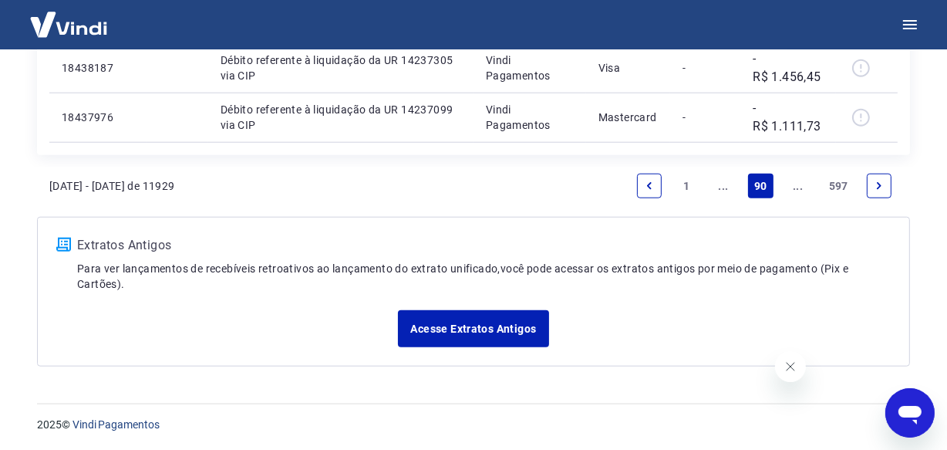
click at [796, 184] on link "..." at bounding box center [798, 185] width 25 height 25
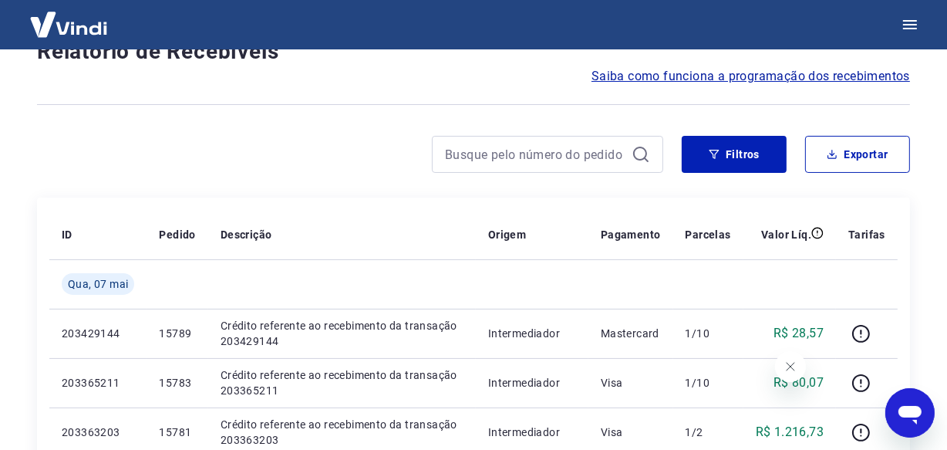
scroll to position [1335, 0]
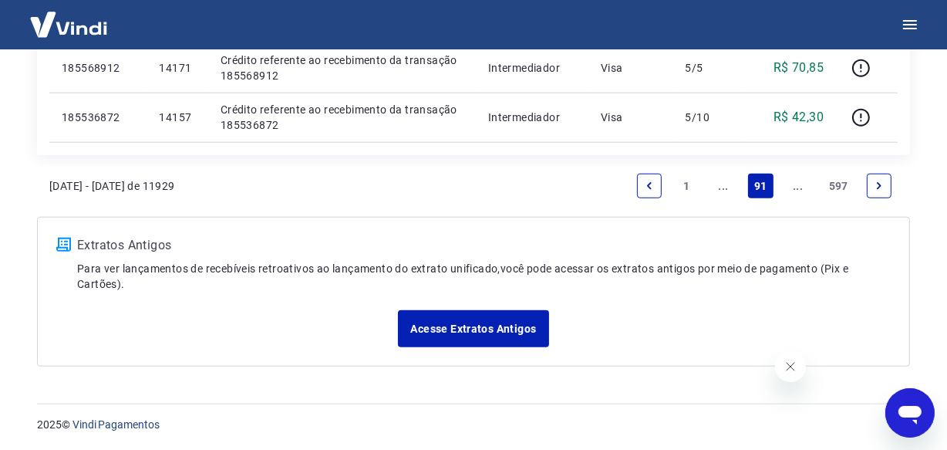
click at [798, 185] on link "..." at bounding box center [798, 185] width 25 height 25
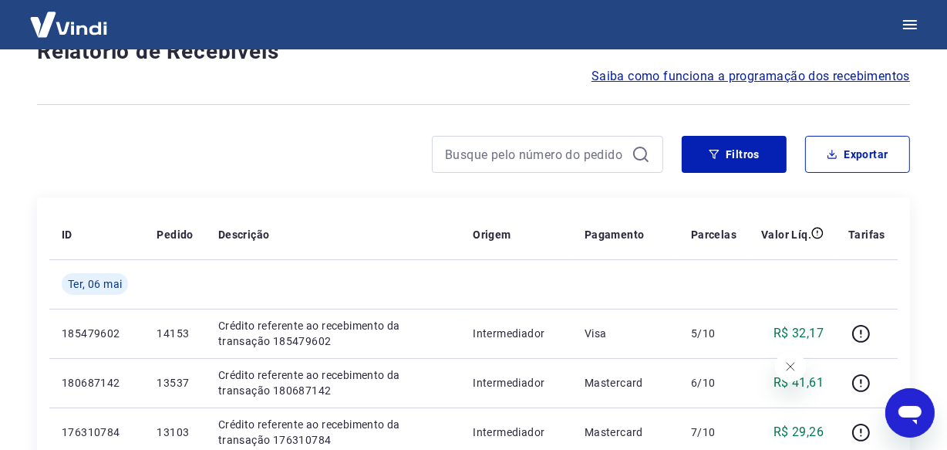
scroll to position [1335, 0]
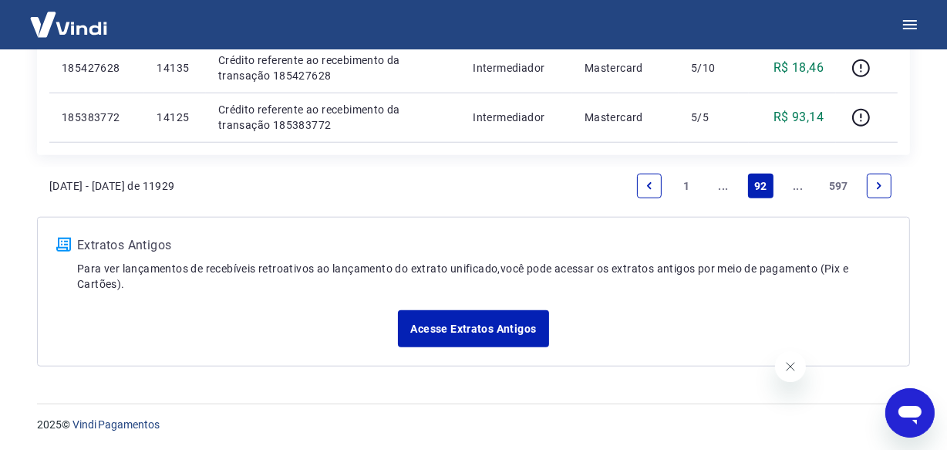
click at [798, 185] on link "..." at bounding box center [798, 185] width 25 height 25
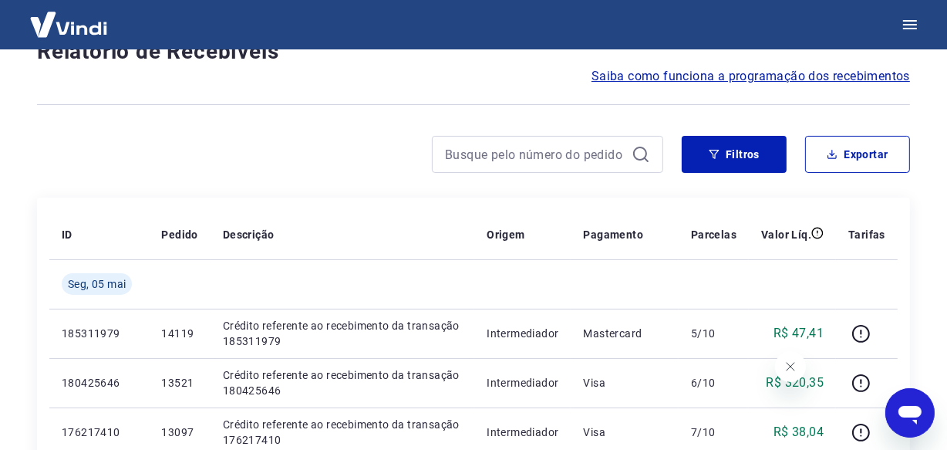
scroll to position [1384, 0]
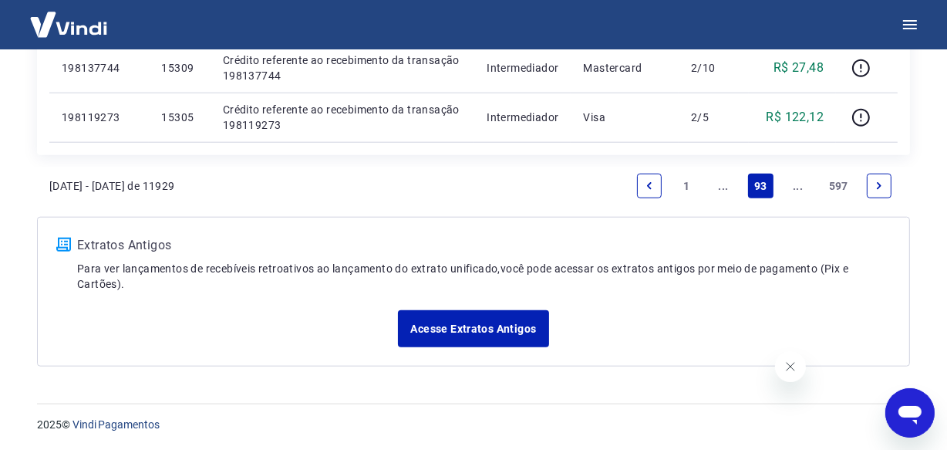
click at [796, 184] on link "..." at bounding box center [798, 185] width 25 height 25
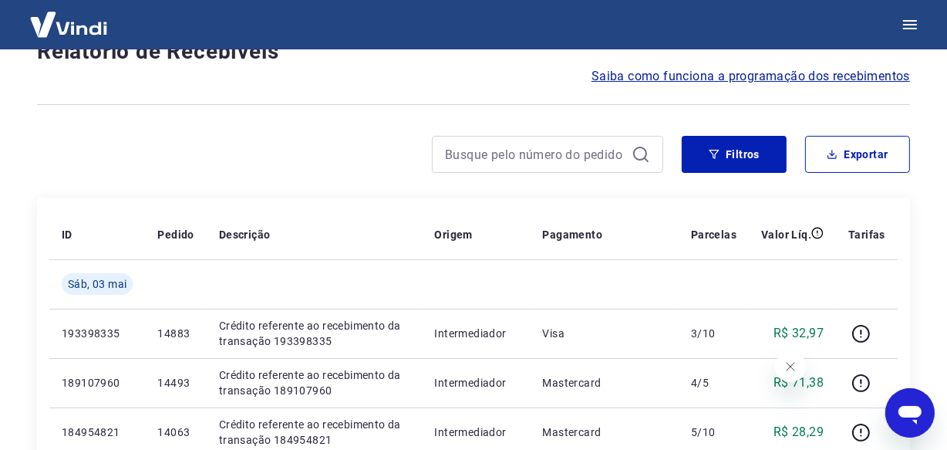
scroll to position [1384, 0]
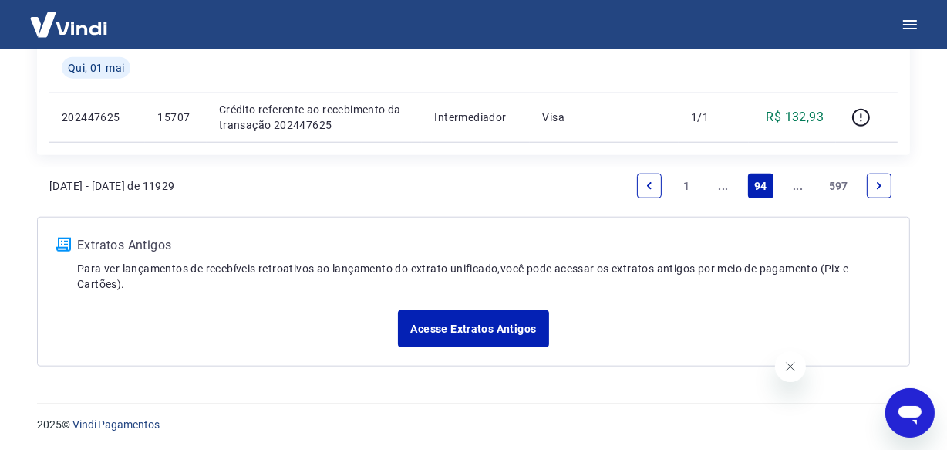
click at [794, 190] on link "..." at bounding box center [798, 185] width 25 height 25
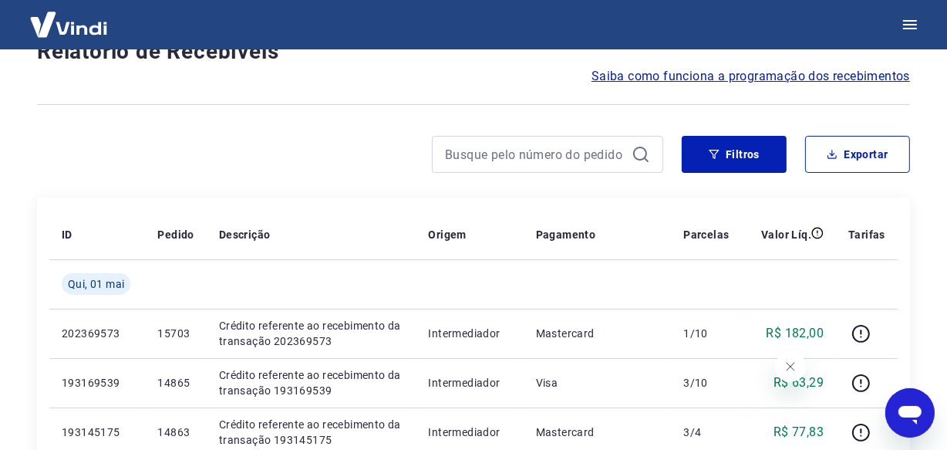
scroll to position [1335, 0]
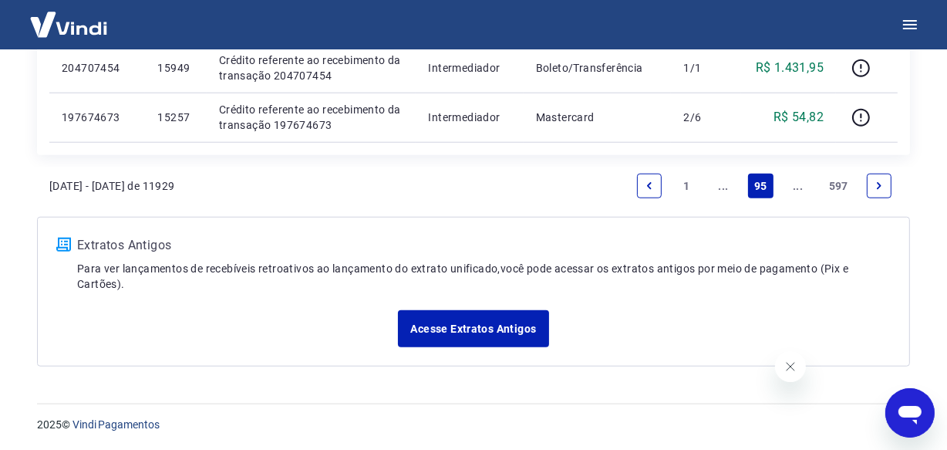
click at [795, 190] on link "..." at bounding box center [798, 185] width 25 height 25
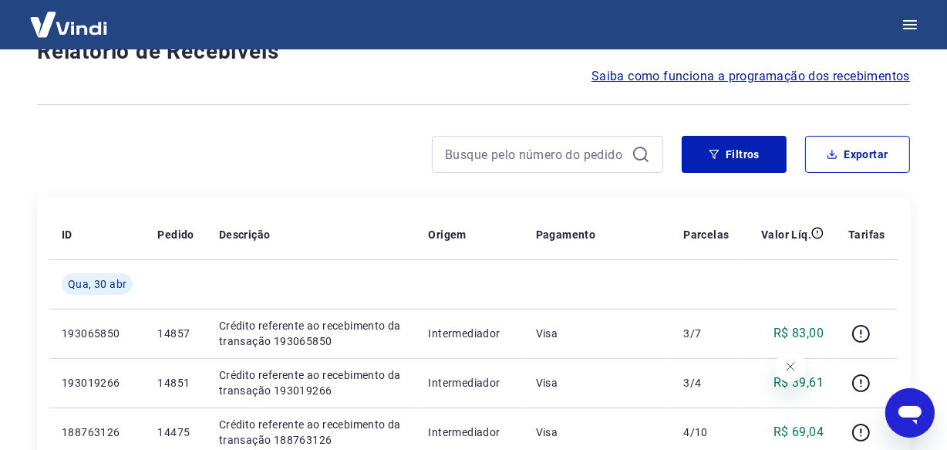
scroll to position [1335, 0]
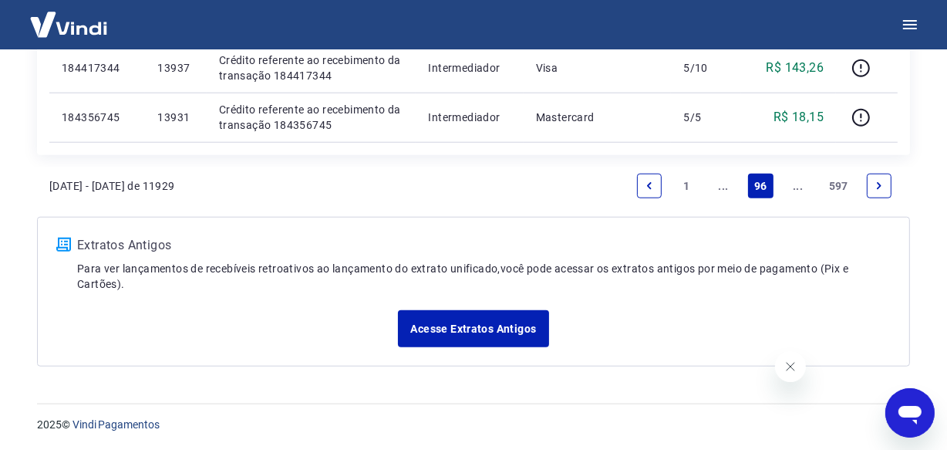
click at [796, 190] on link "..." at bounding box center [798, 185] width 25 height 25
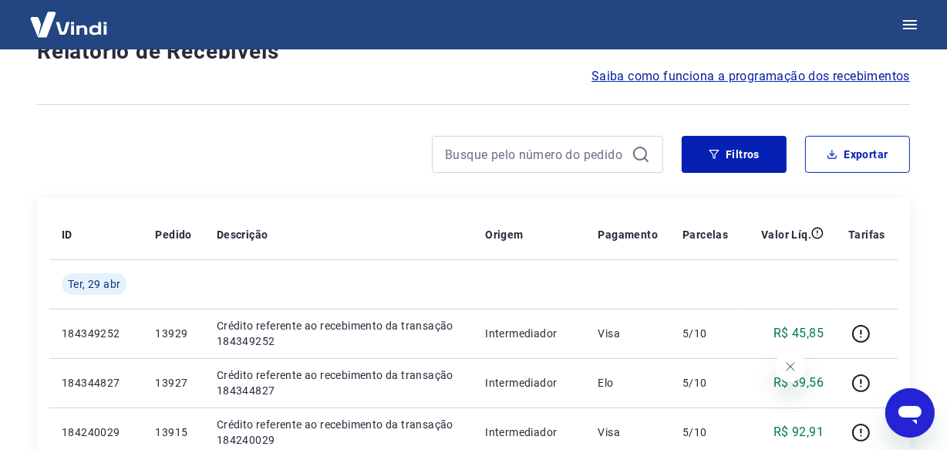
scroll to position [1335, 0]
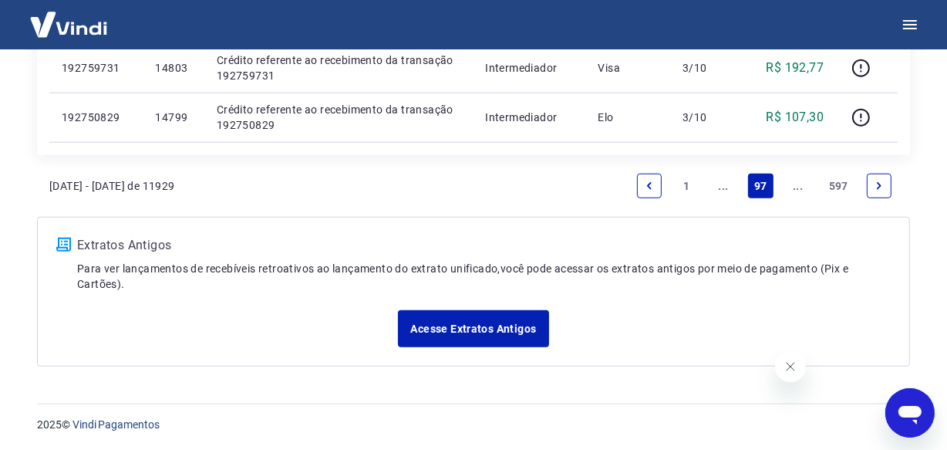
click at [796, 190] on link "..." at bounding box center [798, 185] width 25 height 25
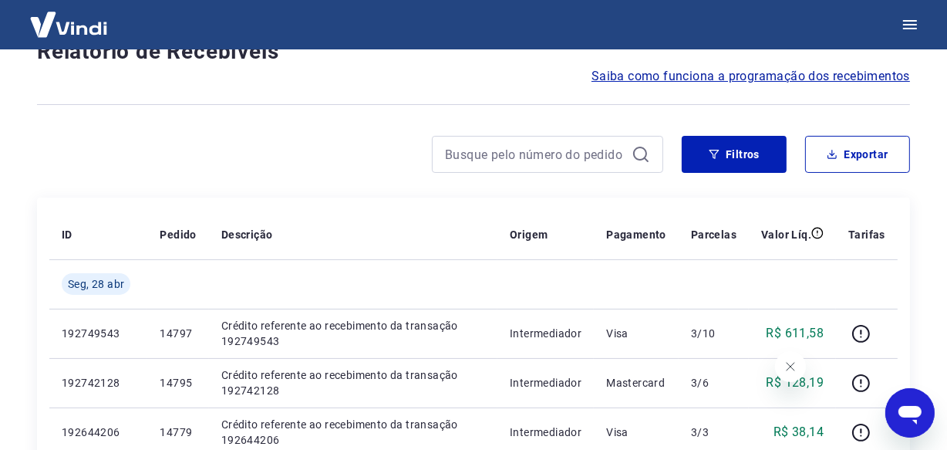
scroll to position [1335, 0]
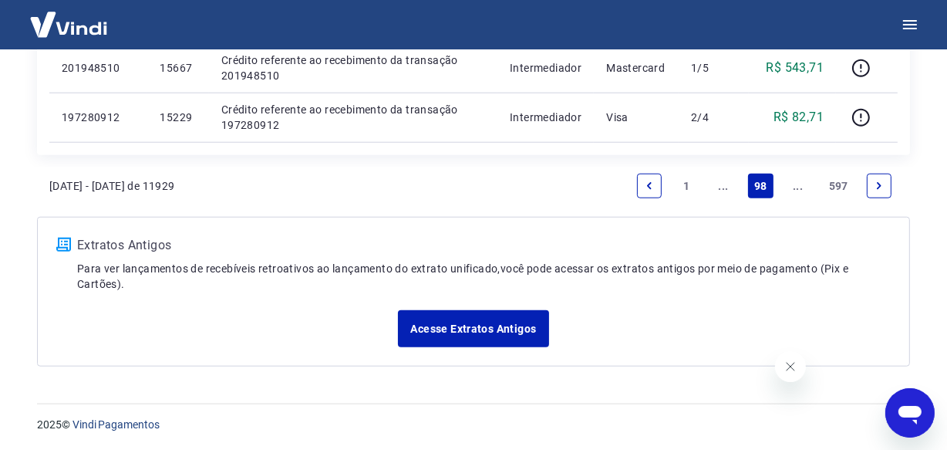
click at [796, 190] on link "..." at bounding box center [798, 185] width 25 height 25
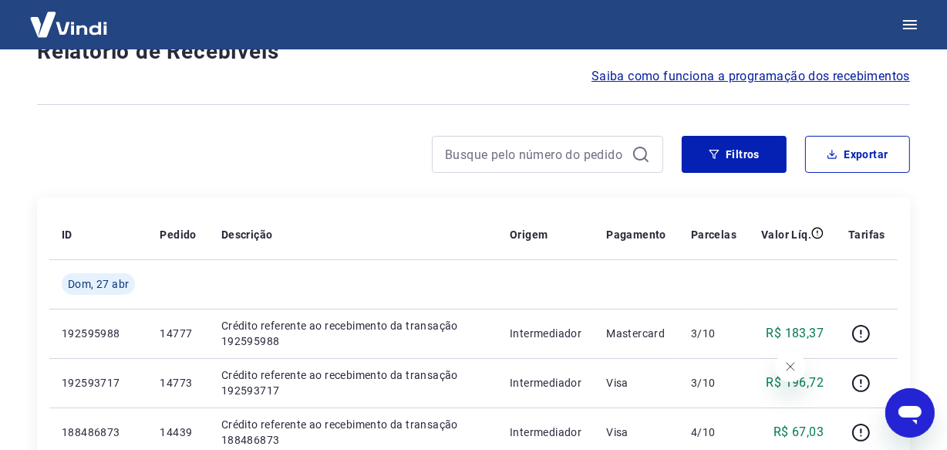
scroll to position [1335, 0]
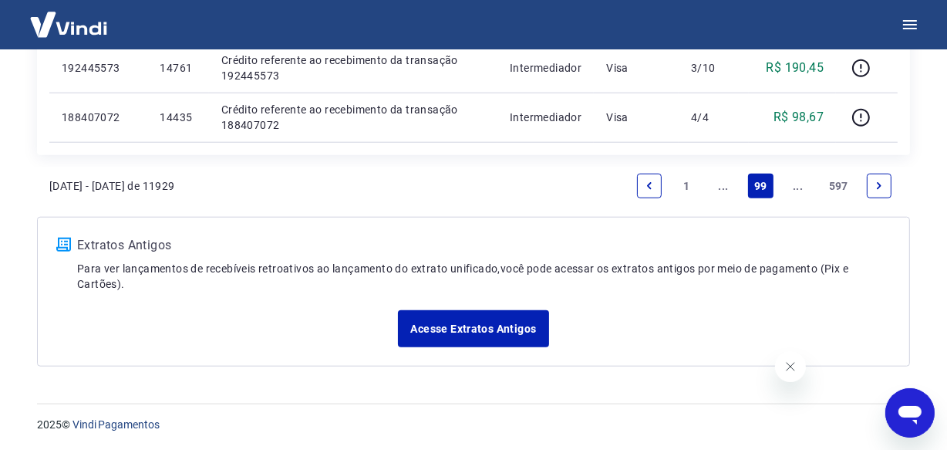
click at [796, 190] on link "..." at bounding box center [798, 185] width 25 height 25
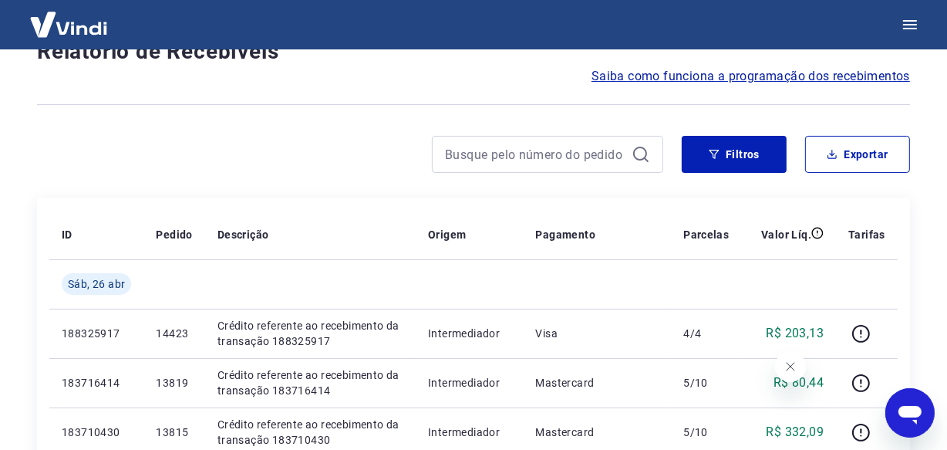
scroll to position [1384, 0]
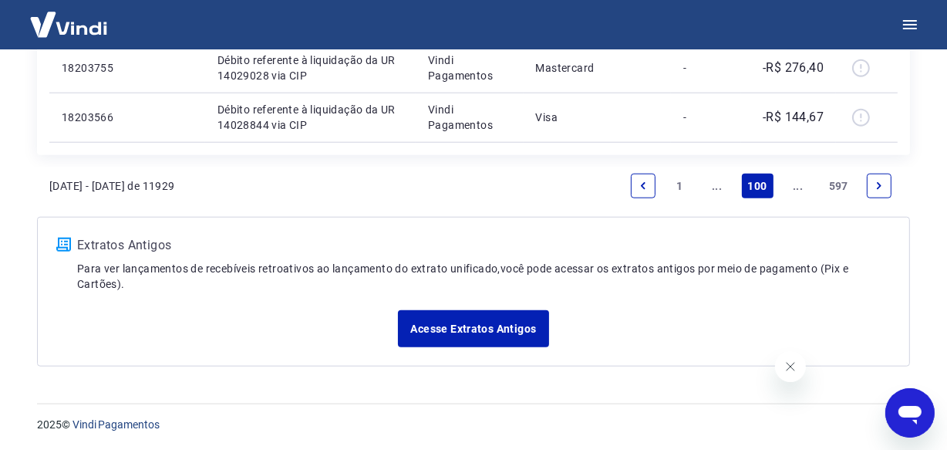
click at [796, 187] on link "..." at bounding box center [798, 185] width 25 height 25
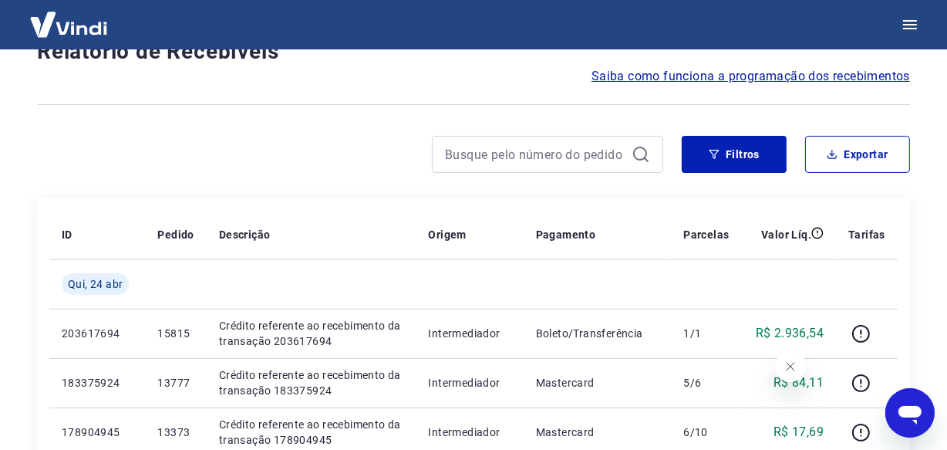
scroll to position [1384, 0]
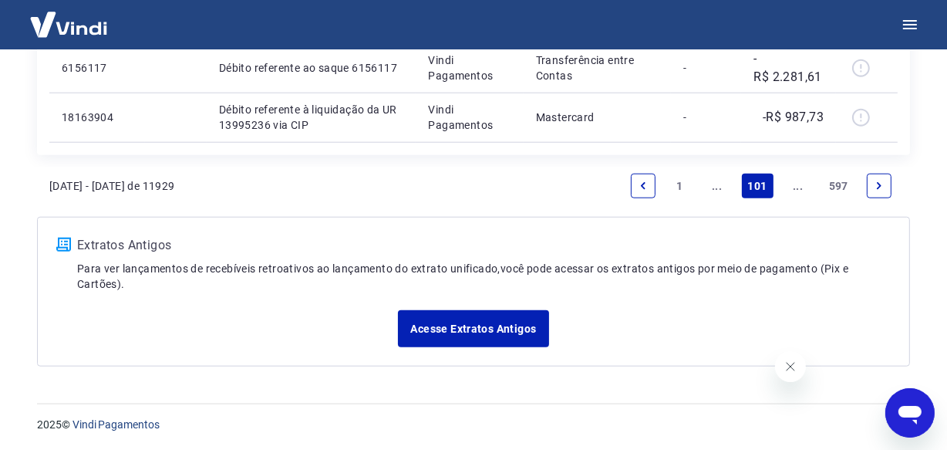
click at [799, 192] on link "..." at bounding box center [798, 185] width 25 height 25
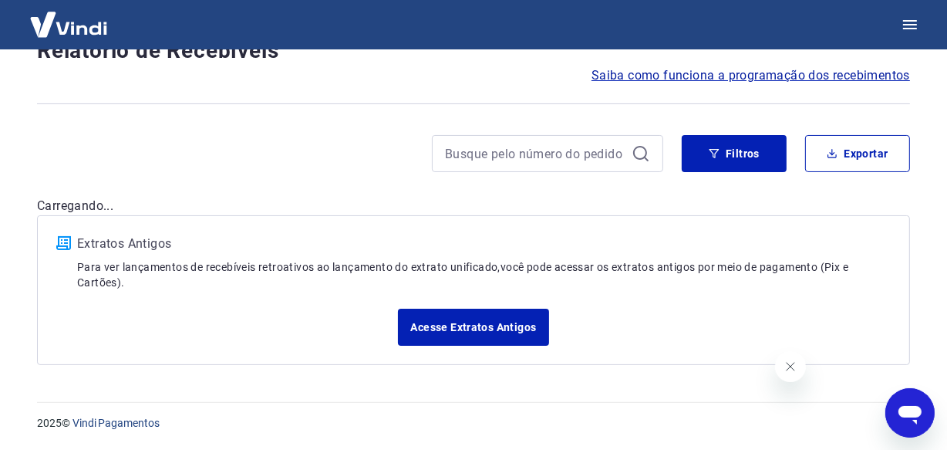
scroll to position [132, 0]
